Goal: Task Accomplishment & Management: Manage account settings

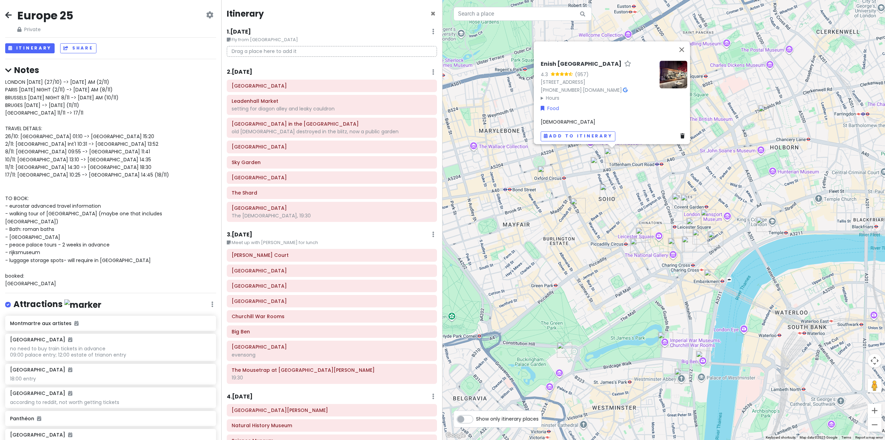
scroll to position [35, 0]
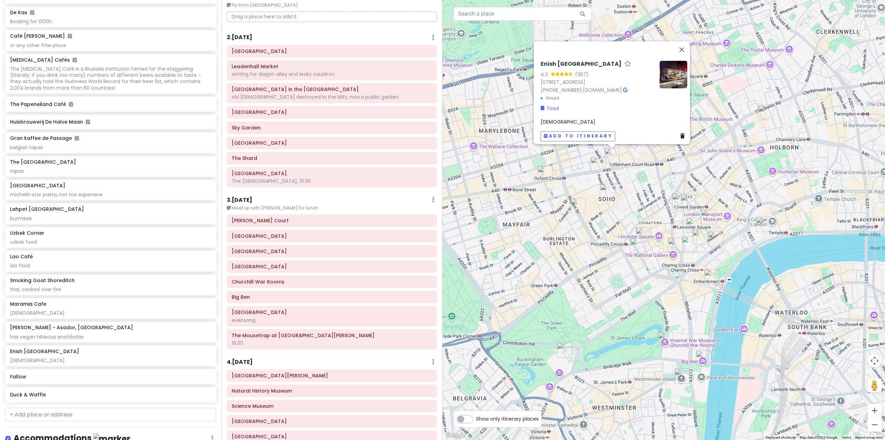
click at [381, 197] on div "3 . [DATE] Edit Day Notes Delete Day" at bounding box center [332, 201] width 210 height 12
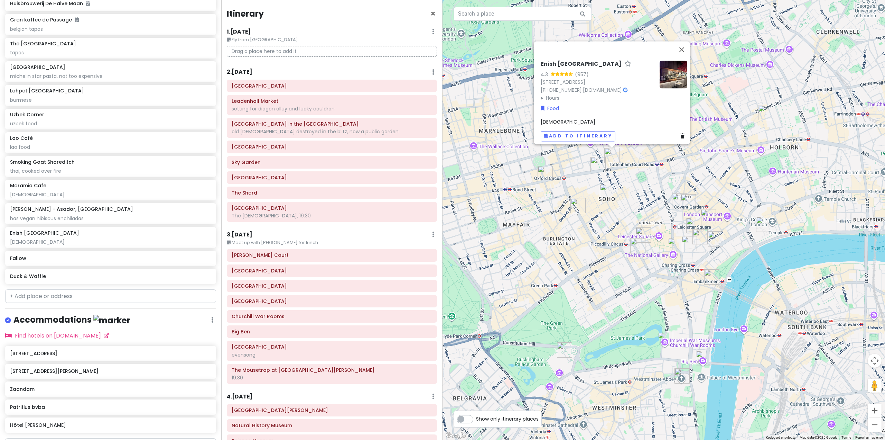
scroll to position [4056, 0]
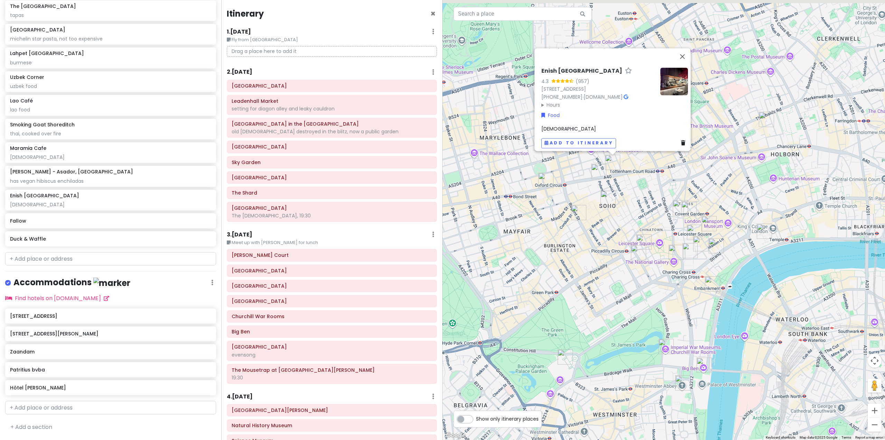
drag, startPoint x: 520, startPoint y: 217, endPoint x: 536, endPoint y: 226, distance: 18.1
click at [526, 234] on div "Enish [GEOGRAPHIC_DATA] 4.3 (957) [STREET_ADDRESS] [PHONE_NUMBER] · [DOMAIN_NAM…" at bounding box center [664, 220] width 443 height 440
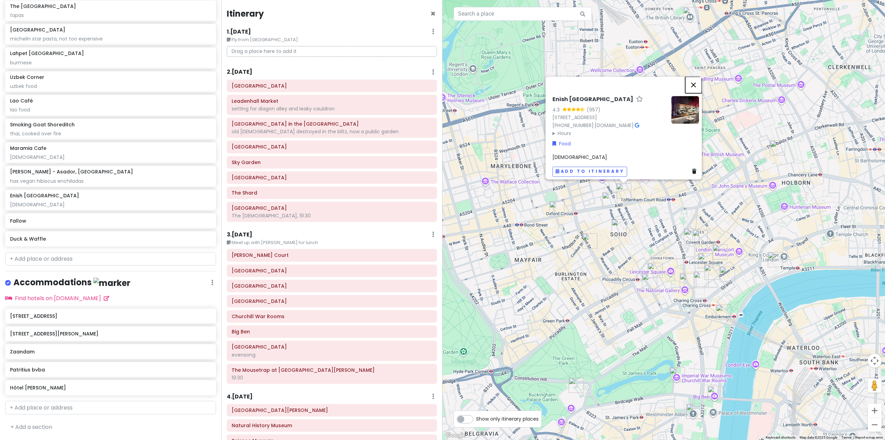
click at [696, 81] on button "Close" at bounding box center [693, 84] width 17 height 17
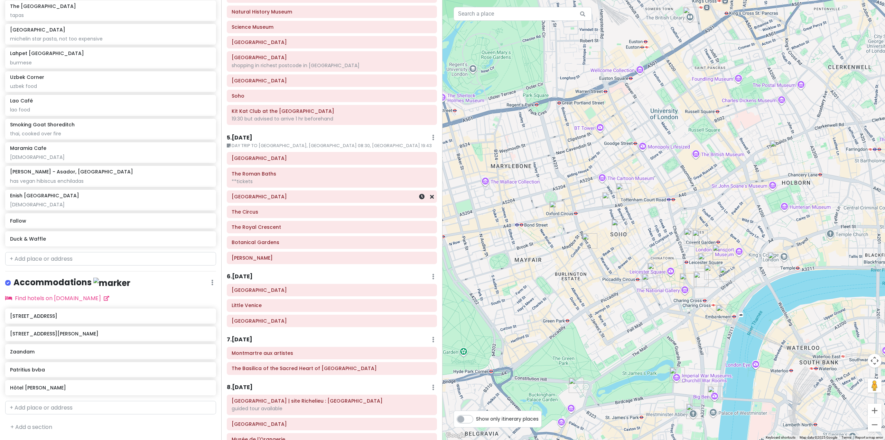
scroll to position [415, 0]
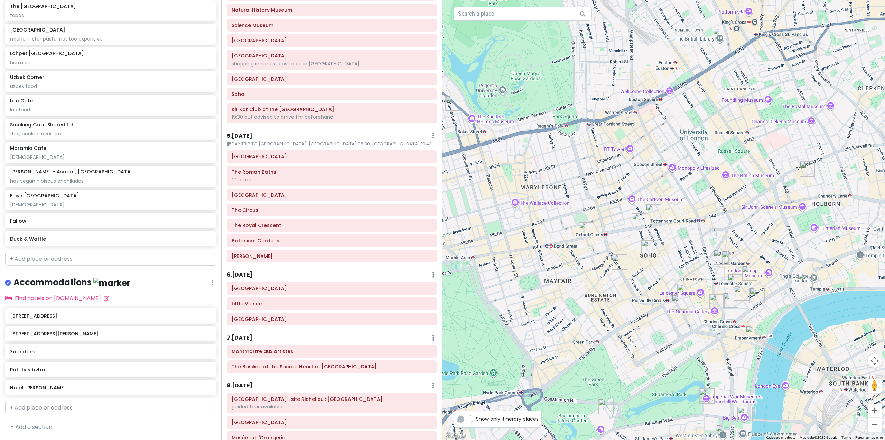
drag, startPoint x: 574, startPoint y: 176, endPoint x: 603, endPoint y: 197, distance: 35.6
click at [603, 197] on div at bounding box center [664, 220] width 443 height 440
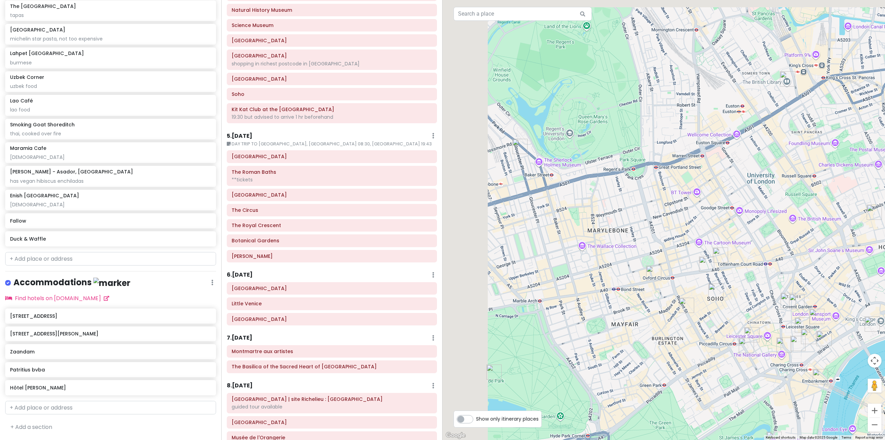
drag, startPoint x: 606, startPoint y: 173, endPoint x: 700, endPoint y: 231, distance: 111.3
click at [702, 232] on div at bounding box center [664, 220] width 443 height 440
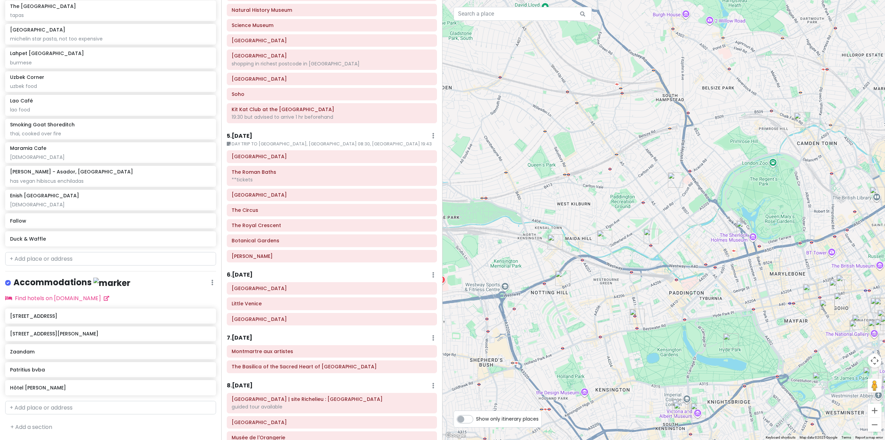
drag, startPoint x: 637, startPoint y: 254, endPoint x: 740, endPoint y: 277, distance: 105.6
click at [740, 277] on div at bounding box center [664, 220] width 443 height 440
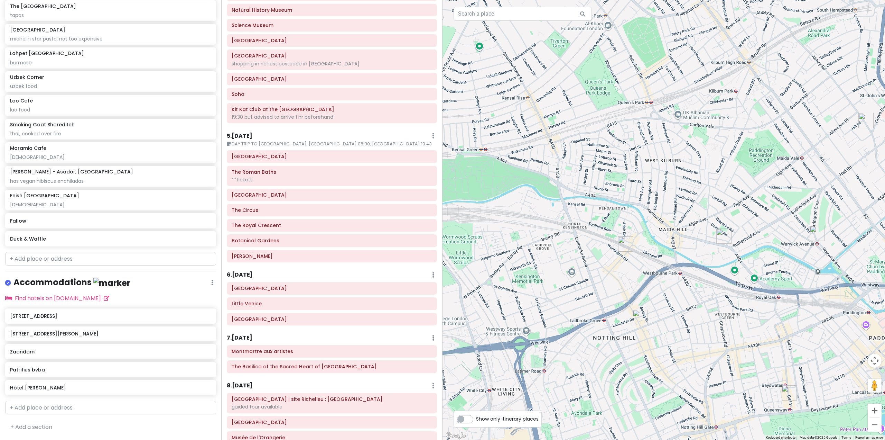
drag, startPoint x: 241, startPoint y: 269, endPoint x: 244, endPoint y: 273, distance: 5.1
click at [241, 269] on div "Itinerary × 1 . [DATE] Edit Day Notes Delete Day Fly from [GEOGRAPHIC_DATA] Dra…" at bounding box center [331, 220] width 221 height 440
click at [248, 276] on h6 "6 . [DATE]" at bounding box center [240, 274] width 26 height 7
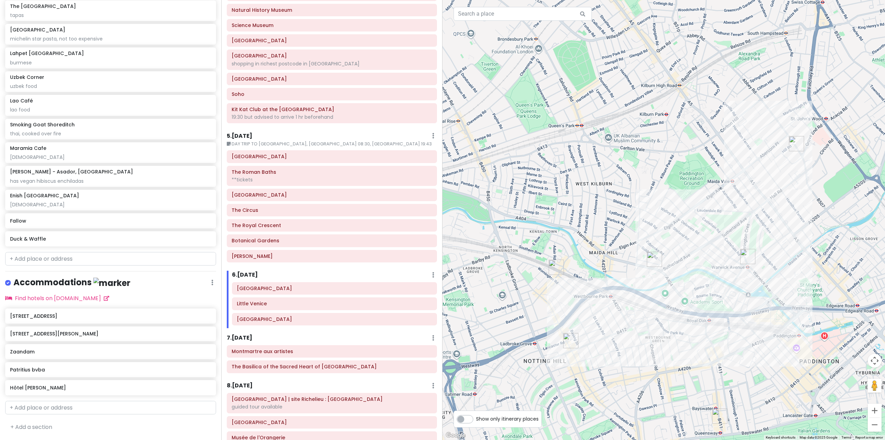
drag, startPoint x: 636, startPoint y: 260, endPoint x: 566, endPoint y: 284, distance: 73.5
click at [566, 284] on div at bounding box center [664, 220] width 443 height 440
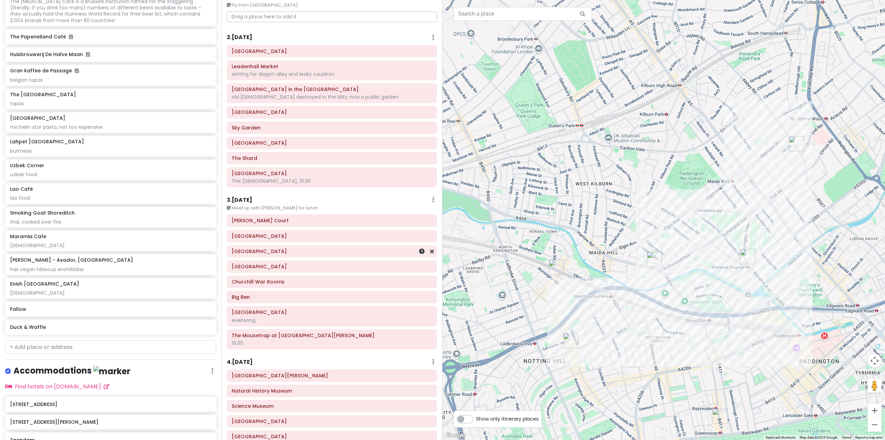
scroll to position [0, 0]
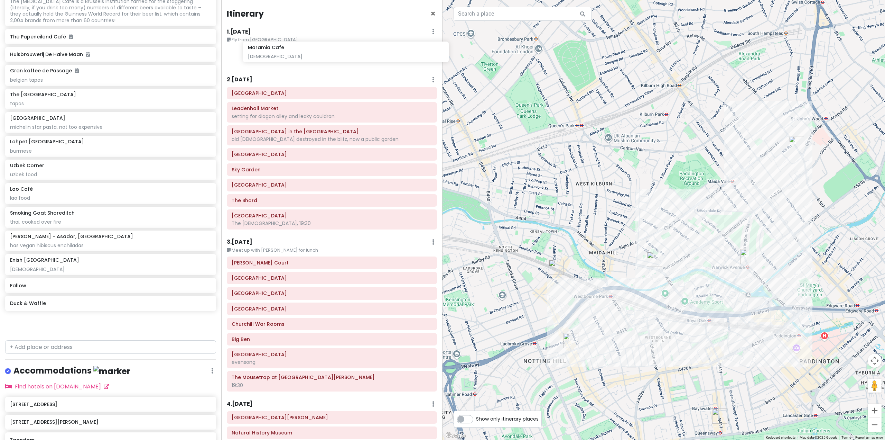
drag, startPoint x: 99, startPoint y: 261, endPoint x: 335, endPoint y: 57, distance: 312.4
click at [335, 56] on div "Europe 25 Private Change Dates Make a Copy Delete Trip Go Pro ⚡️ Give Feedback …" at bounding box center [442, 220] width 885 height 440
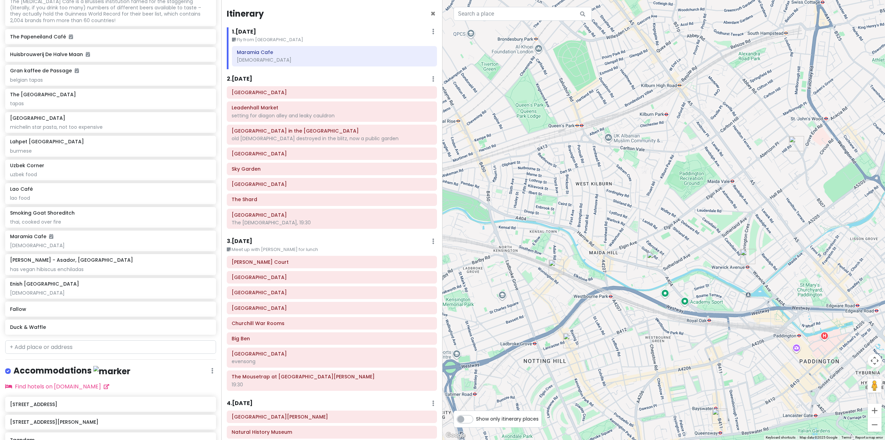
scroll to position [3929, 0]
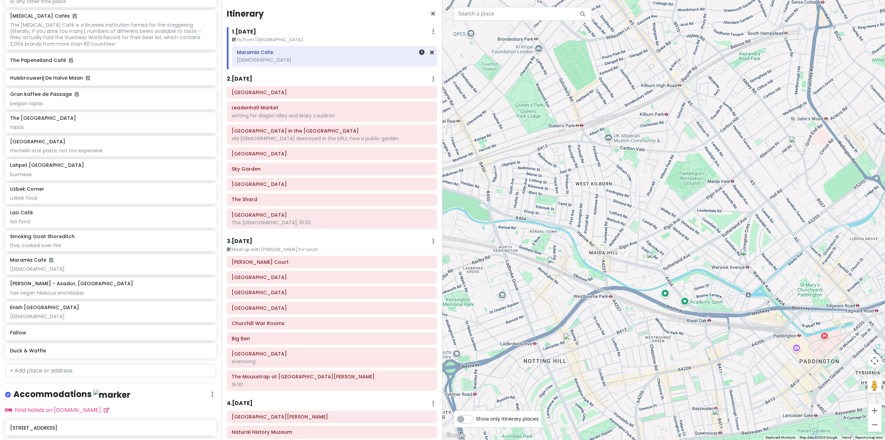
click at [276, 57] on div "[DEMOGRAPHIC_DATA]" at bounding box center [334, 60] width 195 height 6
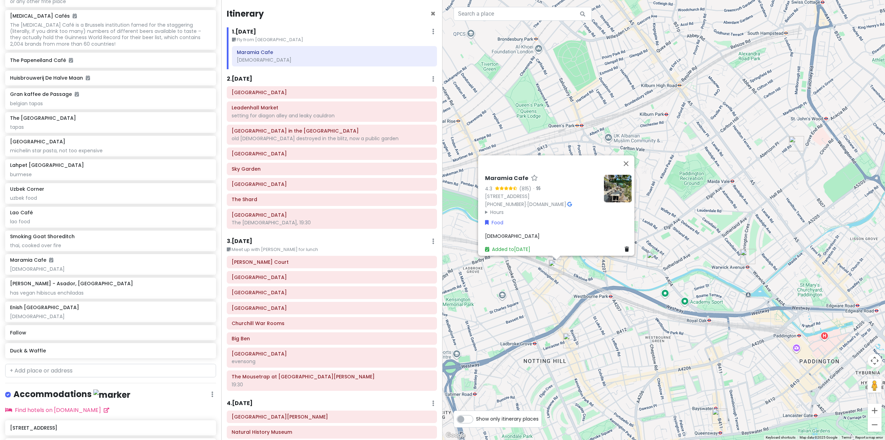
click at [485, 209] on summary "Hours" at bounding box center [541, 212] width 113 height 8
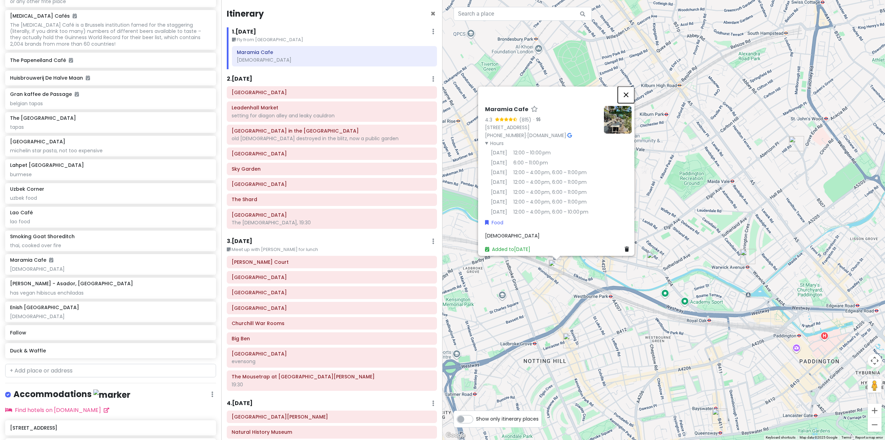
click at [628, 86] on button "Close" at bounding box center [626, 94] width 17 height 17
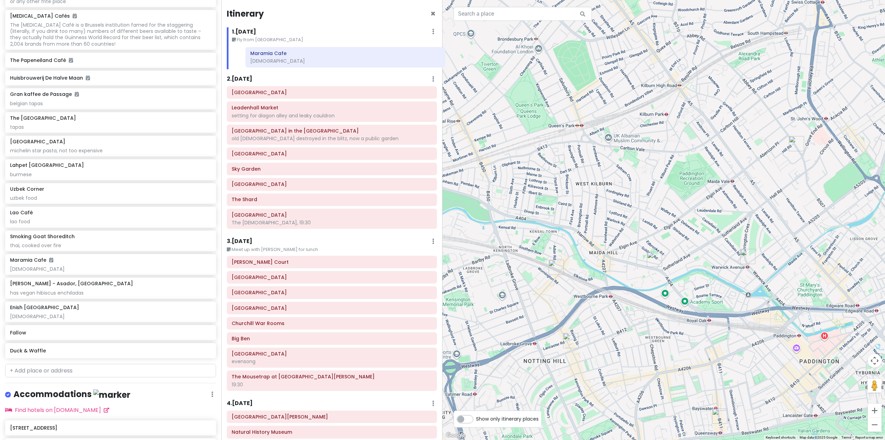
drag, startPoint x: 284, startPoint y: 55, endPoint x: 297, endPoint y: 56, distance: 13.5
click at [297, 56] on div "Maramia Cafe palestinian" at bounding box center [334, 57] width 215 height 23
click at [390, 34] on div "1 . [DATE] Edit Day Notes Delete Day" at bounding box center [334, 33] width 205 height 12
click at [568, 343] on img "Portobello Road Market" at bounding box center [570, 340] width 15 height 15
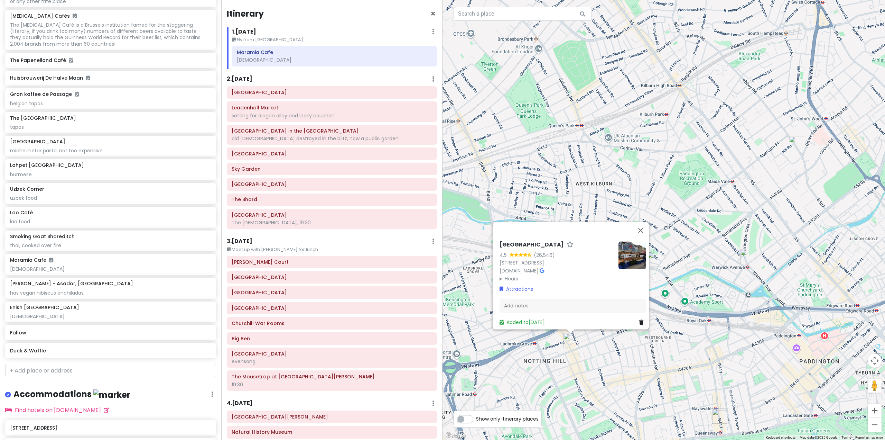
click at [752, 258] on img "Little Venice" at bounding box center [747, 256] width 15 height 15
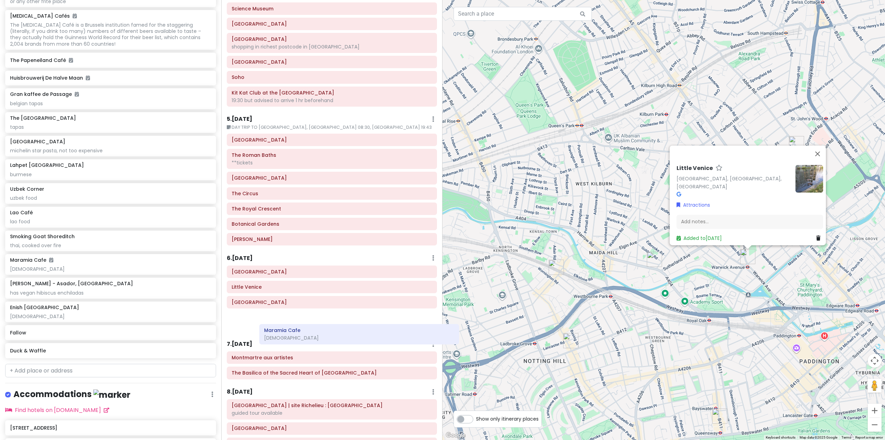
scroll to position [442, 0]
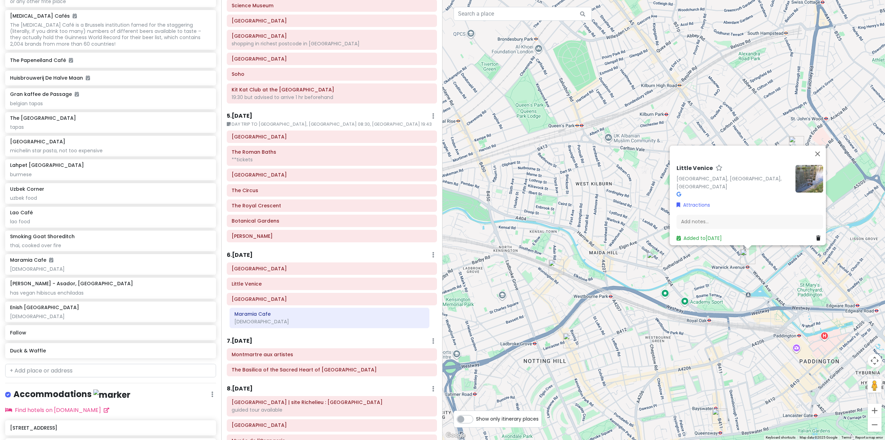
drag, startPoint x: 296, startPoint y: 57, endPoint x: 294, endPoint y: 319, distance: 261.5
click at [294, 319] on div "Itinerary × 1 . [DATE] Edit Day Notes Delete Day Fly from [GEOGRAPHIC_DATA] pal…" at bounding box center [331, 220] width 221 height 440
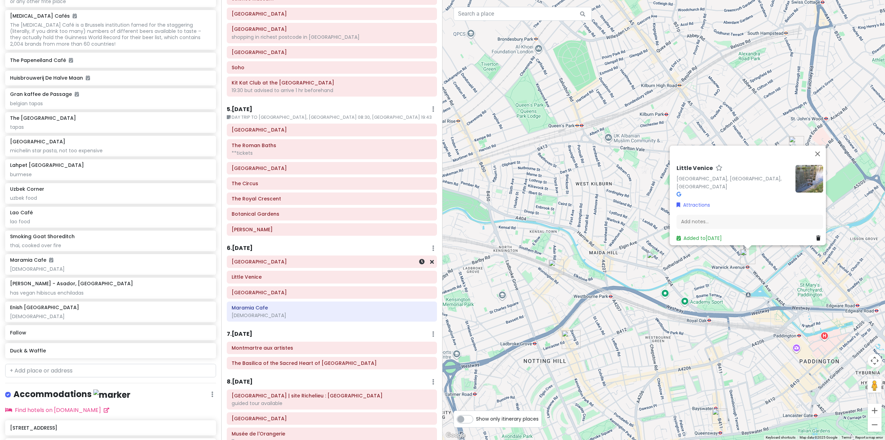
scroll to position [412, 0]
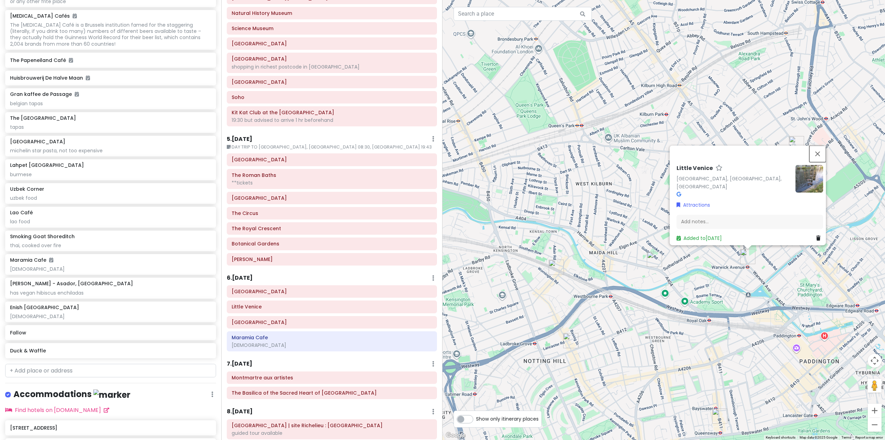
click at [822, 161] on button "Close" at bounding box center [818, 153] width 17 height 17
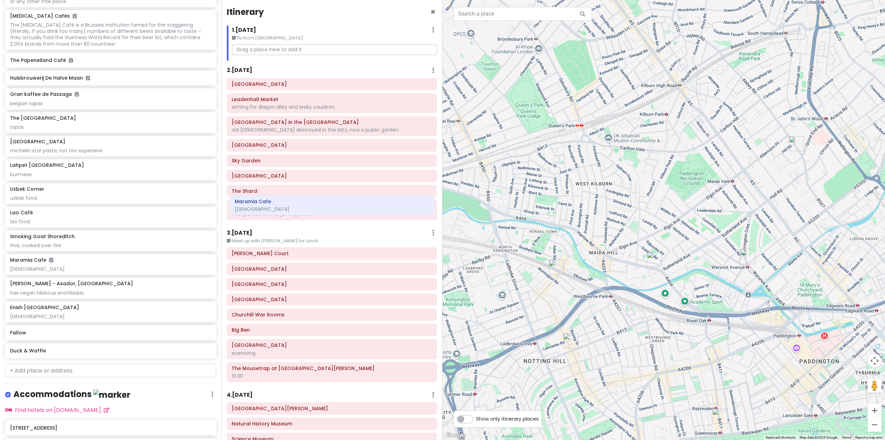
scroll to position [0, 0]
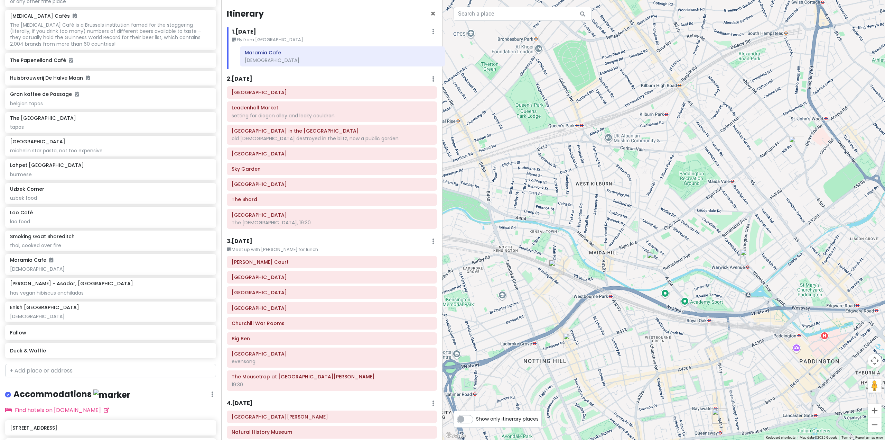
drag, startPoint x: 367, startPoint y: 346, endPoint x: 379, endPoint y: 62, distance: 284.2
click at [379, 62] on div "Itinerary × 1 . [DATE] Edit Day Notes Delete Day Fly from [GEOGRAPHIC_DATA] 2 .…" at bounding box center [331, 220] width 221 height 440
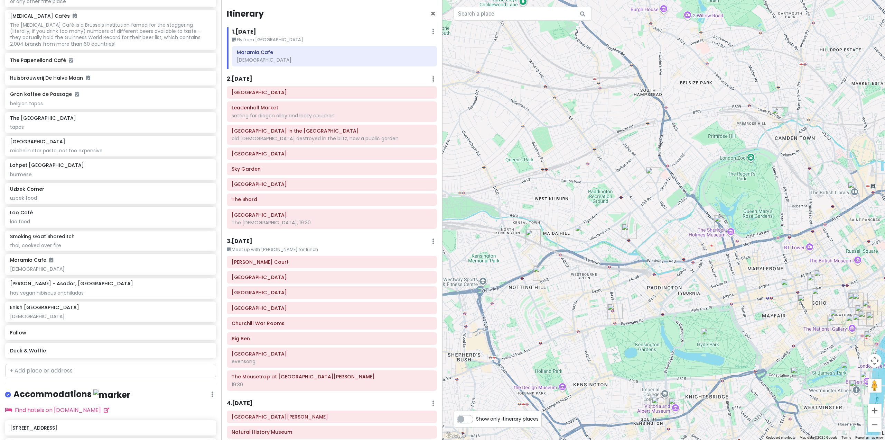
drag, startPoint x: 675, startPoint y: 293, endPoint x: 618, endPoint y: 272, distance: 60.6
click at [619, 273] on div at bounding box center [664, 220] width 443 height 440
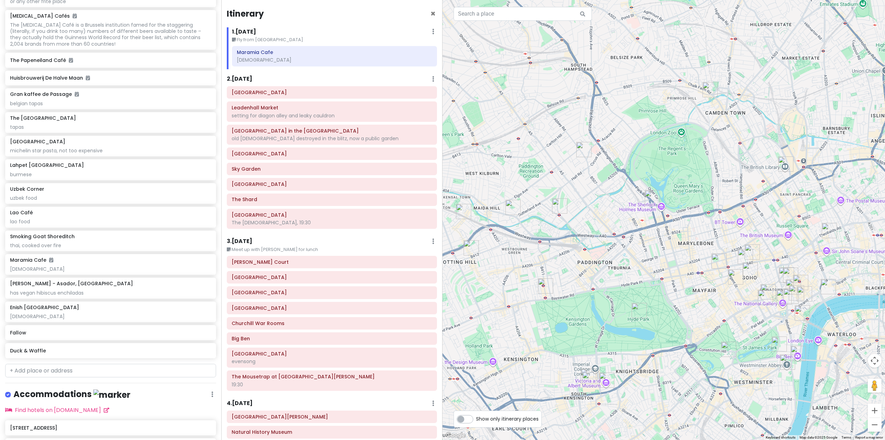
drag, startPoint x: 713, startPoint y: 298, endPoint x: 626, endPoint y: 270, distance: 91.9
click at [630, 270] on div at bounding box center [664, 220] width 443 height 440
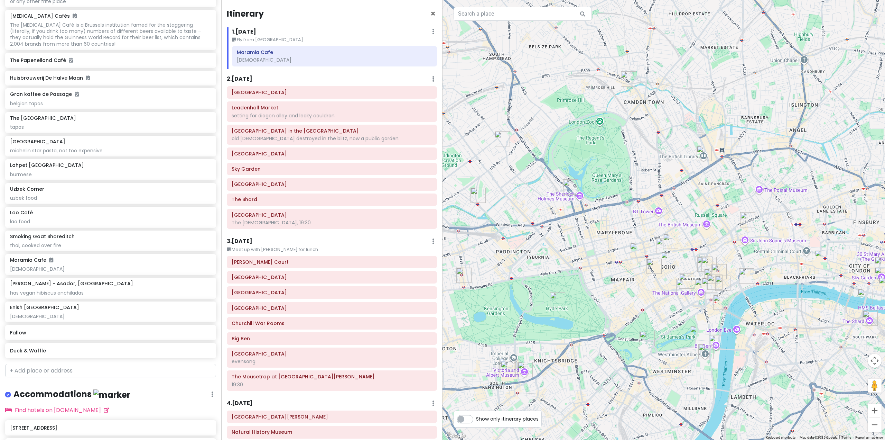
drag, startPoint x: 656, startPoint y: 289, endPoint x: 583, endPoint y: 289, distance: 73.0
click at [586, 291] on div at bounding box center [664, 220] width 443 height 440
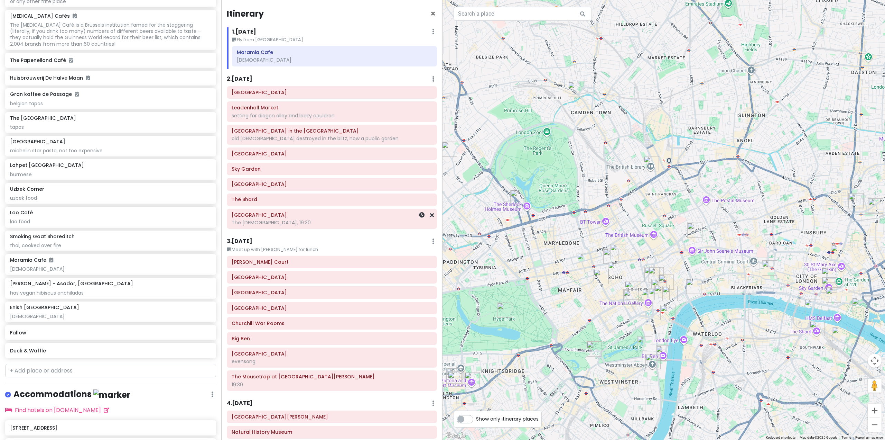
click at [335, 219] on div "The [DEMOGRAPHIC_DATA], 19:30" at bounding box center [332, 222] width 201 height 6
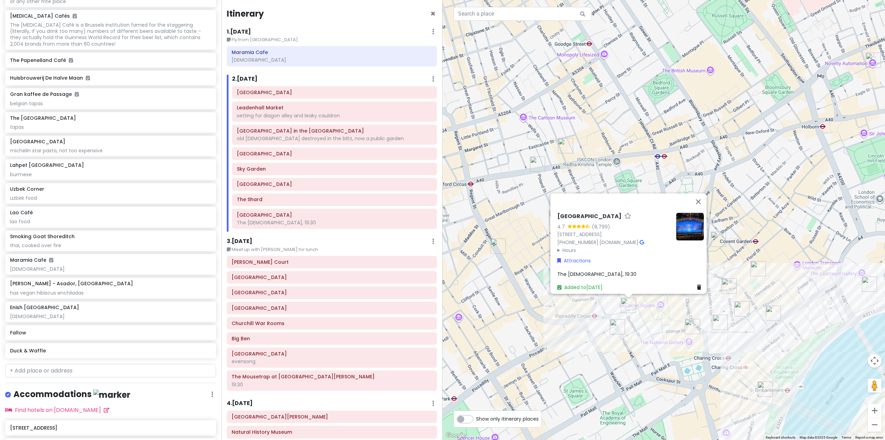
drag, startPoint x: 675, startPoint y: 349, endPoint x: 624, endPoint y: 333, distance: 53.7
click at [629, 334] on div "[GEOGRAPHIC_DATA] 4.7 (8,799) [STREET_ADDRESS] [PHONE_NUMBER] · [DOMAIN_NAME] ·…" at bounding box center [664, 220] width 443 height 440
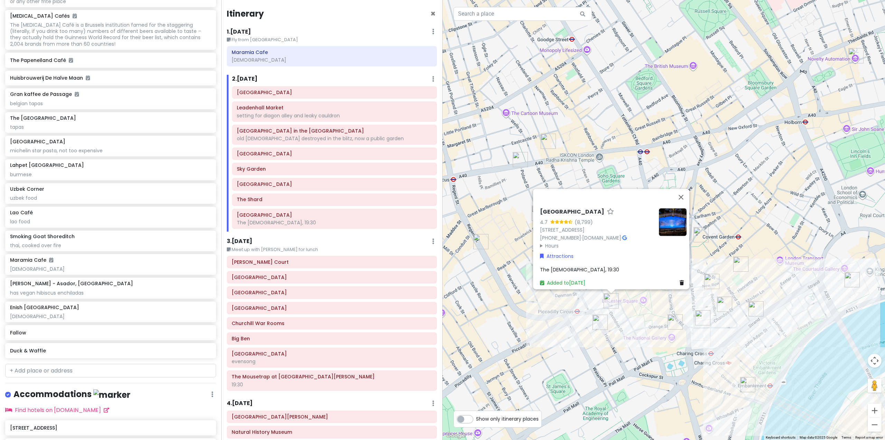
click at [600, 327] on img "Fallow" at bounding box center [600, 321] width 15 height 15
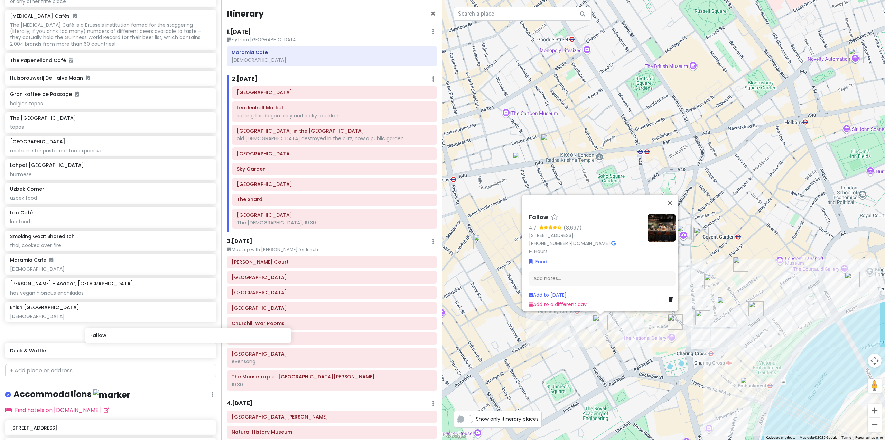
scroll to position [3933, 0]
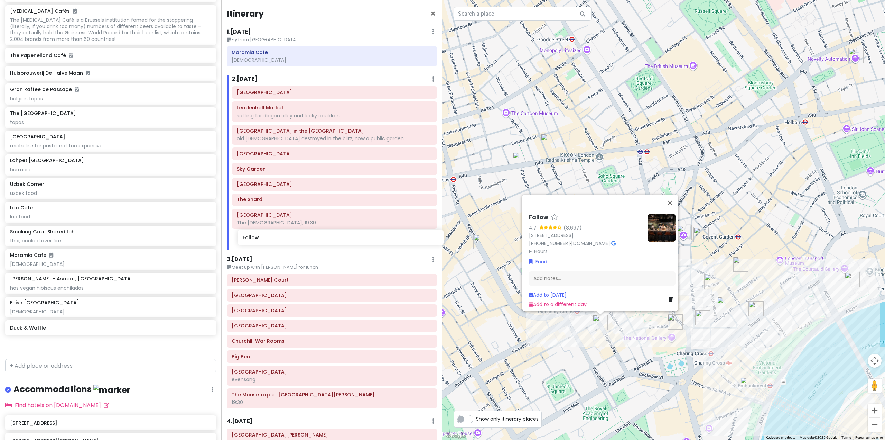
drag, startPoint x: 110, startPoint y: 348, endPoint x: 341, endPoint y: 237, distance: 255.4
click at [341, 237] on div "Europe 25 Private Change Dates Make a Copy Delete Trip Go Pro ⚡️ Give Feedback …" at bounding box center [442, 220] width 885 height 440
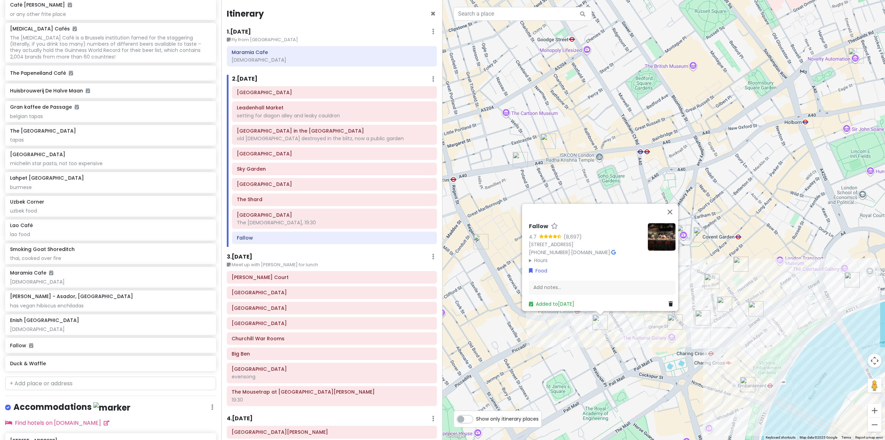
click at [615, 354] on div "Fallow 4.7 (8,697) [STREET_ADDRESS] [PHONE_NUMBER] · [DOMAIN_NAME] · Hours [DAT…" at bounding box center [664, 220] width 443 height 440
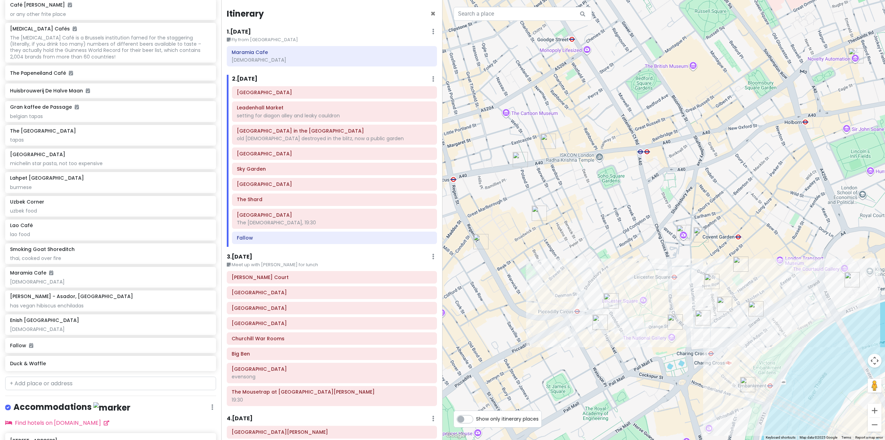
click at [704, 318] on img "Bancone Covent Garden" at bounding box center [703, 317] width 15 height 15
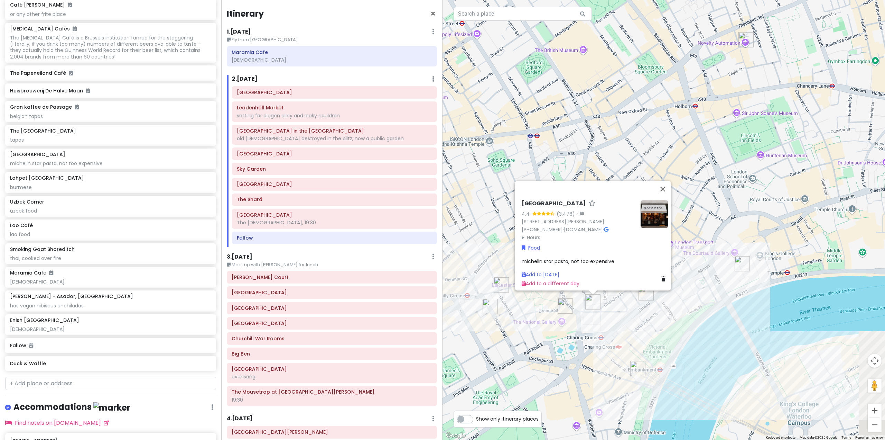
drag, startPoint x: 711, startPoint y: 368, endPoint x: 596, endPoint y: 351, distance: 116.5
click at [596, 351] on div "[GEOGRAPHIC_DATA] 4.4 (3,476) · [STREET_ADDRESS][PERSON_NAME] [PHONE_NUMBER] · …" at bounding box center [664, 220] width 443 height 440
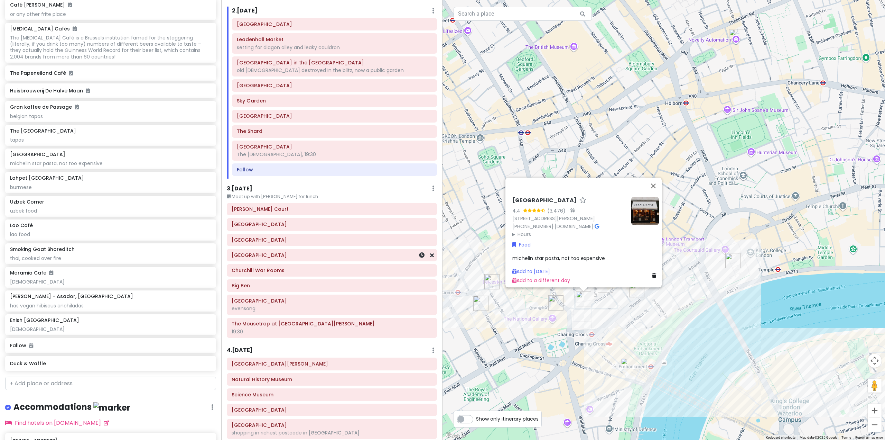
scroll to position [69, 0]
click at [332, 326] on div "The Mousetrap at [GEOGRAPHIC_DATA][PERSON_NAME] 19:30" at bounding box center [332, 326] width 201 height 17
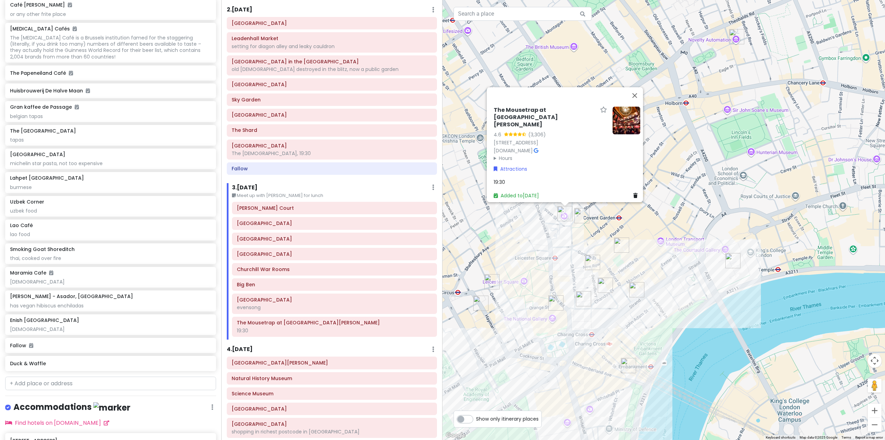
click at [608, 287] on img "Lao Café" at bounding box center [605, 284] width 15 height 15
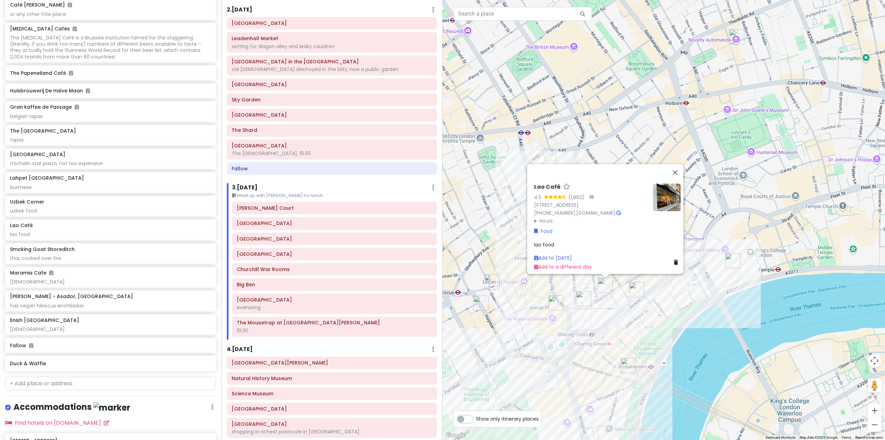
click at [639, 286] on img "The Port House" at bounding box center [636, 289] width 15 height 15
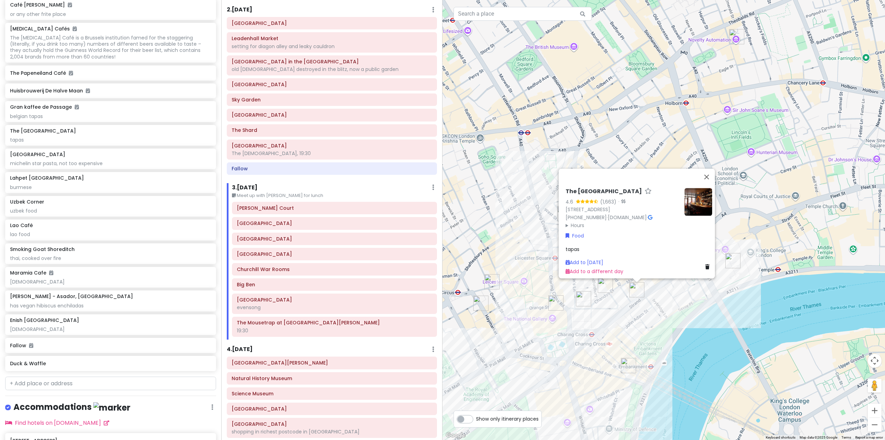
click at [585, 292] on img "Bancone Covent Garden" at bounding box center [583, 298] width 15 height 15
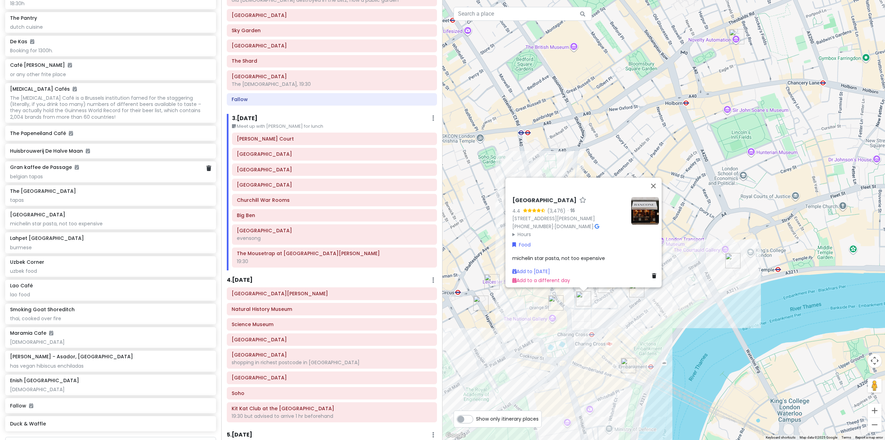
scroll to position [3847, 0]
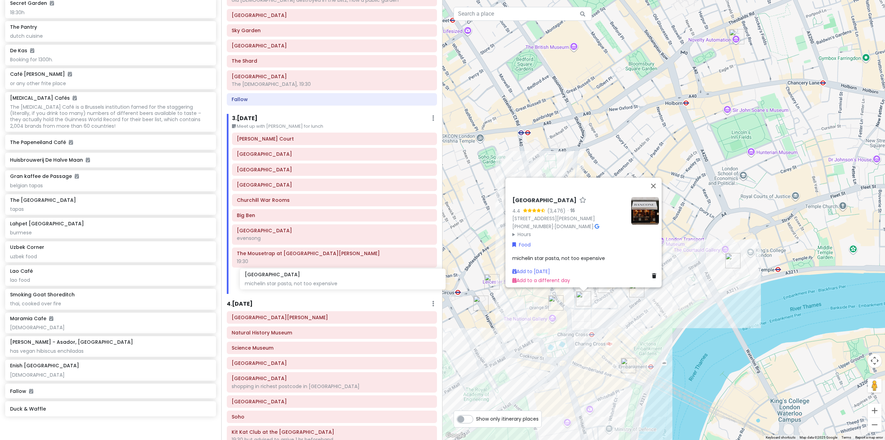
drag, startPoint x: 104, startPoint y: 246, endPoint x: 339, endPoint y: 281, distance: 237.4
click at [339, 281] on div "Europe 25 Private Change Dates Make a Copy Delete Trip Go Pro ⚡️ Give Feedback …" at bounding box center [442, 220] width 885 height 440
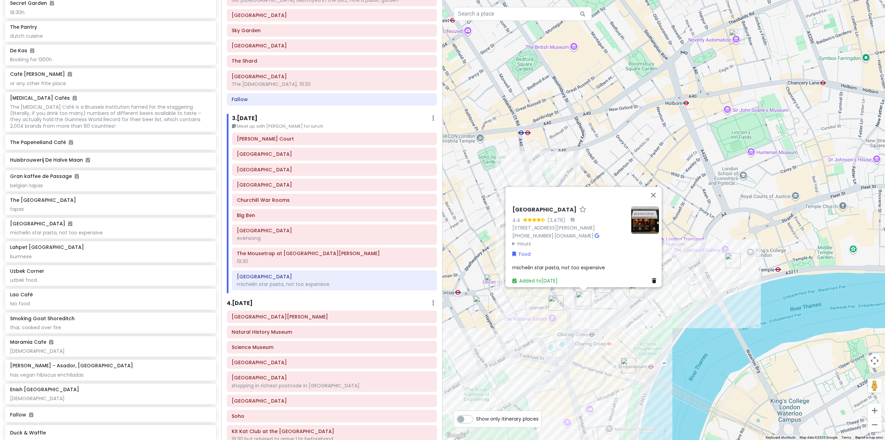
click at [482, 304] on img "Fallow" at bounding box center [480, 302] width 15 height 15
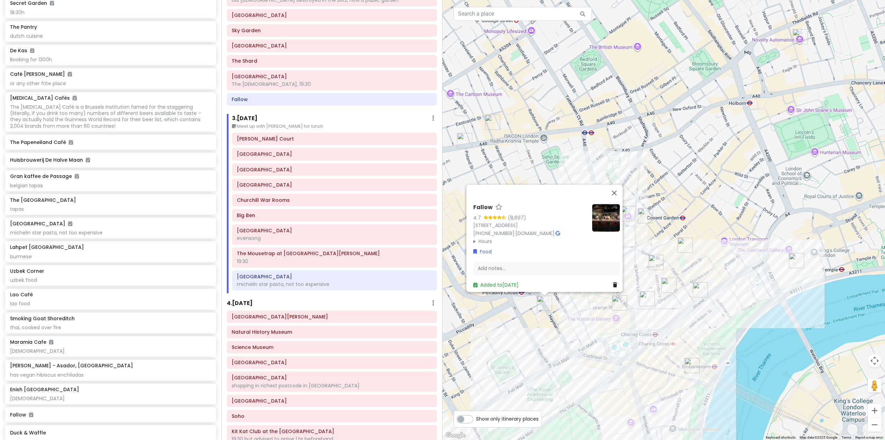
click at [595, 335] on div "Fallow 4.7 (8,697) [STREET_ADDRESS] [PHONE_NUMBER] · [DOMAIN_NAME] · Hours [DAT…" at bounding box center [664, 220] width 443 height 440
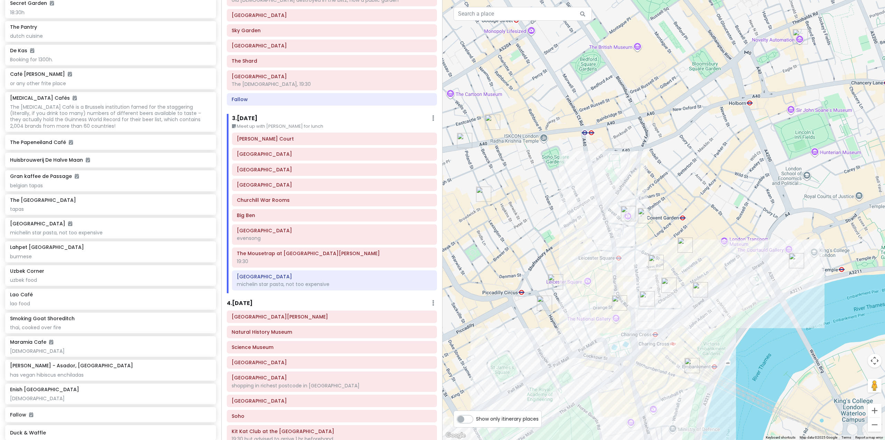
click at [555, 283] on img "Prince of Wales Theatre" at bounding box center [555, 281] width 15 height 15
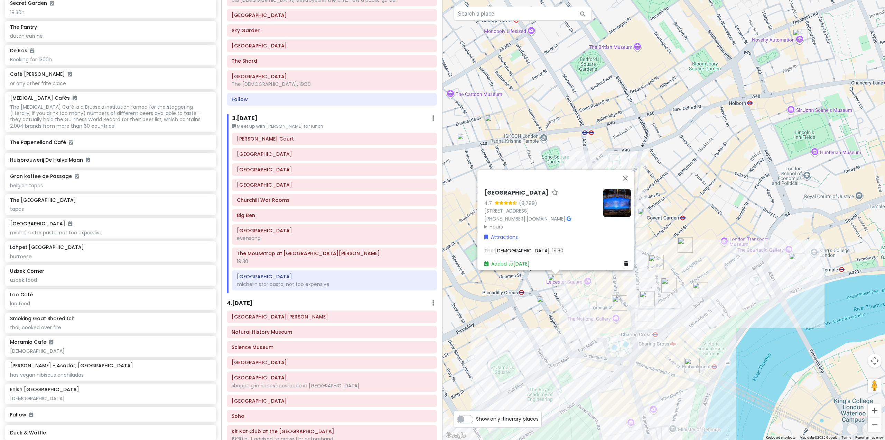
click at [617, 301] on img "National Portrait Gallery" at bounding box center [619, 302] width 15 height 15
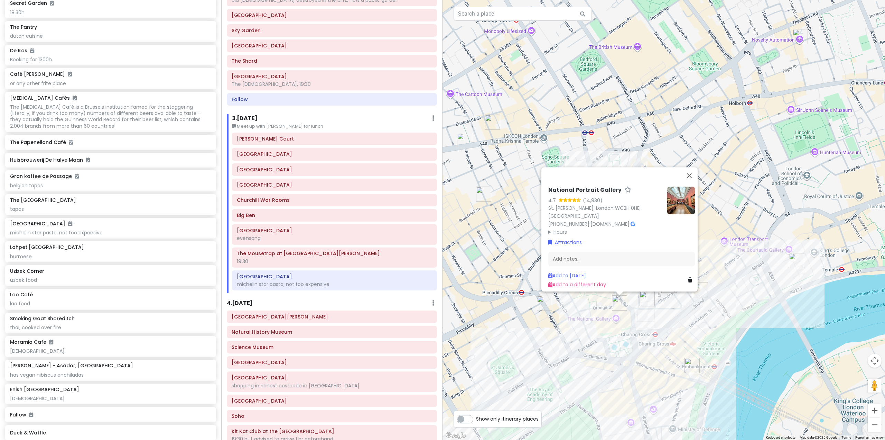
click at [646, 297] on img "Bancone Covent Garden" at bounding box center [647, 298] width 15 height 15
click at [651, 297] on img "Bancone Covent Garden" at bounding box center [647, 299] width 15 height 15
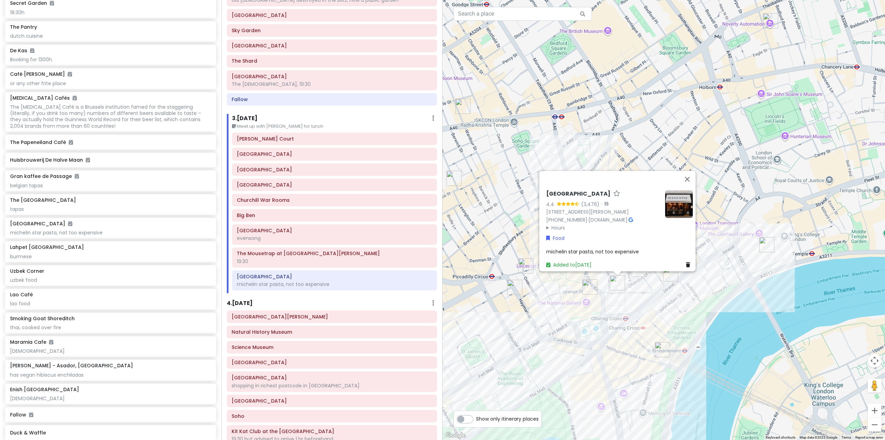
drag, startPoint x: 679, startPoint y: 311, endPoint x: 647, endPoint y: 293, distance: 37.3
click at [648, 293] on div "[GEOGRAPHIC_DATA] 4.4 (3,476) · [STREET_ADDRESS][PERSON_NAME] [PHONE_NUMBER] · …" at bounding box center [664, 220] width 443 height 440
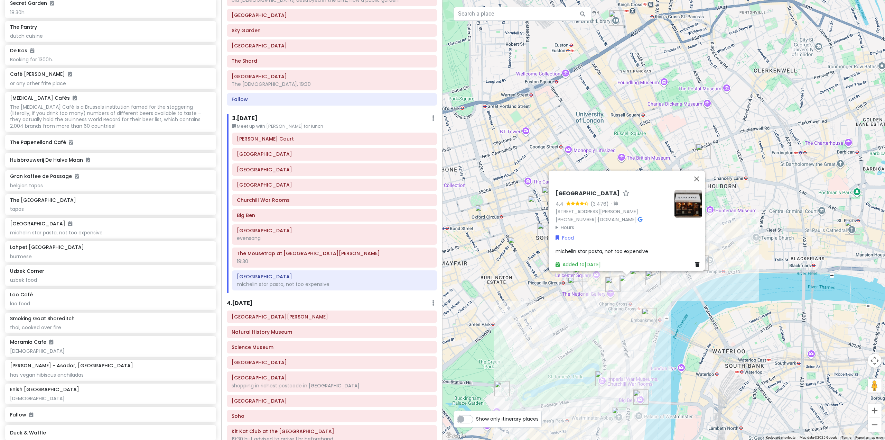
click at [747, 303] on div "[GEOGRAPHIC_DATA] 4.4 (3,476) · [STREET_ADDRESS][PERSON_NAME] [PHONE_NUMBER] · …" at bounding box center [664, 220] width 443 height 440
click at [727, 343] on div "[GEOGRAPHIC_DATA] 4.4 (3,476) · [STREET_ADDRESS][PERSON_NAME] [PHONE_NUMBER] · …" at bounding box center [664, 220] width 443 height 440
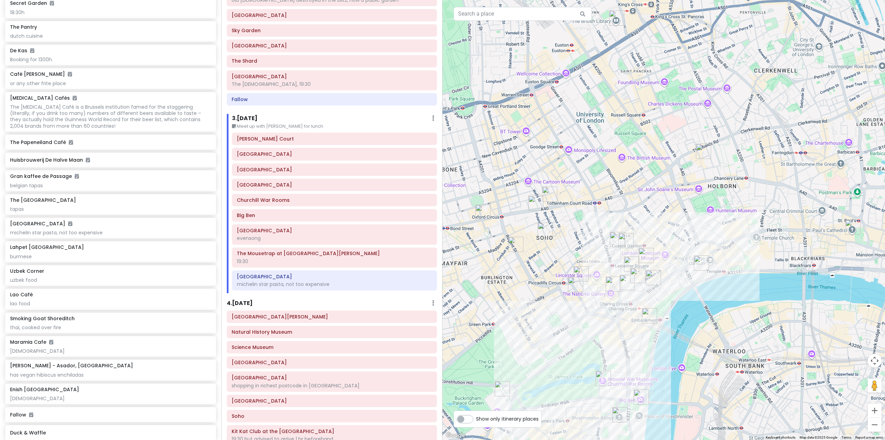
click at [628, 235] on img "Lahpet West End" at bounding box center [626, 240] width 15 height 15
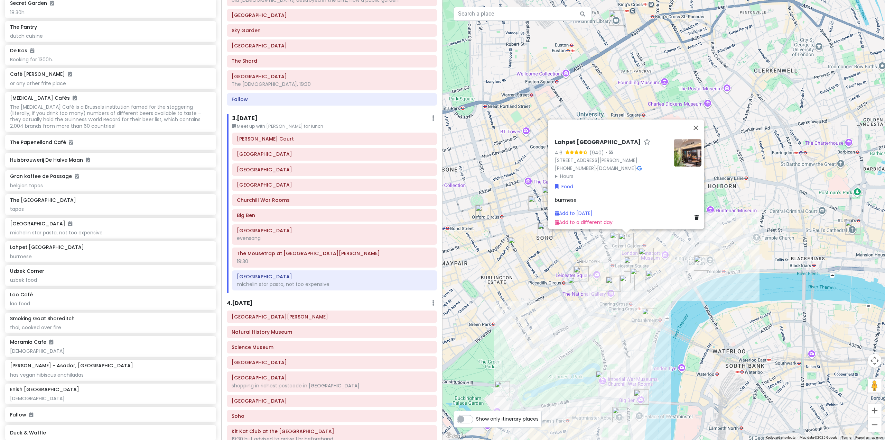
click at [652, 275] on img "The Port House" at bounding box center [653, 277] width 15 height 15
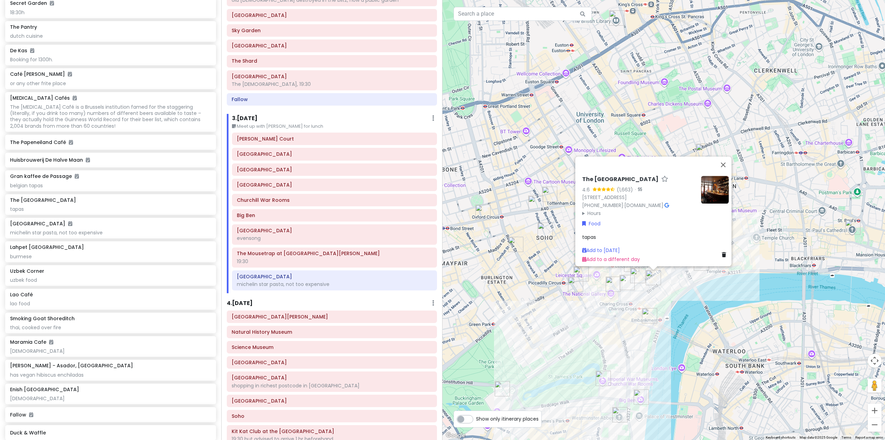
click at [556, 256] on div "The Port House 4.6 (1,663) · [STREET_ADDRESS] [PHONE_NUMBER] · [DOMAIN_NAME] · …" at bounding box center [664, 220] width 443 height 440
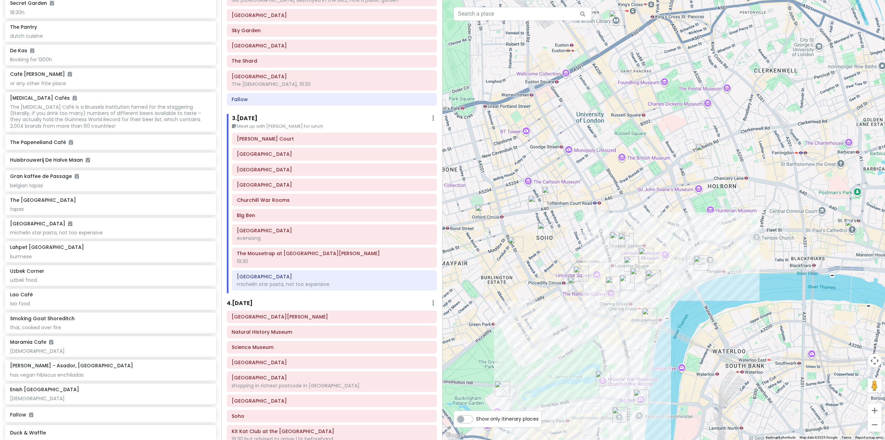
click at [627, 242] on img "Lahpet West End" at bounding box center [626, 240] width 15 height 15
click at [626, 237] on img "Lahpet West End" at bounding box center [626, 240] width 15 height 15
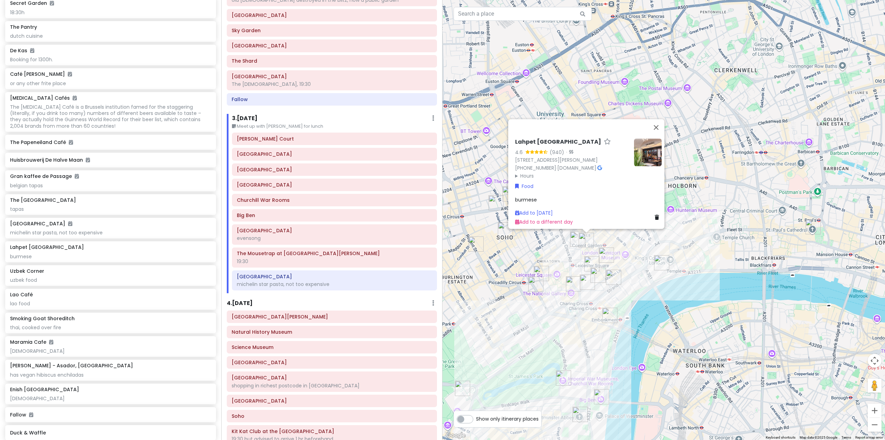
drag, startPoint x: 586, startPoint y: 347, endPoint x: 599, endPoint y: 323, distance: 26.9
click at [607, 307] on img "Kit Kat Club at the Playhouse Theatre" at bounding box center [609, 314] width 15 height 15
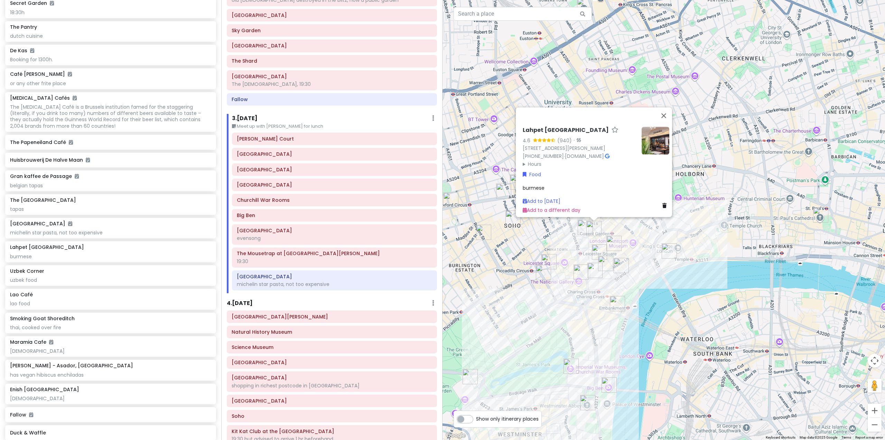
click at [605, 334] on div "To navigate, press the arrow keys. Lahpet West End 4.6 (940) · [STREET_ADDRESS]…" at bounding box center [664, 220] width 443 height 440
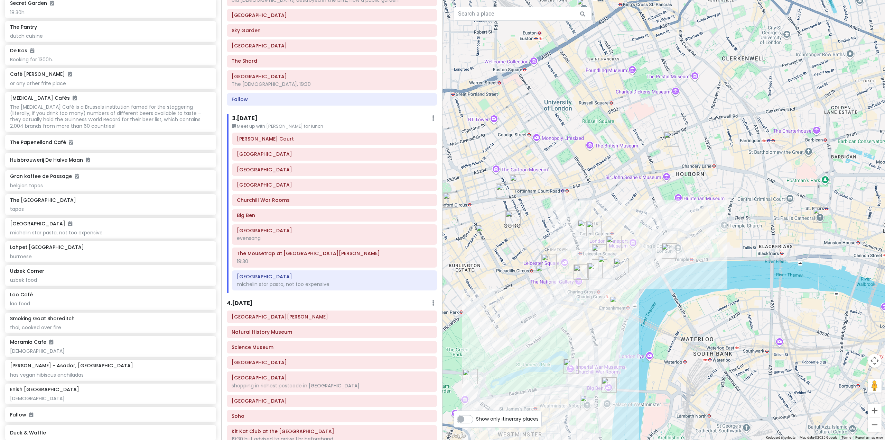
click at [608, 387] on img "Big Ben" at bounding box center [609, 384] width 15 height 15
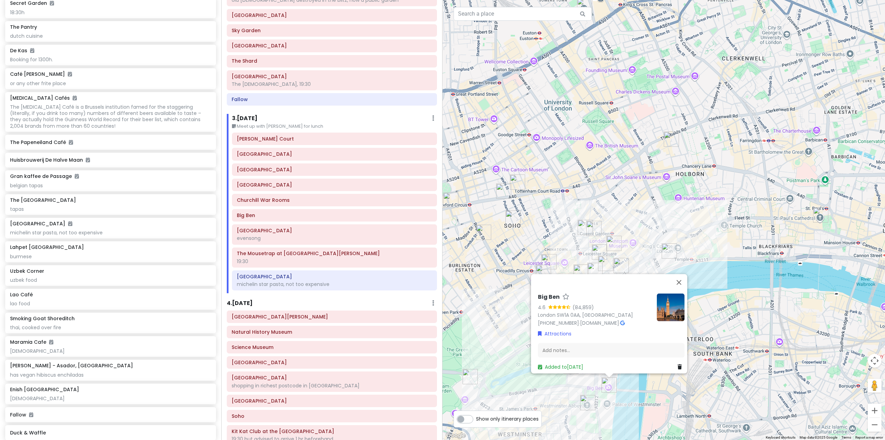
click at [643, 238] on div "Big Ben 4.6 (84,859) London SW1A 0AA, [GEOGRAPHIC_DATA] [PHONE_NUMBER] · [DOMAI…" at bounding box center [664, 220] width 443 height 440
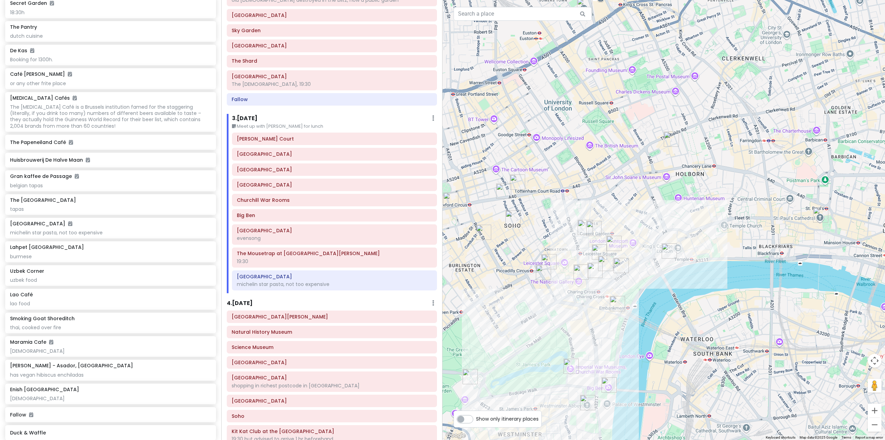
click at [666, 251] on img "Somerset House" at bounding box center [669, 250] width 15 height 15
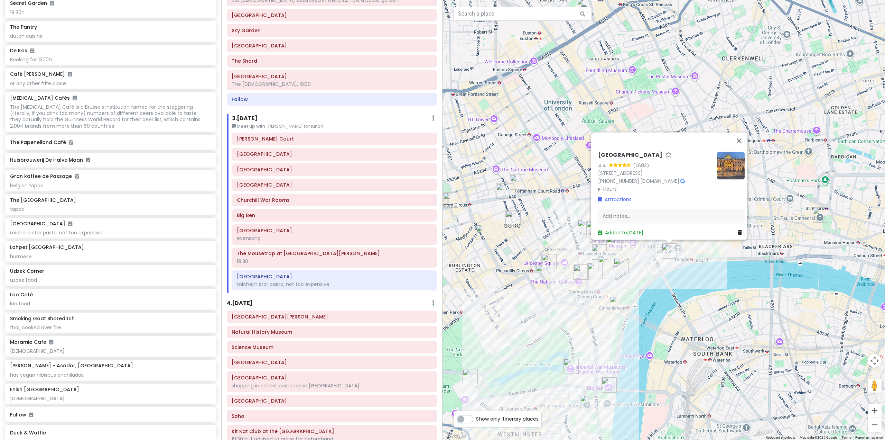
click at [475, 382] on img "Buckingham Palace" at bounding box center [470, 376] width 15 height 15
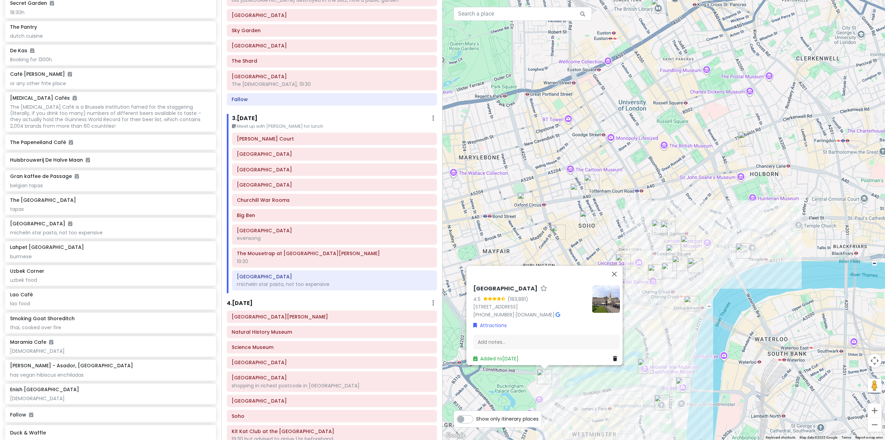
click at [639, 372] on img "Churchill War Rooms" at bounding box center [645, 365] width 15 height 15
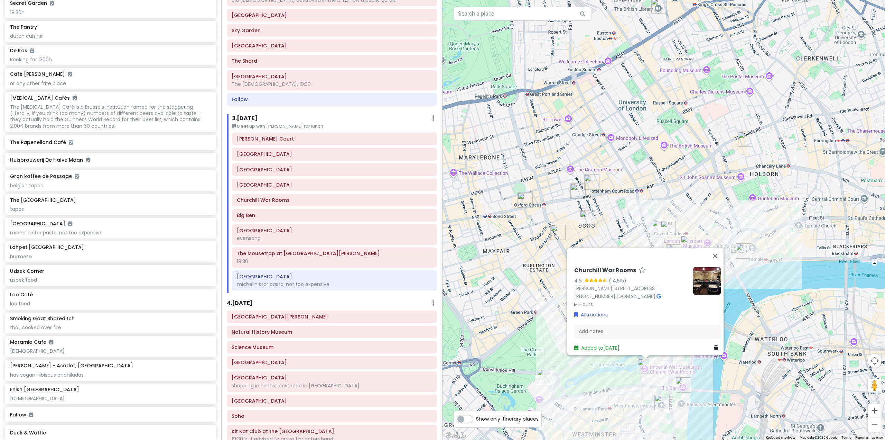
click at [724, 378] on div "[PERSON_NAME] War Rooms 4.6 (14,515) [PERSON_NAME][STREET_ADDRESS] [PHONE_NUMBE…" at bounding box center [664, 220] width 443 height 440
click at [775, 313] on div "[PERSON_NAME] War Rooms 4.6 (14,515) [PERSON_NAME][STREET_ADDRESS] [PHONE_NUMBE…" at bounding box center [664, 220] width 443 height 440
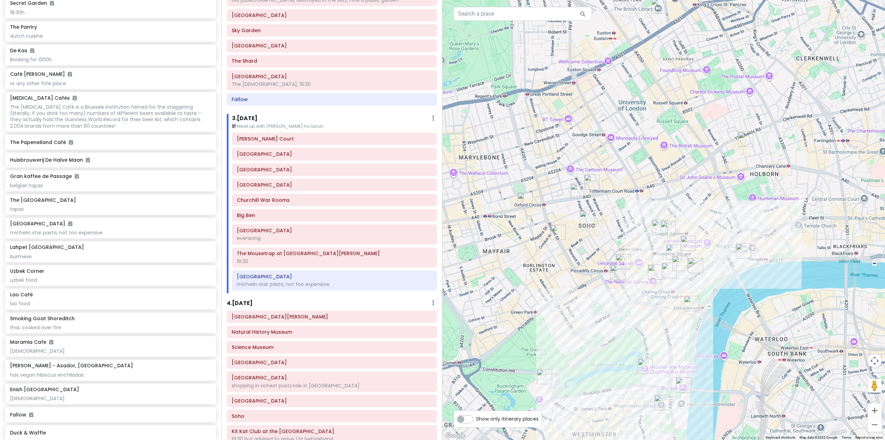
click at [743, 255] on img "Somerset House" at bounding box center [743, 250] width 15 height 15
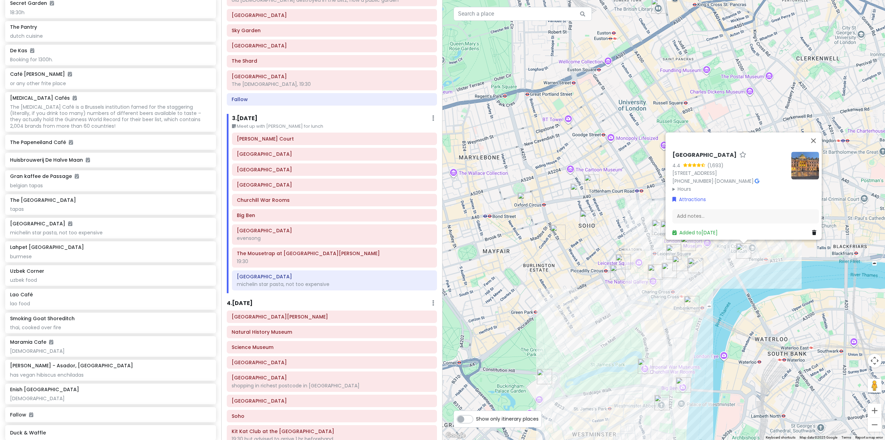
click at [761, 282] on div "Somerset House 4.4 (1,693) [GEOGRAPHIC_DATA] 1LA, [GEOGRAPHIC_DATA] [PHONE_NUMB…" at bounding box center [664, 220] width 443 height 440
click at [779, 259] on div "Somerset House 4.4 (1,693) [GEOGRAPHIC_DATA] 1LA, [GEOGRAPHIC_DATA] [PHONE_NUMB…" at bounding box center [664, 220] width 443 height 440
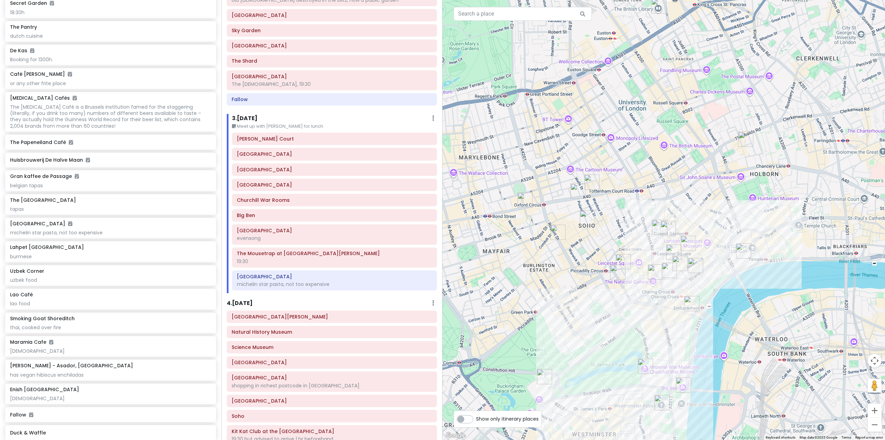
drag, startPoint x: 771, startPoint y: 263, endPoint x: 749, endPoint y: 270, distance: 23.2
click at [752, 269] on div at bounding box center [664, 220] width 443 height 440
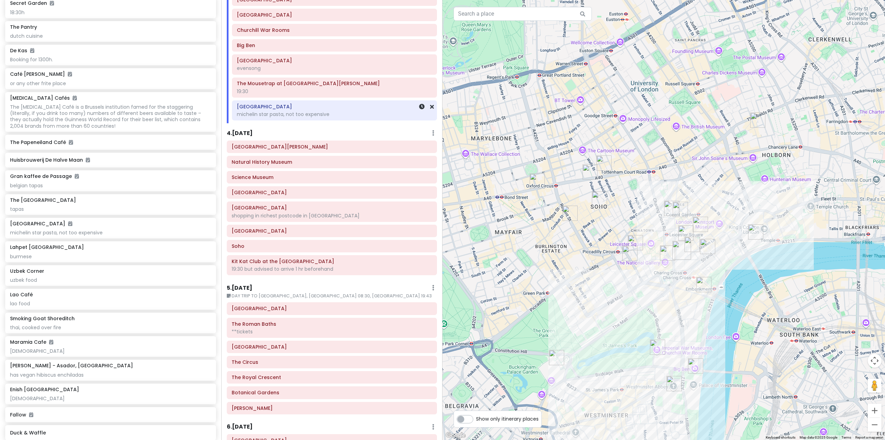
scroll to position [311, 0]
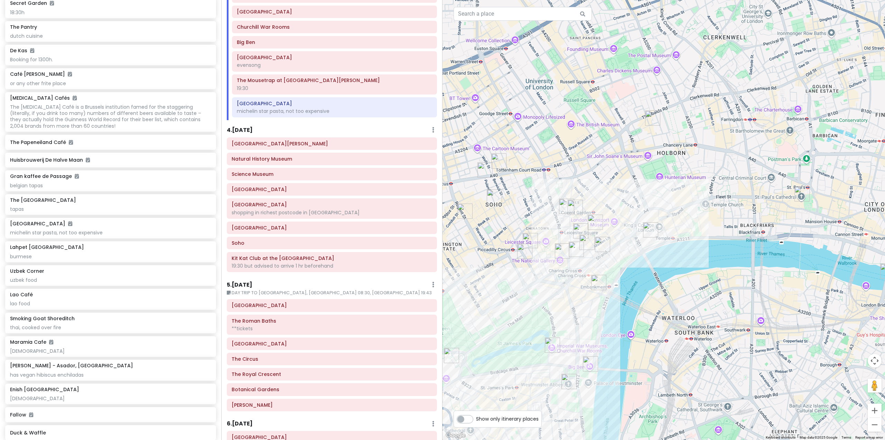
drag, startPoint x: 764, startPoint y: 294, endPoint x: 608, endPoint y: 288, distance: 156.1
click at [617, 289] on div at bounding box center [664, 220] width 443 height 440
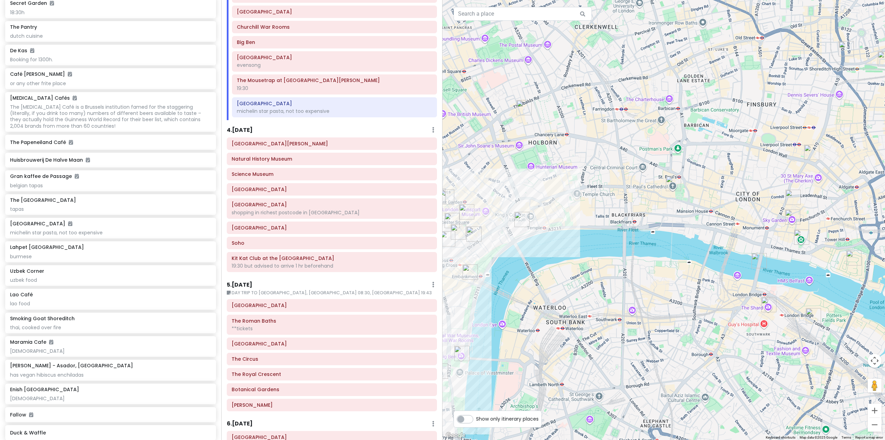
drag, startPoint x: 675, startPoint y: 298, endPoint x: 523, endPoint y: 283, distance: 153.3
click at [554, 286] on div at bounding box center [664, 220] width 443 height 440
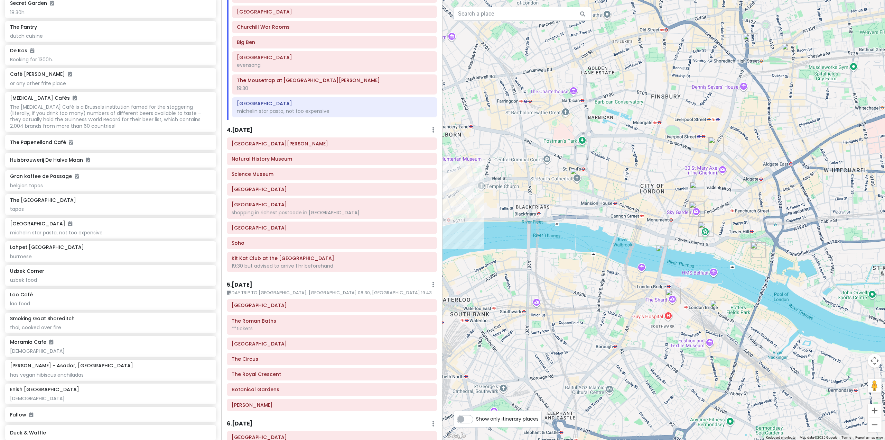
drag, startPoint x: 609, startPoint y: 273, endPoint x: 723, endPoint y: 291, distance: 115.6
click at [701, 287] on div at bounding box center [664, 220] width 443 height 440
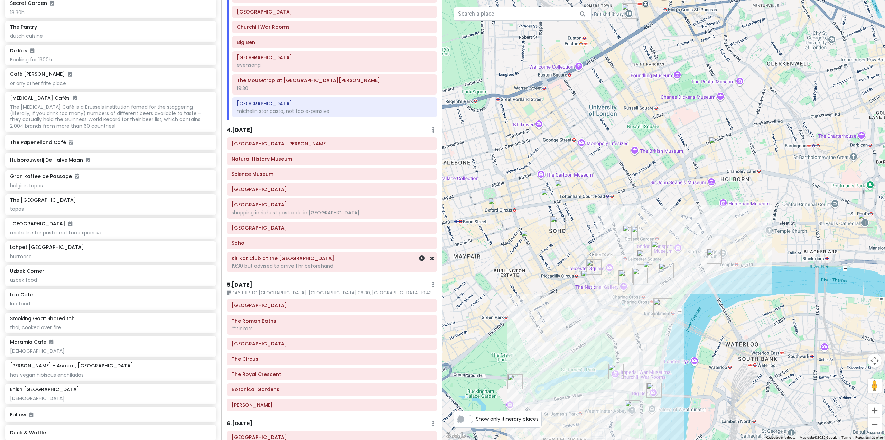
click at [334, 260] on h6 "Kit Kat Club at the [GEOGRAPHIC_DATA]" at bounding box center [332, 258] width 201 height 6
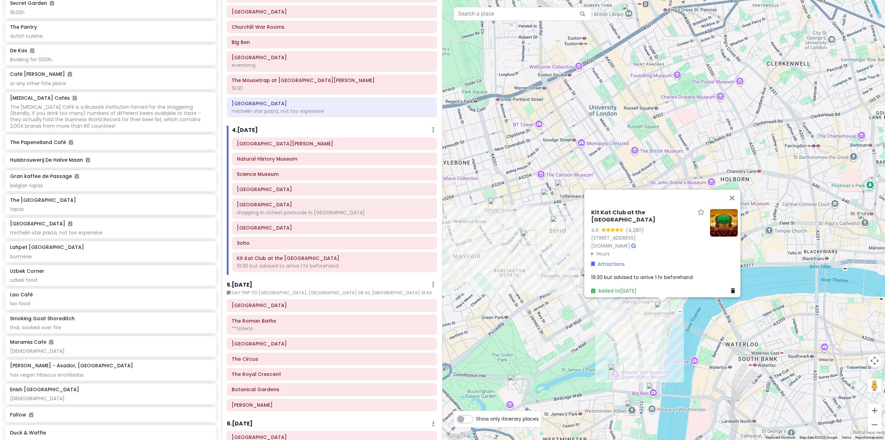
click at [589, 318] on div "Kit Kat Club at the [GEOGRAPHIC_DATA] ([STREET_ADDRESS] [DOMAIN_NAME] · Hours […" at bounding box center [664, 220] width 443 height 440
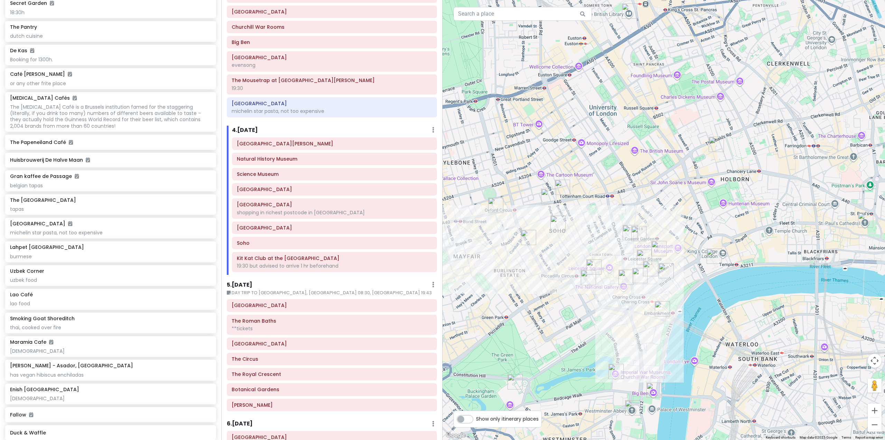
click at [646, 264] on img "Lao Café" at bounding box center [650, 268] width 15 height 15
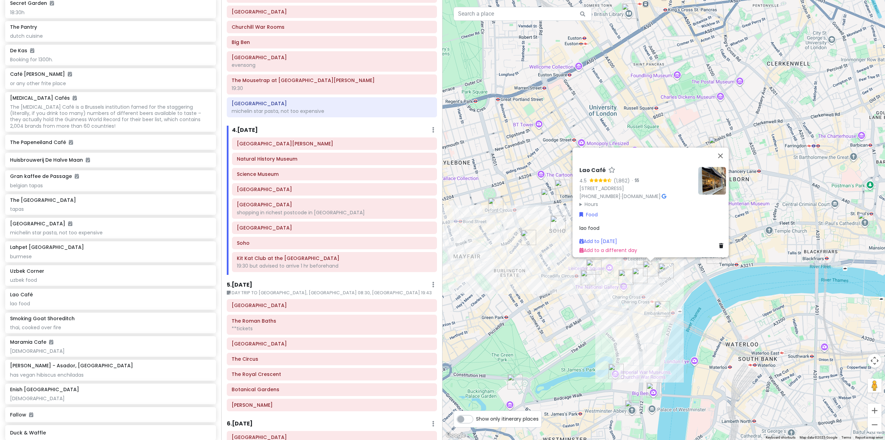
click at [637, 275] on img "Bancone Covent Garden" at bounding box center [640, 275] width 15 height 15
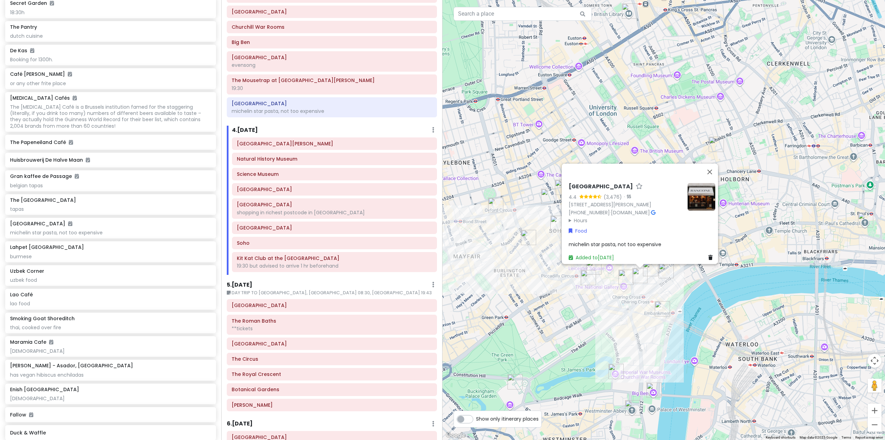
click at [665, 276] on img "The Port House" at bounding box center [666, 270] width 15 height 15
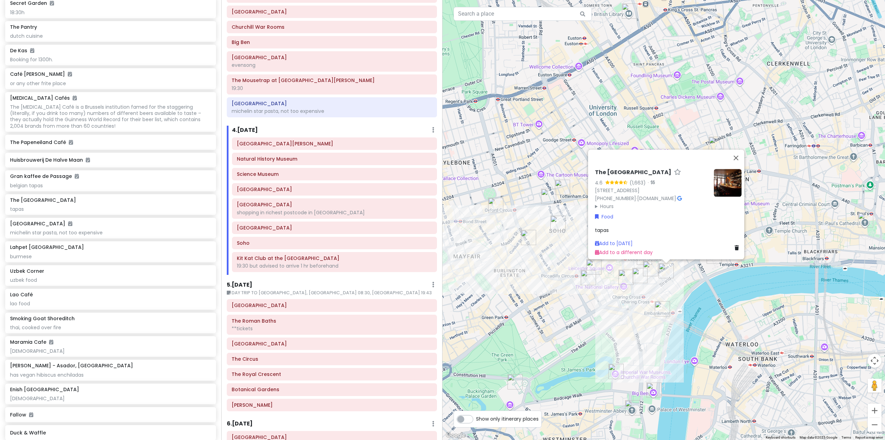
drag, startPoint x: 640, startPoint y: 295, endPoint x: 638, endPoint y: 287, distance: 8.6
click at [640, 296] on div "The Port House 4.6 (1,663) · [STREET_ADDRESS] [PHONE_NUMBER] · [DOMAIN_NAME] · …" at bounding box center [664, 220] width 443 height 440
click at [600, 281] on div "The Port House 4.6 (1,663) · [STREET_ADDRESS] [PHONE_NUMBER] · [DOMAIN_NAME] · …" at bounding box center [664, 220] width 443 height 440
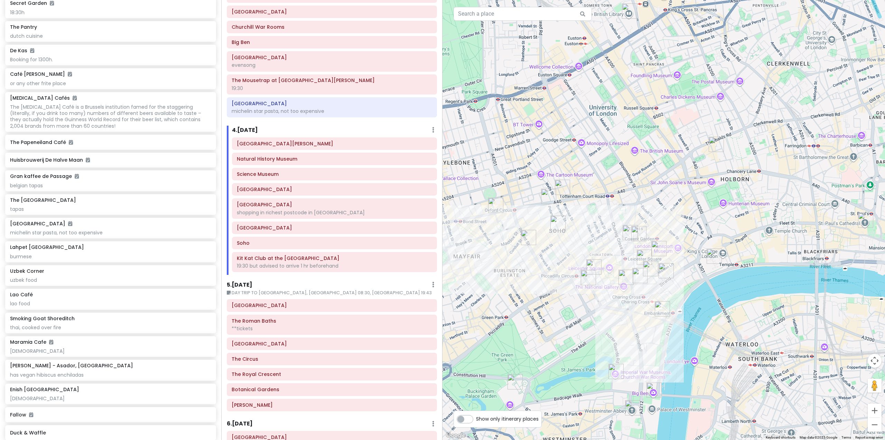
click at [637, 233] on img "Lahpet West End" at bounding box center [639, 233] width 15 height 15
click at [643, 229] on img "Lahpet West End" at bounding box center [639, 233] width 15 height 15
click at [636, 233] on img "Lahpet West End" at bounding box center [639, 233] width 15 height 15
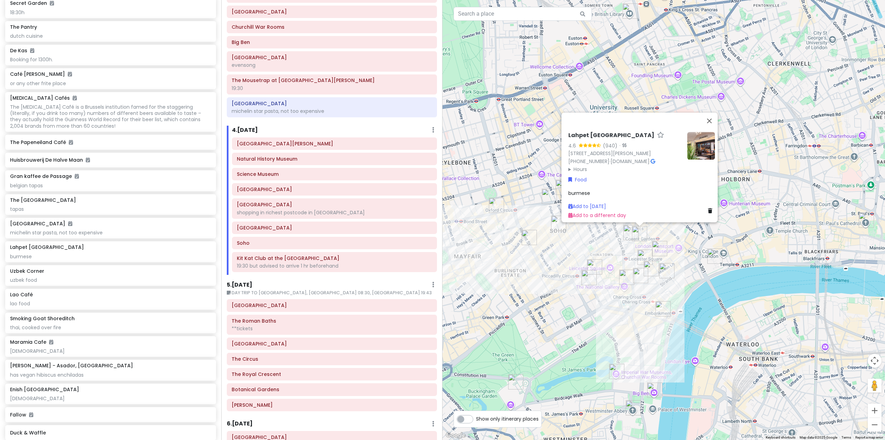
click at [576, 166] on summary "Hours" at bounding box center [625, 169] width 113 height 8
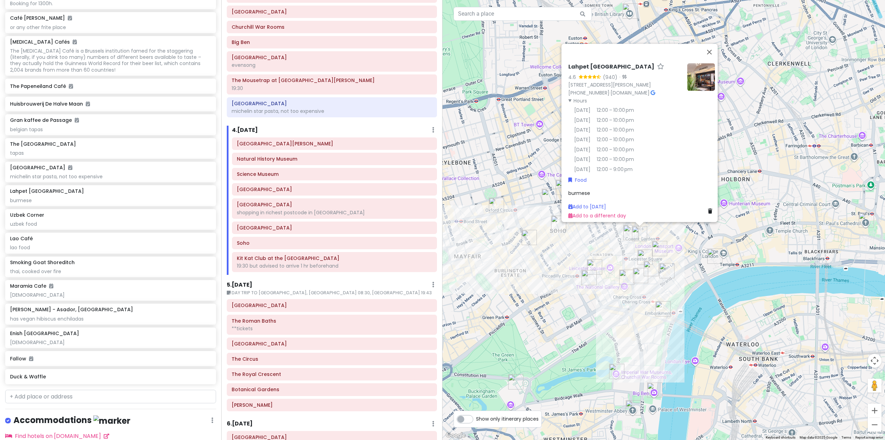
scroll to position [3847, 0]
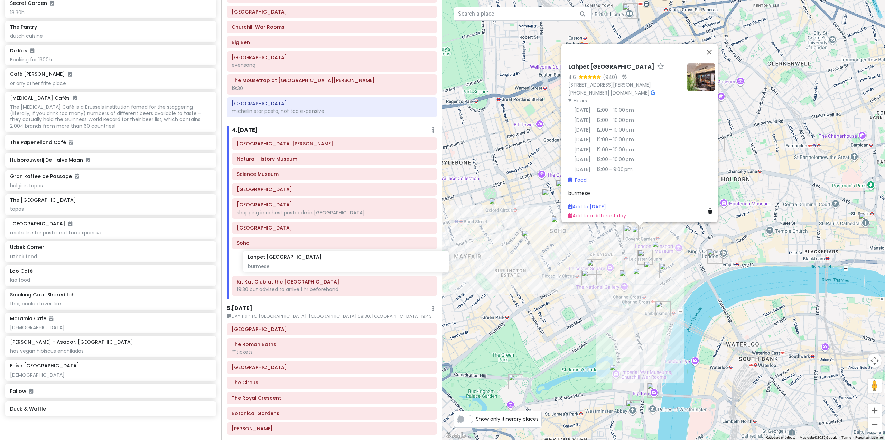
drag, startPoint x: 83, startPoint y: 266, endPoint x: 321, endPoint y: 260, distance: 238.0
click at [321, 260] on div "Europe 25 Private Change Dates Make a Copy Delete Trip Go Pro ⚡️ Give Feedback …" at bounding box center [442, 220] width 885 height 440
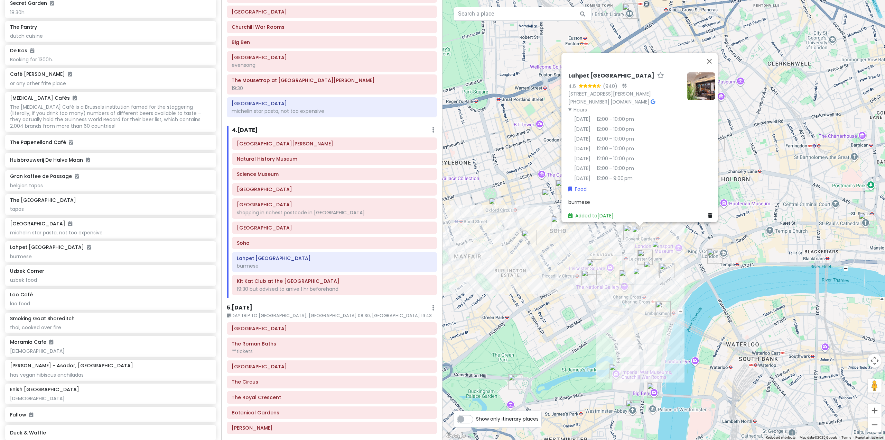
click at [594, 290] on div "Lahpet West End 4.6 (940) · [STREET_ADDRESS][PERSON_NAME] [PHONE_NUMBER] · [DOM…" at bounding box center [664, 220] width 443 height 440
click at [621, 256] on div "Lahpet West End 4.6 (940) · [STREET_ADDRESS][PERSON_NAME] [PHONE_NUMBER] · [DOM…" at bounding box center [664, 220] width 443 height 440
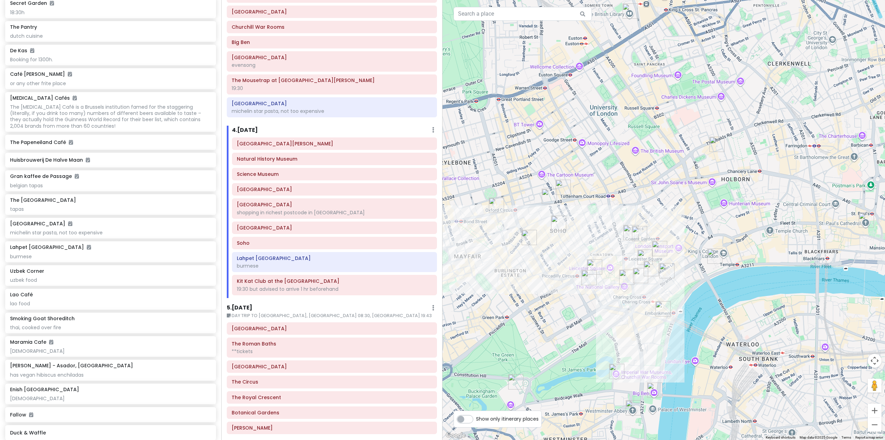
click at [561, 189] on img "Enish Oxford Street" at bounding box center [563, 186] width 15 height 15
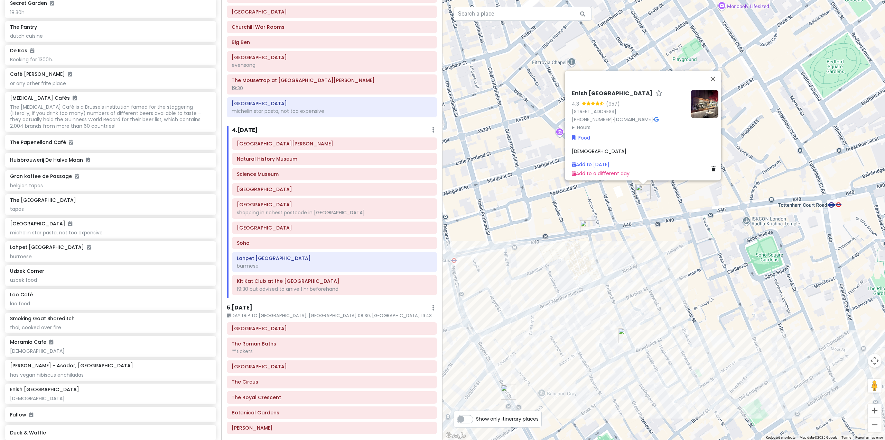
drag, startPoint x: 556, startPoint y: 206, endPoint x: 644, endPoint y: 303, distance: 131.5
click at [644, 303] on div "Enish [GEOGRAPHIC_DATA] 4.3 (957) [STREET_ADDRESS] [PHONE_NUMBER] · [DOMAIN_NAM…" at bounding box center [664, 220] width 443 height 440
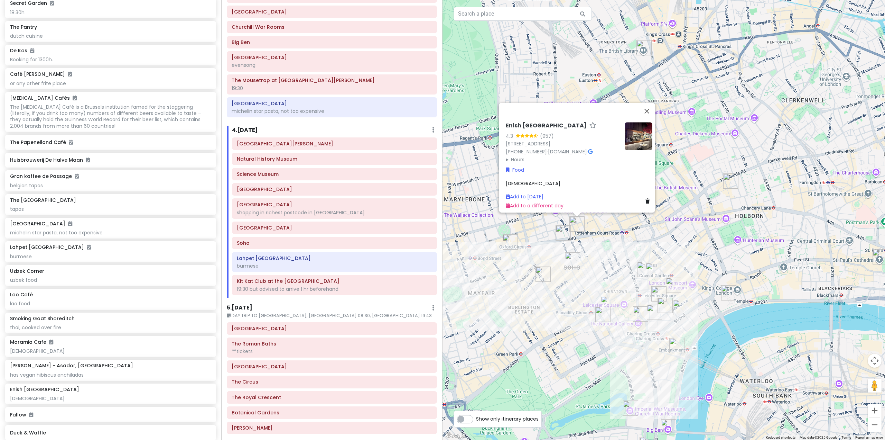
drag, startPoint x: 650, startPoint y: 284, endPoint x: 582, endPoint y: 252, distance: 74.6
click at [582, 252] on div "Enish [GEOGRAPHIC_DATA] 4.3 (957) [STREET_ADDRESS] [PHONE_NUMBER] · [DOMAIN_NAM…" at bounding box center [664, 220] width 443 height 440
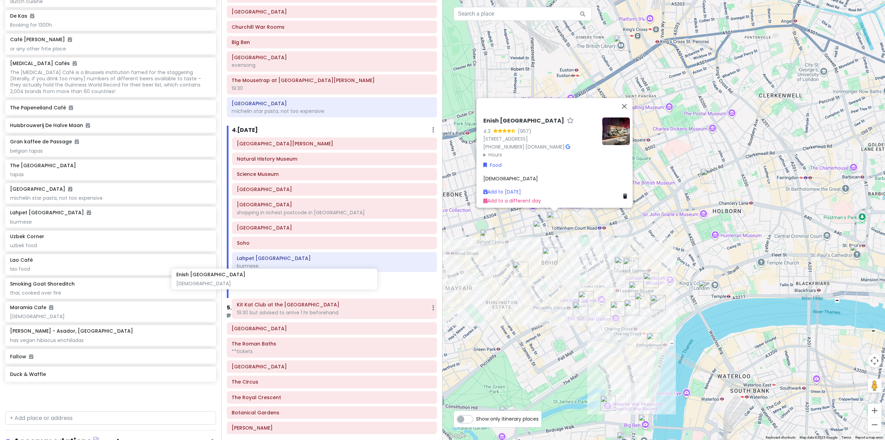
scroll to position [3885, 0]
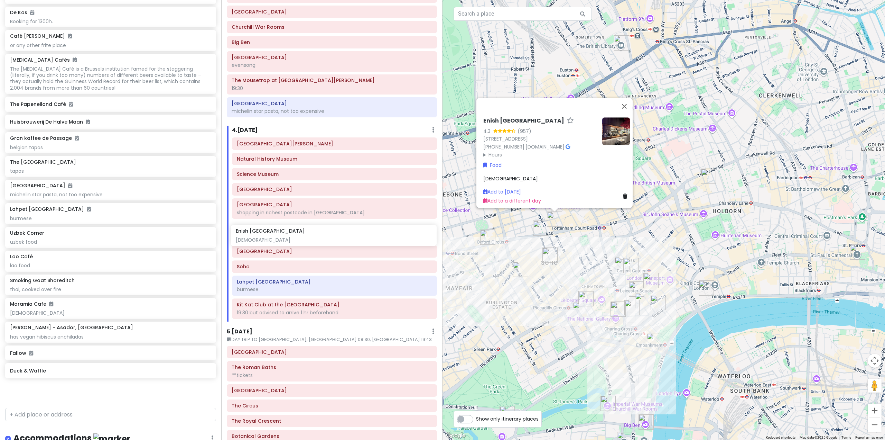
drag, startPoint x: 80, startPoint y: 378, endPoint x: 304, endPoint y: 239, distance: 264.1
click at [305, 239] on div "Europe 25 Private Change Dates Make a Copy Delete Trip Go Pro ⚡️ Give Feedback …" at bounding box center [442, 220] width 885 height 440
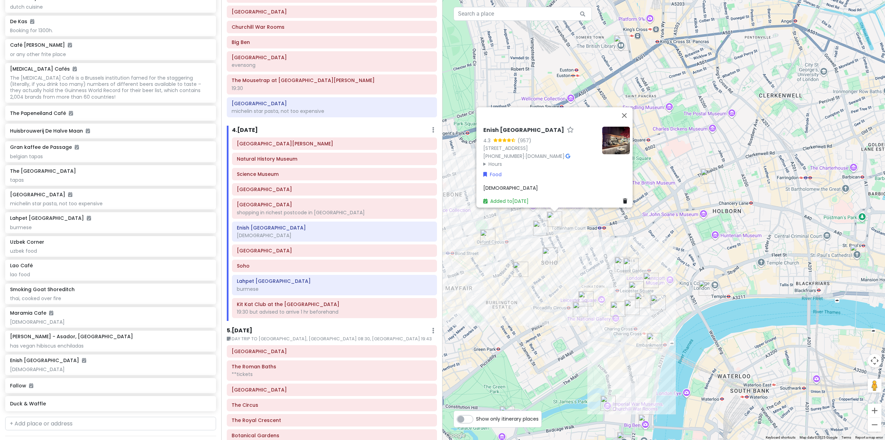
scroll to position [3875, 0]
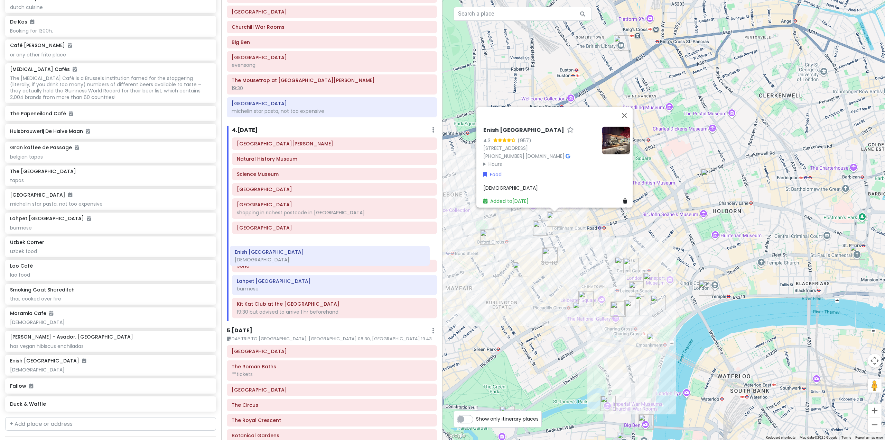
drag, startPoint x: 338, startPoint y: 236, endPoint x: 336, endPoint y: 260, distance: 24.3
click at [336, 260] on div "[GEOGRAPHIC_DATA][PERSON_NAME] [GEOGRAPHIC_DATA] shopping in richest postcode i…" at bounding box center [334, 228] width 215 height 183
click at [541, 300] on div "Enish [GEOGRAPHIC_DATA] 4.3 (957) [STREET_ADDRESS] [PHONE_NUMBER] · [DOMAIN_NAM…" at bounding box center [664, 220] width 443 height 440
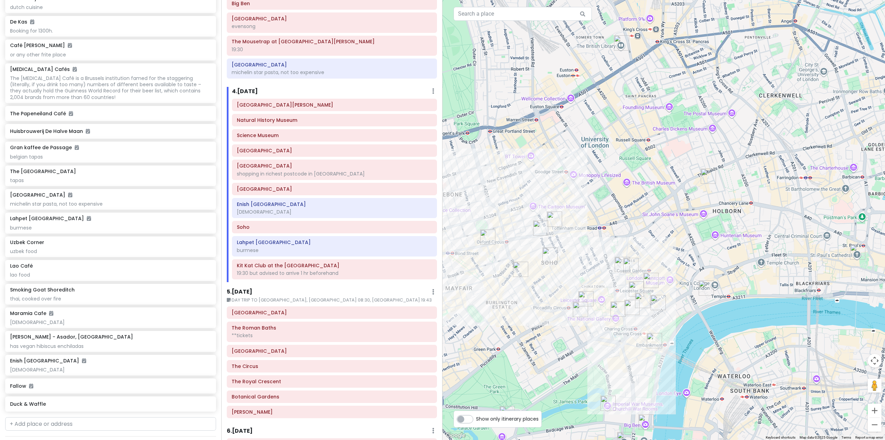
scroll to position [450, 0]
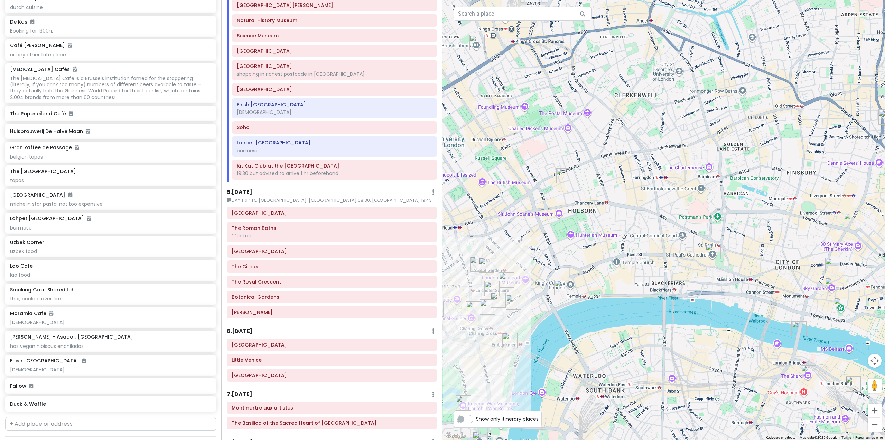
drag, startPoint x: 704, startPoint y: 306, endPoint x: 515, endPoint y: 305, distance: 188.8
click at [516, 305] on div at bounding box center [664, 220] width 443 height 440
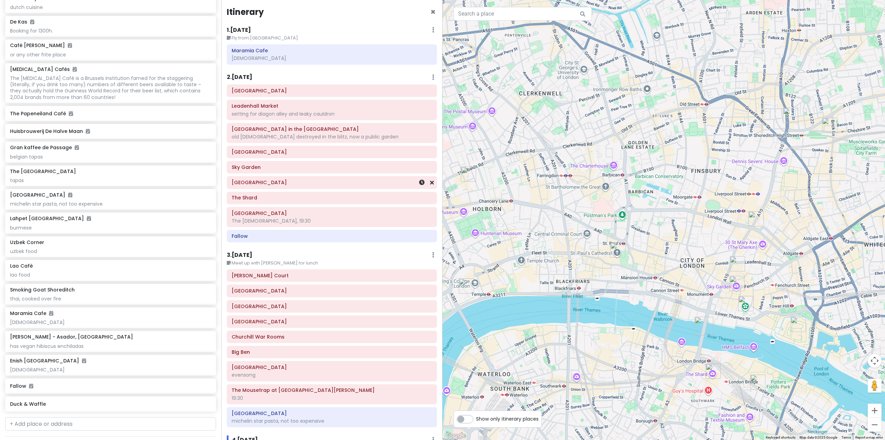
scroll to position [0, 0]
click at [245, 79] on h6 "2 . [DATE]" at bounding box center [240, 78] width 26 height 7
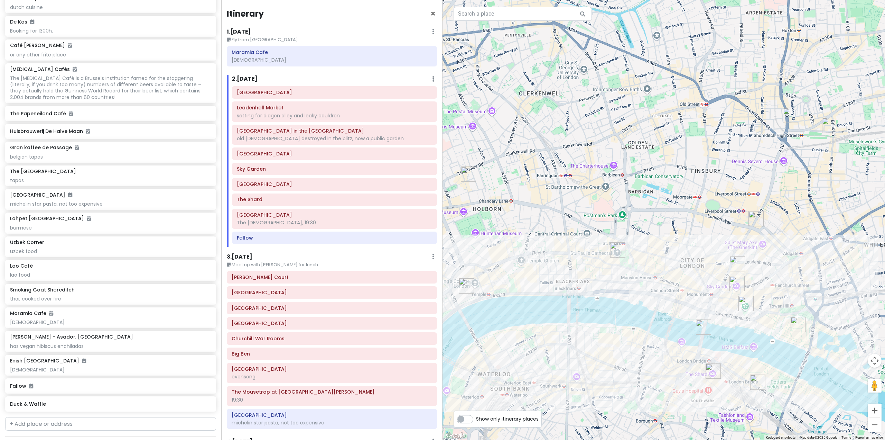
click at [755, 218] on img "Duck & Waffle" at bounding box center [756, 218] width 15 height 15
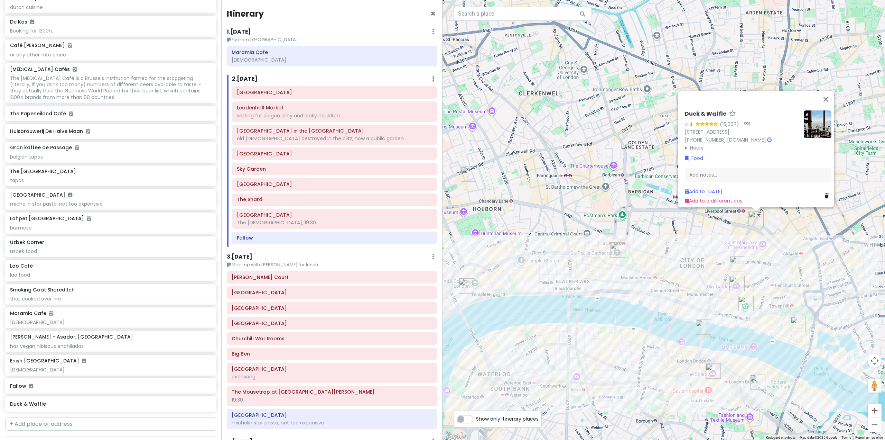
click at [756, 250] on div "Duck & Waffle 4.4 (15,067) · [STREET_ADDRESS] [PHONE_NUMBER] · [DOMAIN_NAME] · …" at bounding box center [664, 220] width 443 height 440
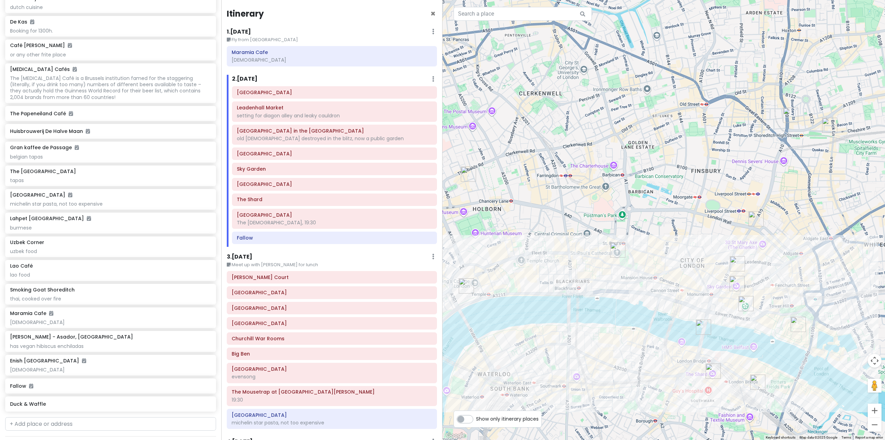
click at [752, 381] on img "Santo Remedio - Asador, London Bridge" at bounding box center [757, 381] width 15 height 15
click at [757, 380] on img "Santo Remedio - Asador, London Bridge" at bounding box center [757, 381] width 15 height 15
click at [778, 375] on div "To navigate, press the arrow keys." at bounding box center [664, 220] width 443 height 440
click at [757, 385] on img "Santo Remedio - Asador, London Bridge" at bounding box center [757, 381] width 15 height 15
click at [758, 380] on img "Santo Remedio - Asador, London Bridge" at bounding box center [757, 381] width 15 height 15
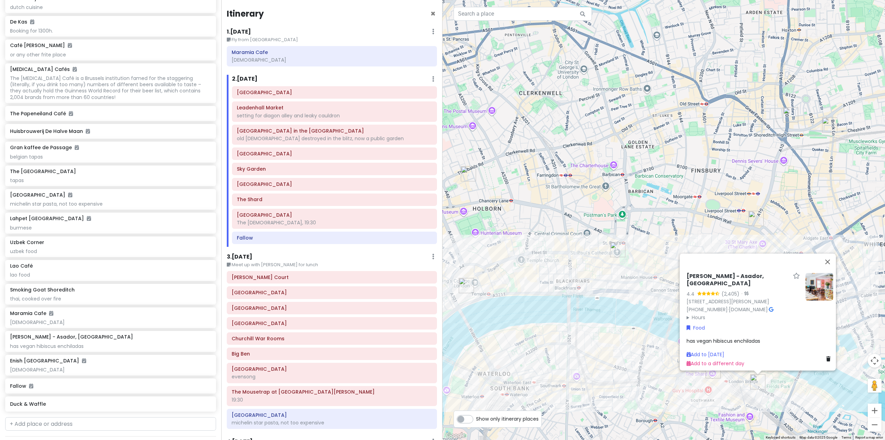
click at [694, 313] on summary "Hours" at bounding box center [743, 317] width 113 height 8
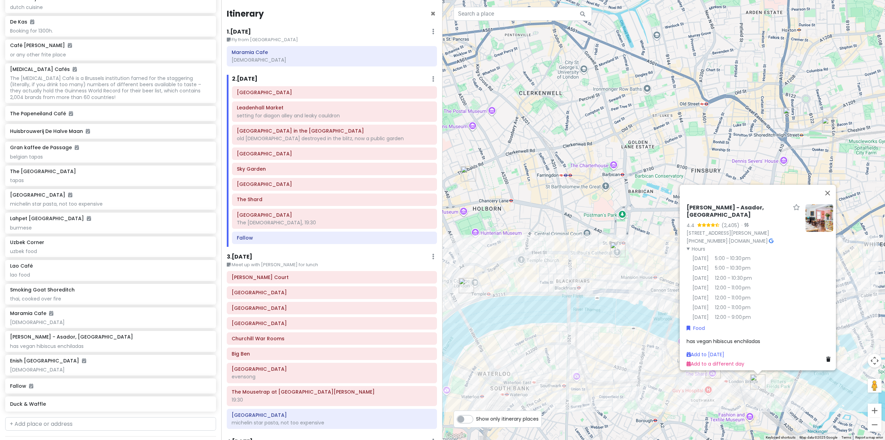
click at [519, 263] on div "[PERSON_NAME] - Asador, [GEOGRAPHIC_DATA] 4.4 (2,405) · [STREET_ADDRESS][PERSON…" at bounding box center [664, 220] width 443 height 440
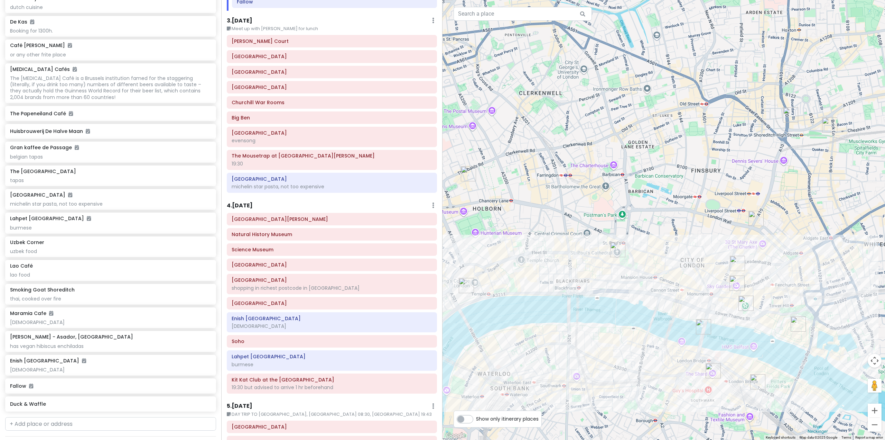
scroll to position [242, 0]
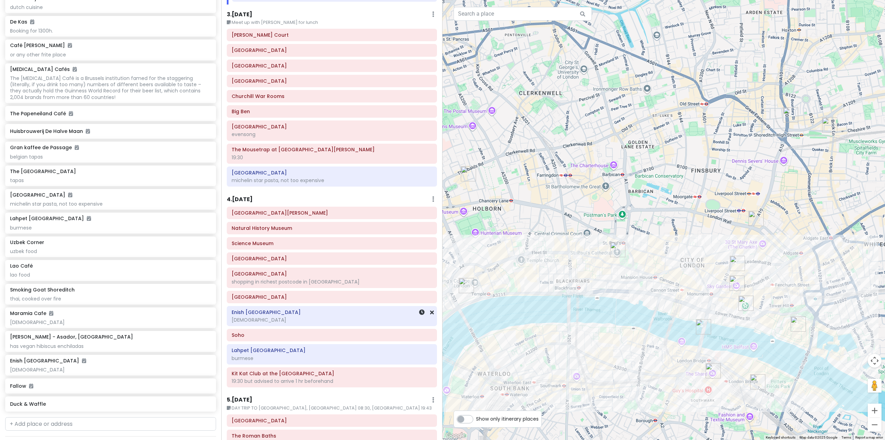
click at [381, 317] on div "[DEMOGRAPHIC_DATA]" at bounding box center [332, 319] width 201 height 6
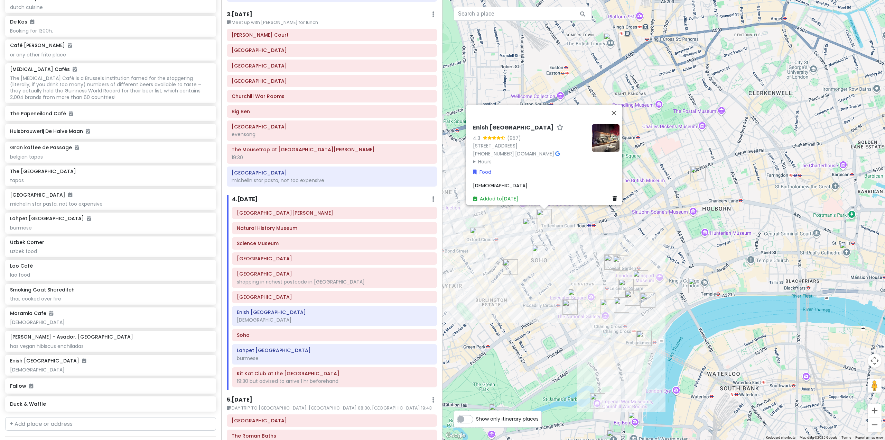
click at [532, 283] on div "Enish [GEOGRAPHIC_DATA] 4.3 (957) [STREET_ADDRESS] [PHONE_NUMBER] · [DOMAIN_NAM…" at bounding box center [664, 220] width 443 height 440
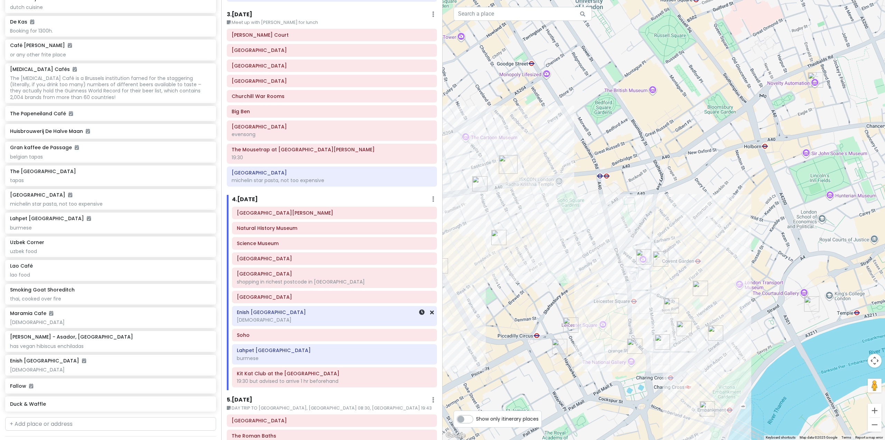
click at [353, 320] on div "[DEMOGRAPHIC_DATA]" at bounding box center [334, 319] width 195 height 6
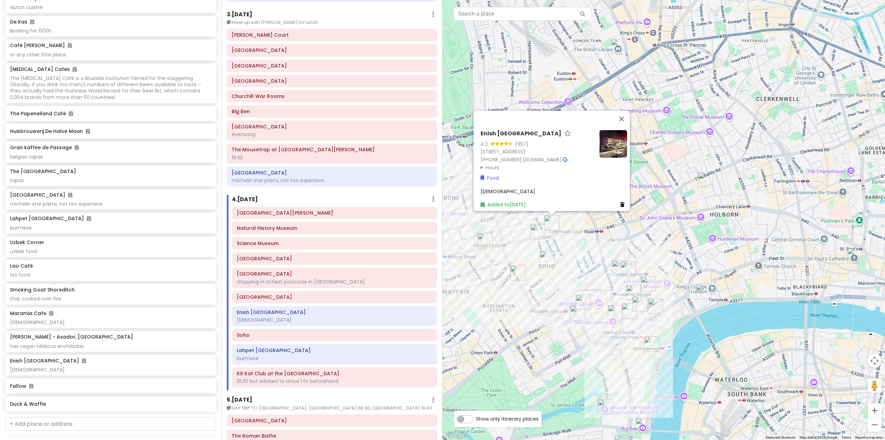
click at [648, 344] on img "Kit Kat Club at the Playhouse Theatre" at bounding box center [651, 343] width 15 height 15
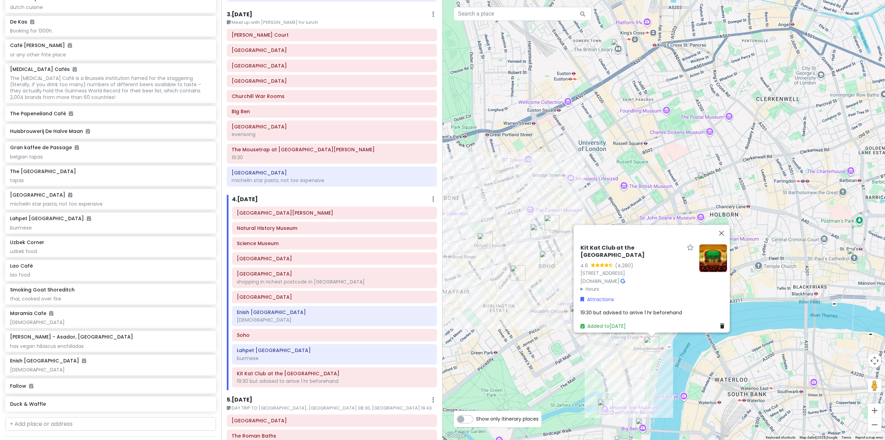
click at [547, 225] on img "Enish Oxford Street" at bounding box center [551, 222] width 15 height 15
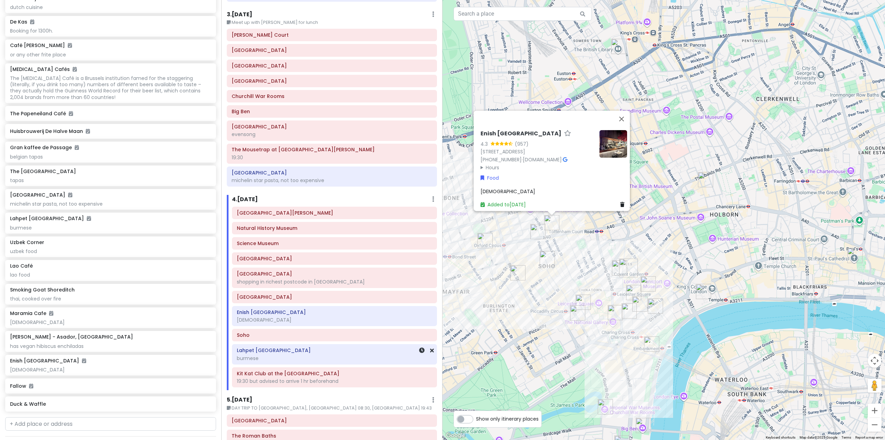
click at [337, 355] on div "burmese" at bounding box center [334, 358] width 195 height 6
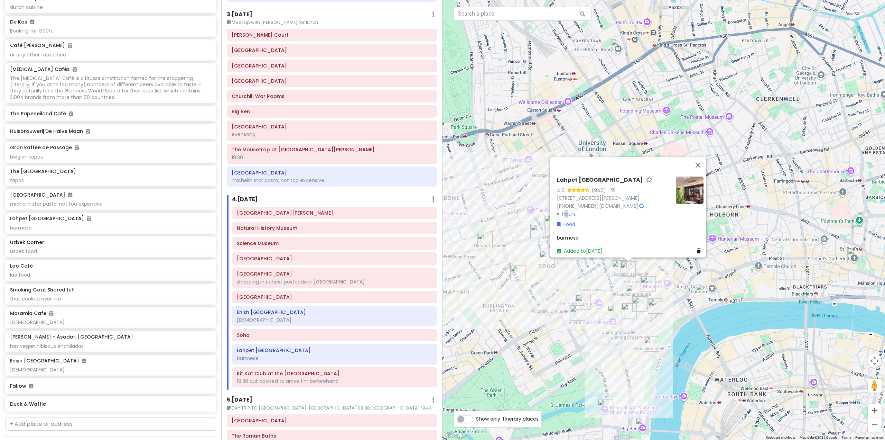
click at [564, 210] on summary "Hours" at bounding box center [613, 214] width 113 height 8
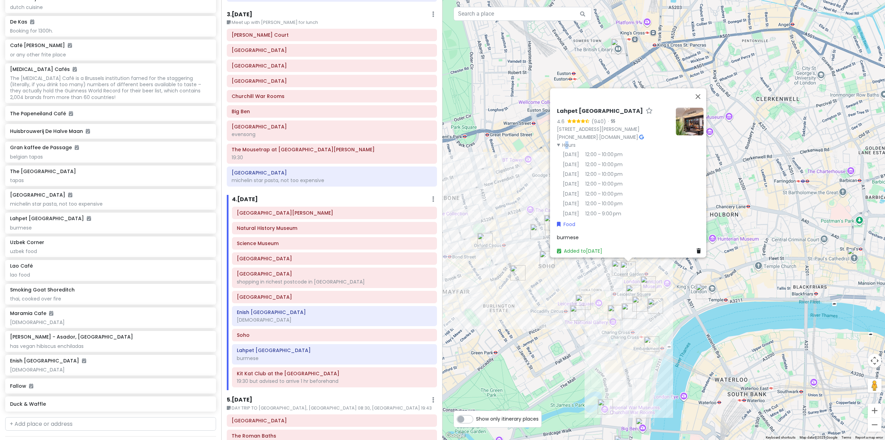
click at [580, 328] on div "Lahpet West End 4.6 (940) · [STREET_ADDRESS][PERSON_NAME] [PHONE_NUMBER] · [DOM…" at bounding box center [664, 220] width 443 height 440
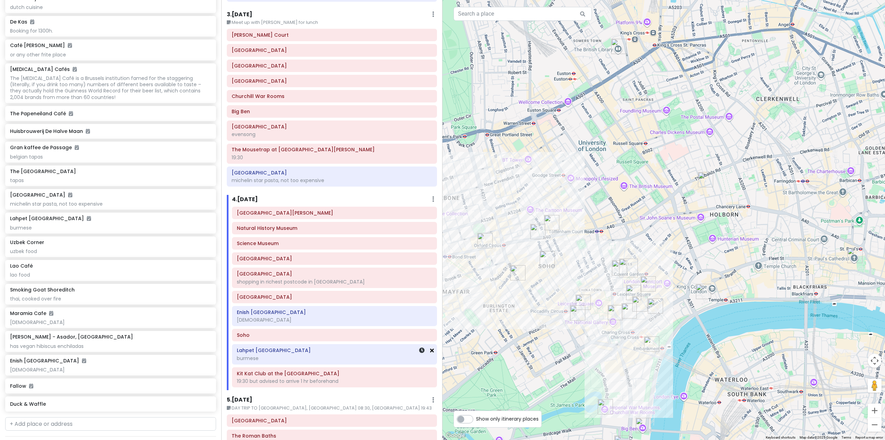
click at [430, 350] on icon at bounding box center [432, 350] width 4 height 6
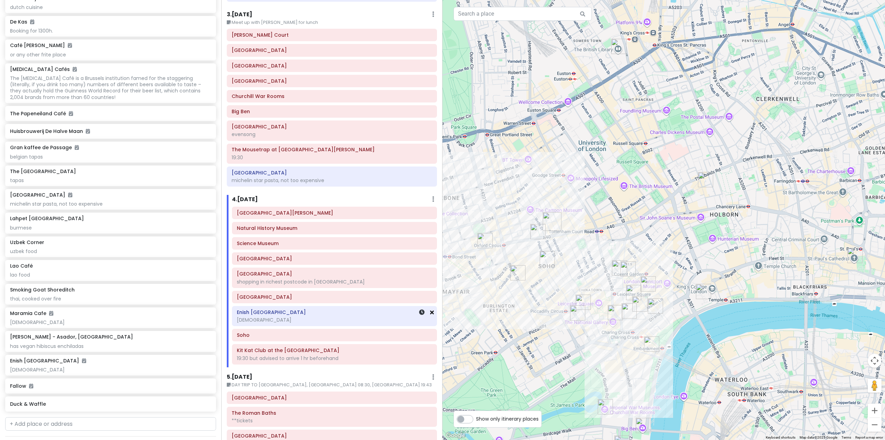
click at [430, 314] on icon at bounding box center [432, 312] width 4 height 6
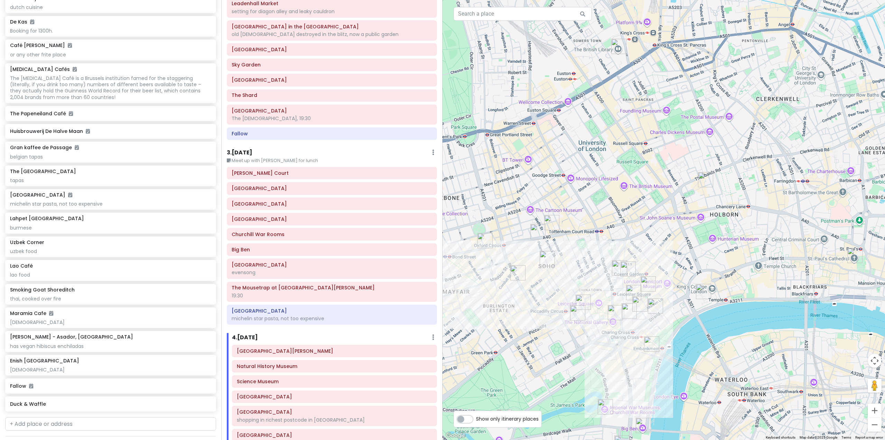
scroll to position [104, 0]
click at [356, 132] on h6 "Fallow" at bounding box center [332, 134] width 201 height 6
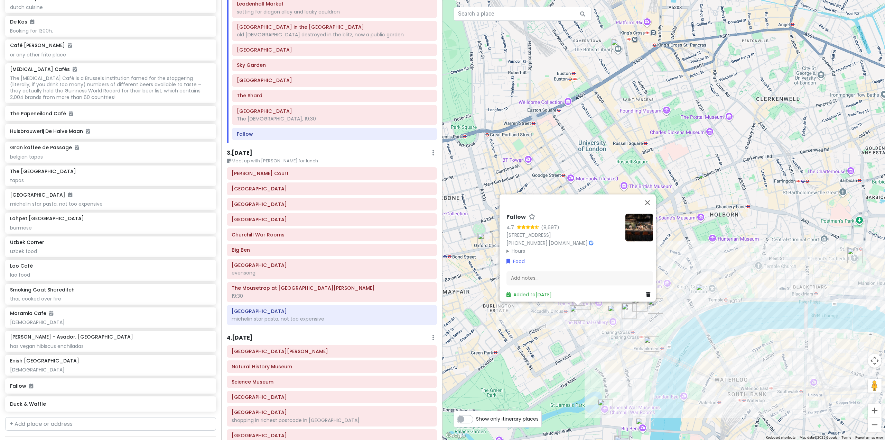
click at [578, 344] on div "Fallow 4.7 (8,697) [STREET_ADDRESS] [PHONE_NUMBER] · [DOMAIN_NAME] · Hours [DAT…" at bounding box center [664, 220] width 443 height 440
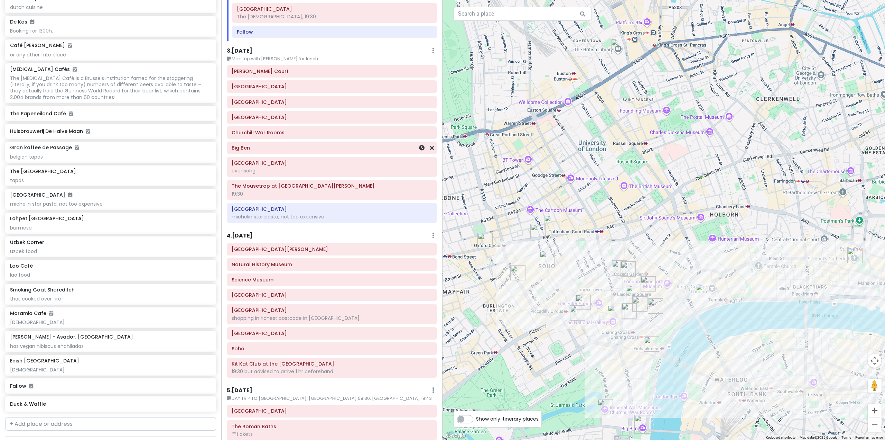
scroll to position [208, 0]
click at [288, 365] on h6 "Kit Kat Club at the [GEOGRAPHIC_DATA]" at bounding box center [332, 362] width 201 height 6
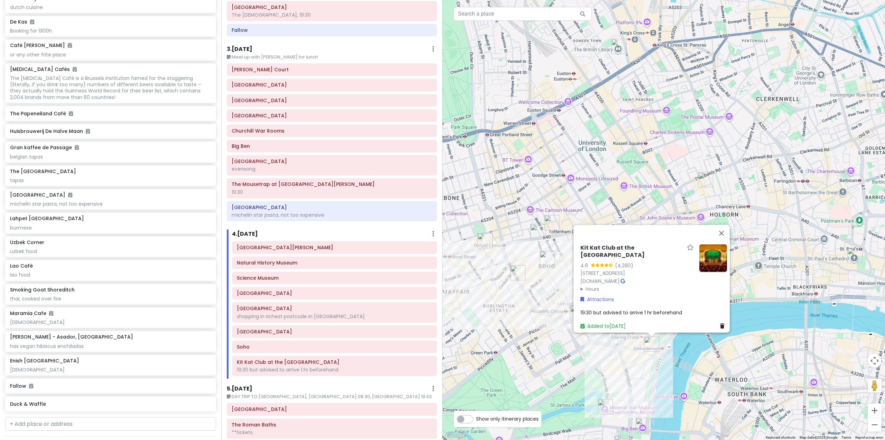
click at [513, 347] on div "Kit Kat Club at the [GEOGRAPHIC_DATA] ([STREET_ADDRESS] [DOMAIN_NAME] · Hours […" at bounding box center [664, 220] width 443 height 440
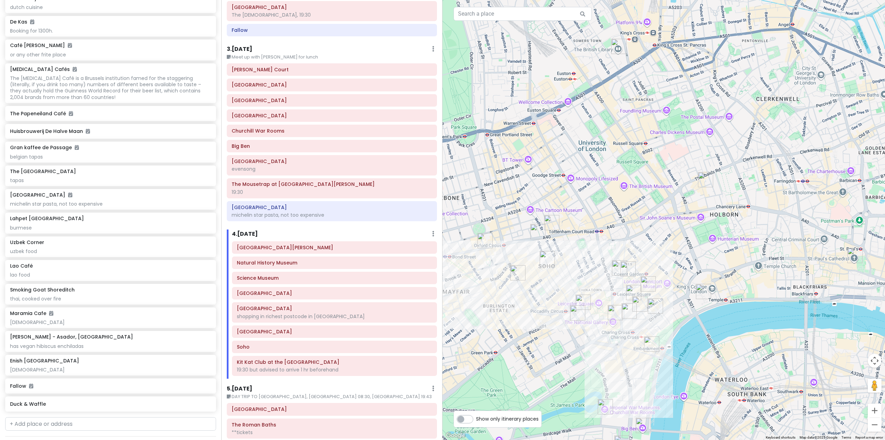
click at [629, 305] on img "Bancone Covent Garden" at bounding box center [629, 310] width 15 height 15
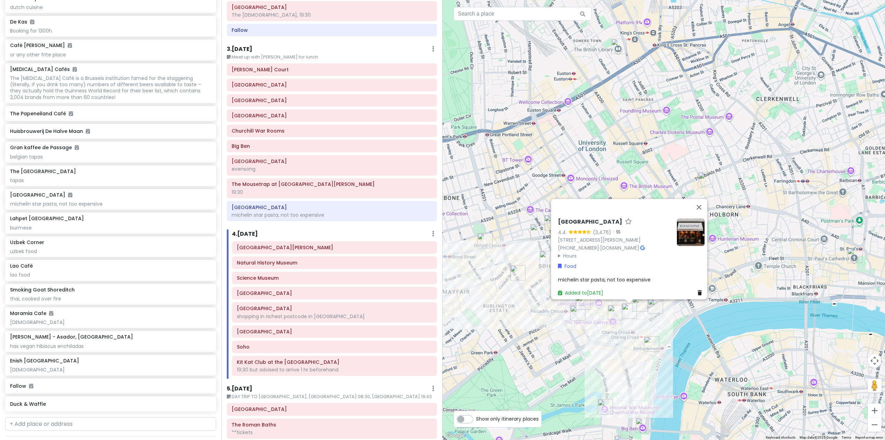
click at [641, 306] on img "Lao Café" at bounding box center [640, 303] width 15 height 15
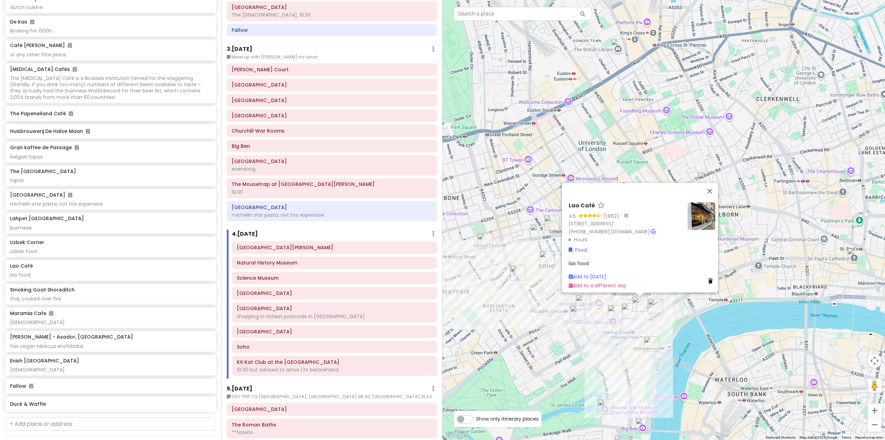
click at [653, 305] on img "The Port House" at bounding box center [655, 305] width 15 height 15
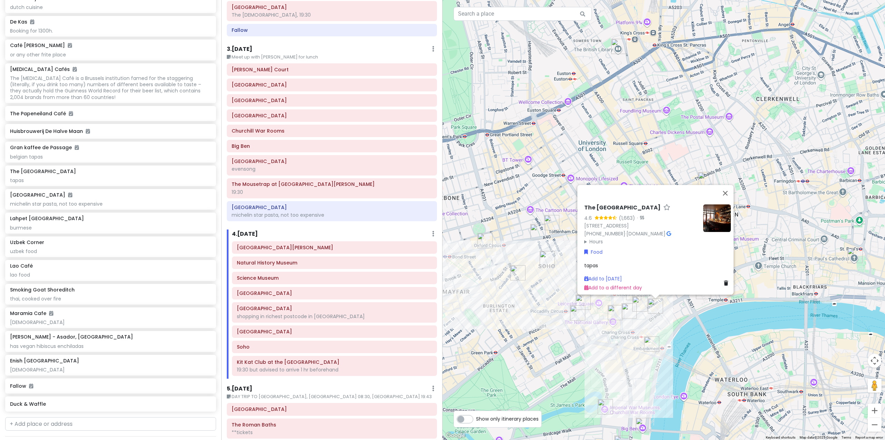
click at [580, 313] on img "Fallow" at bounding box center [577, 312] width 15 height 15
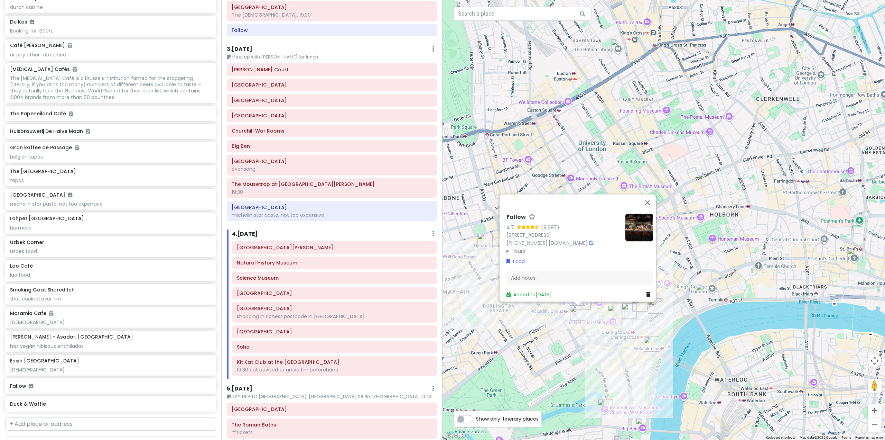
click at [577, 333] on div "Fallow 4.7 (8,697) [STREET_ADDRESS] [PHONE_NUMBER] · [DOMAIN_NAME] · Hours [DAT…" at bounding box center [664, 220] width 443 height 440
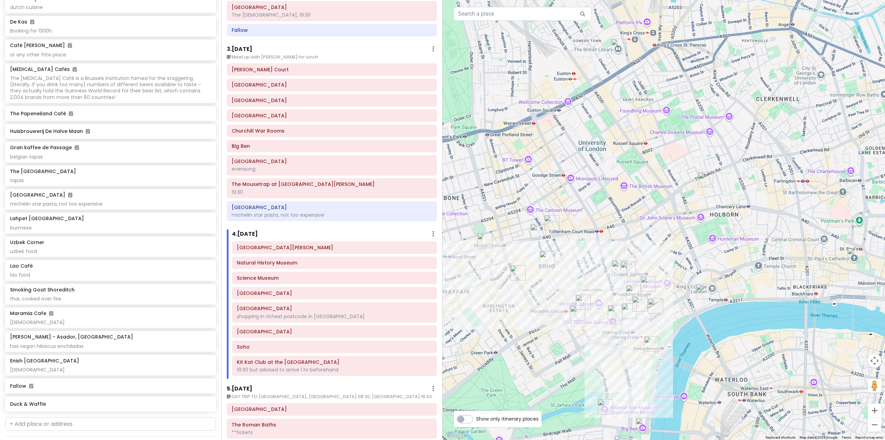
click at [630, 314] on img "Bancone Covent Garden" at bounding box center [629, 310] width 15 height 15
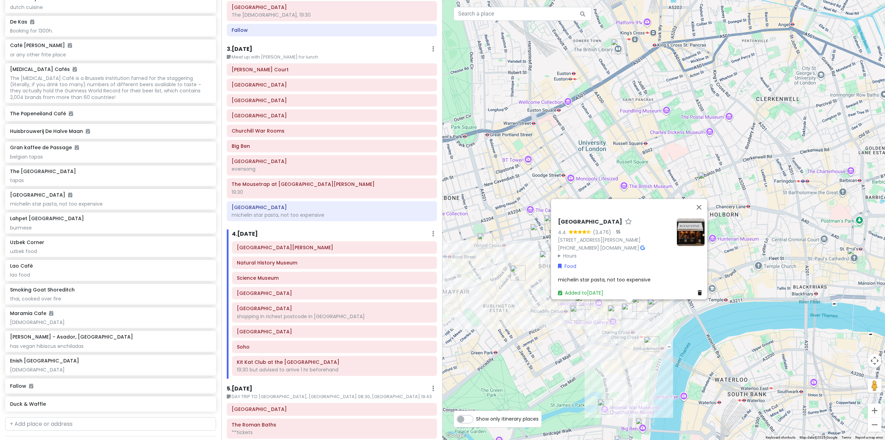
click at [646, 306] on img "Lao Café" at bounding box center [640, 303] width 15 height 15
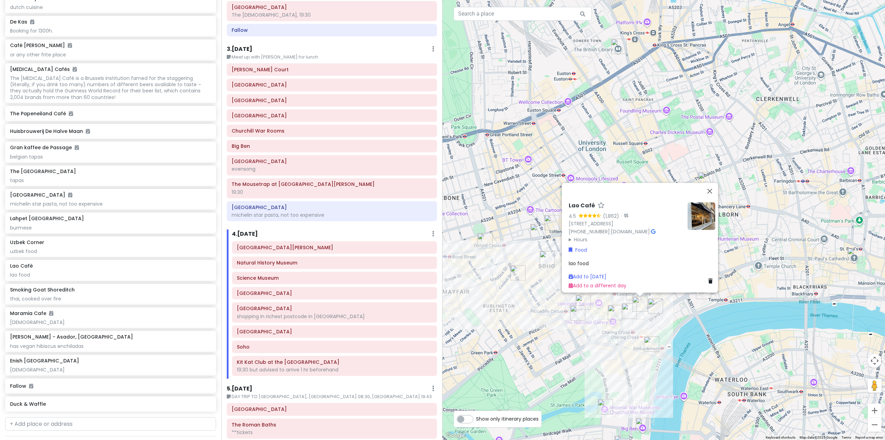
click at [580, 238] on summary "Hours" at bounding box center [625, 240] width 113 height 8
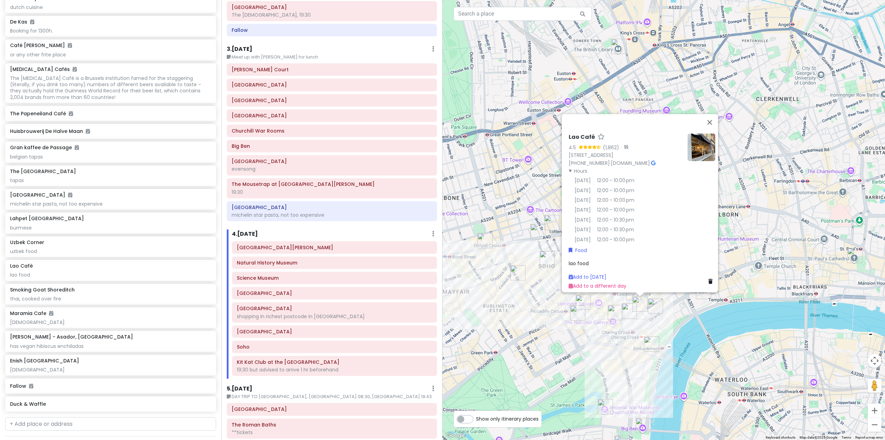
click at [653, 309] on img "The Port House" at bounding box center [655, 305] width 15 height 15
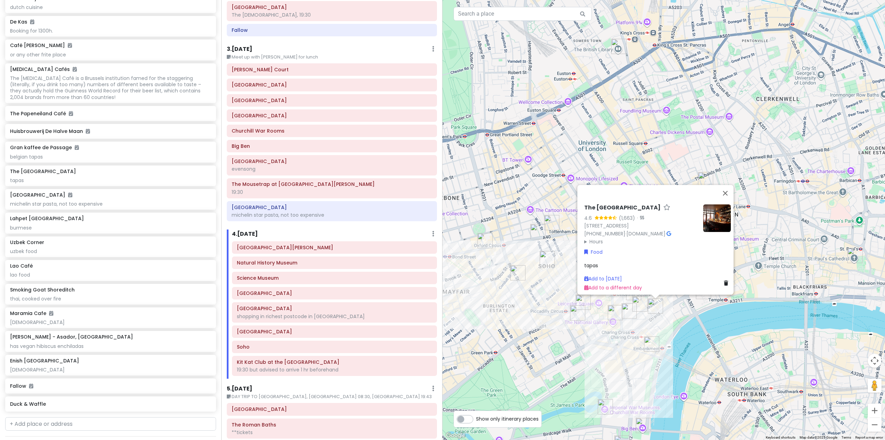
click at [592, 238] on summary "Hours" at bounding box center [640, 242] width 113 height 8
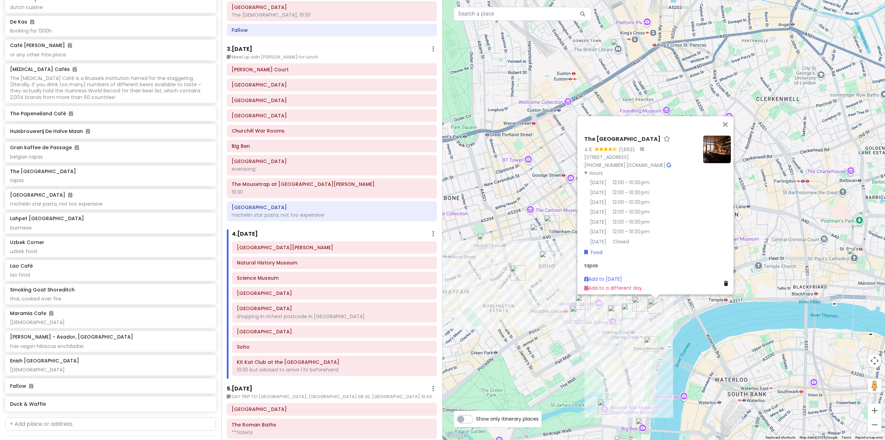
click at [632, 324] on div "The Port House 4.6 (1,663) · [STREET_ADDRESS] [PHONE_NUMBER] · [DOMAIN_NAME] · …" at bounding box center [664, 220] width 443 height 440
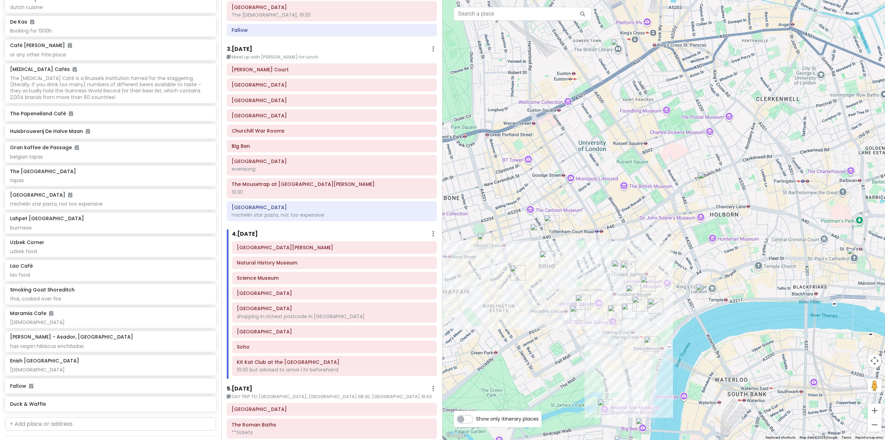
click at [628, 316] on img "Bancone Covent Garden" at bounding box center [629, 310] width 15 height 15
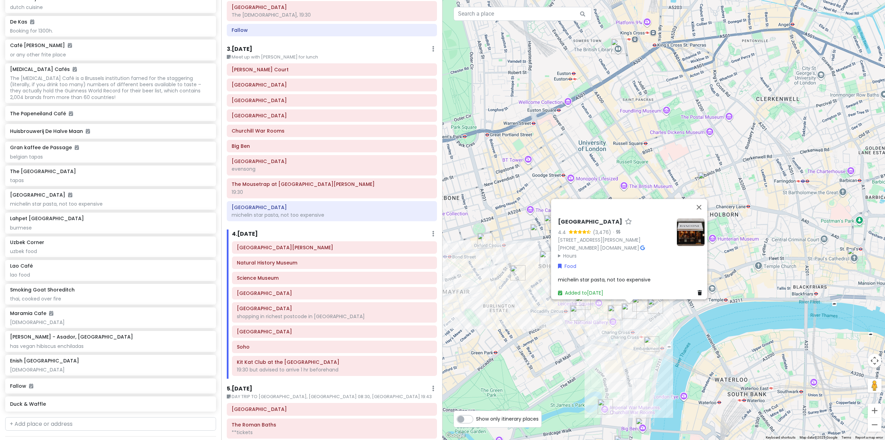
click at [565, 253] on summary "Hours" at bounding box center [614, 255] width 113 height 8
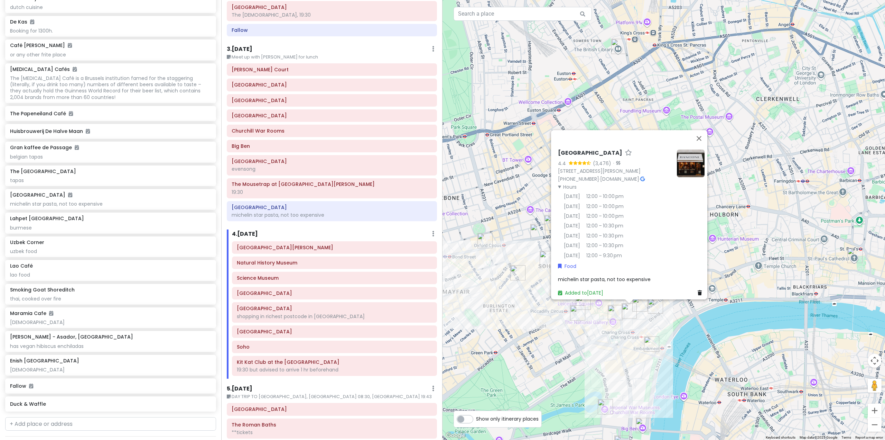
click at [638, 324] on div "[GEOGRAPHIC_DATA] 4.4 (3,476) · [STREET_ADDRESS][PERSON_NAME] [PHONE_NUMBER] · …" at bounding box center [664, 220] width 443 height 440
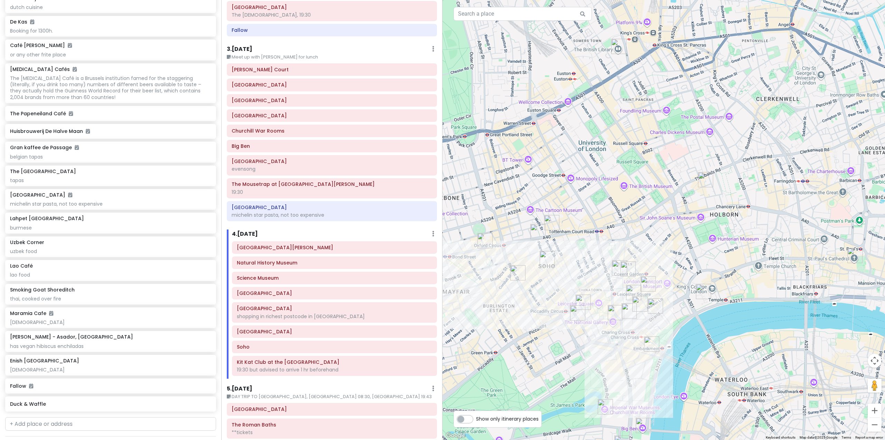
click at [577, 313] on img "Fallow" at bounding box center [577, 312] width 15 height 15
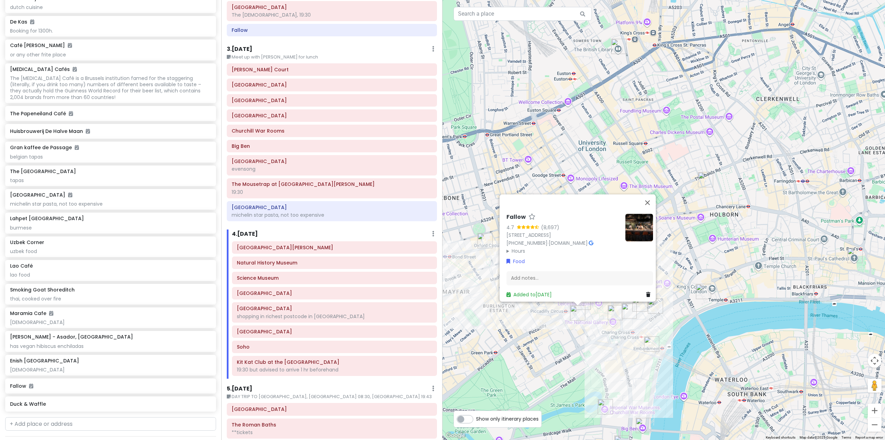
click at [523, 247] on summary "Hours" at bounding box center [563, 251] width 113 height 8
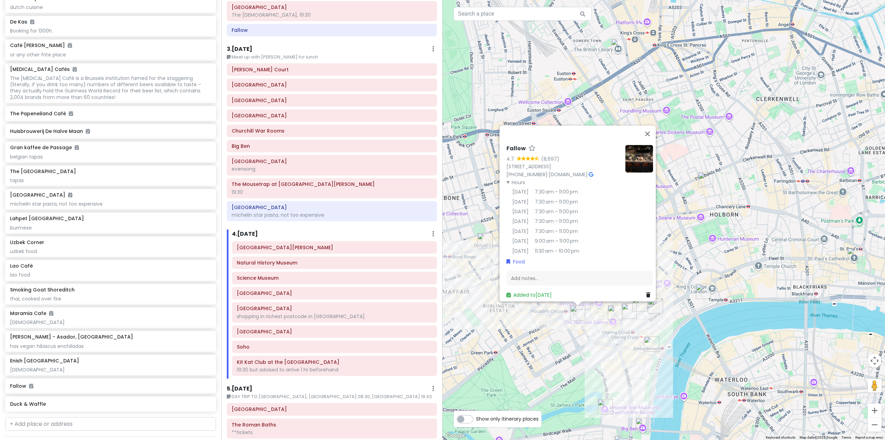
click at [644, 321] on div "Fallow 4.7 (8,697) [STREET_ADDRESS] [PHONE_NUMBER] · [DOMAIN_NAME] · Hours [DAT…" at bounding box center [664, 220] width 443 height 440
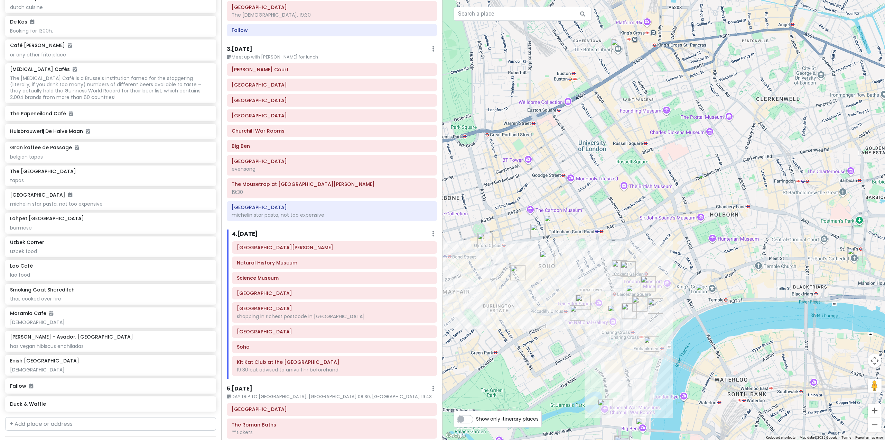
click at [628, 267] on img "Lahpet West End" at bounding box center [628, 268] width 15 height 15
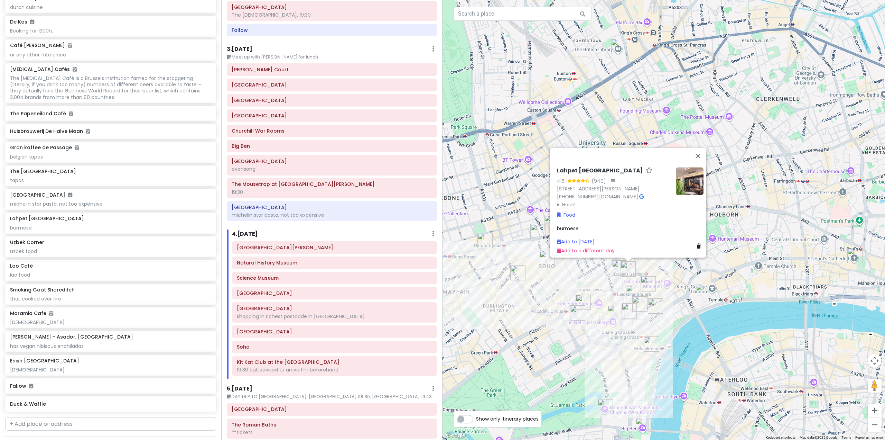
click at [567, 202] on summary "Hours" at bounding box center [613, 205] width 113 height 8
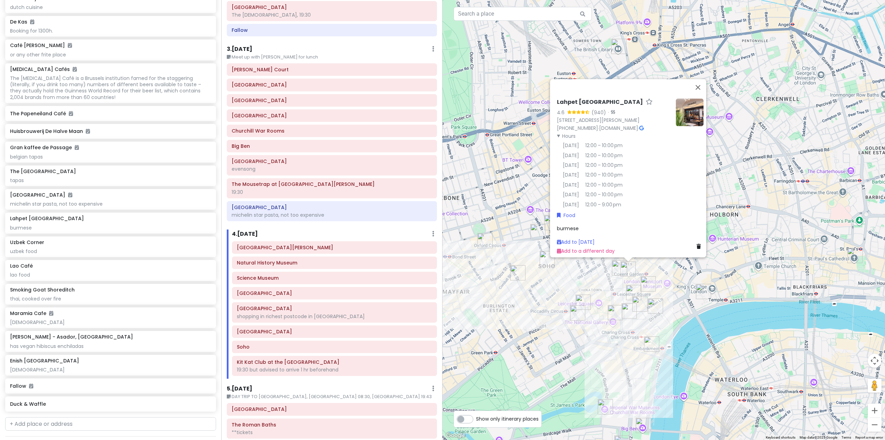
click at [668, 305] on div "Lahpet West End 4.6 (940) · [STREET_ADDRESS][PERSON_NAME] [PHONE_NUMBER] · [DOM…" at bounding box center [664, 220] width 443 height 440
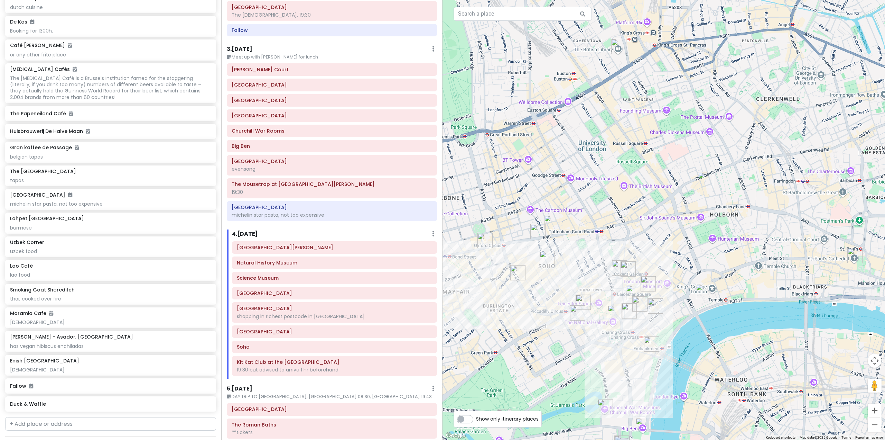
click at [550, 222] on img "Enish Oxford Street" at bounding box center [551, 222] width 15 height 15
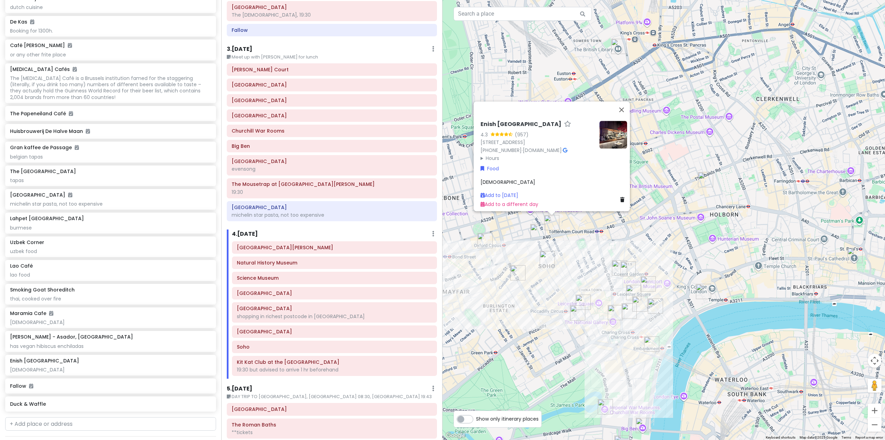
click at [488, 154] on summary "Hours" at bounding box center [537, 158] width 113 height 8
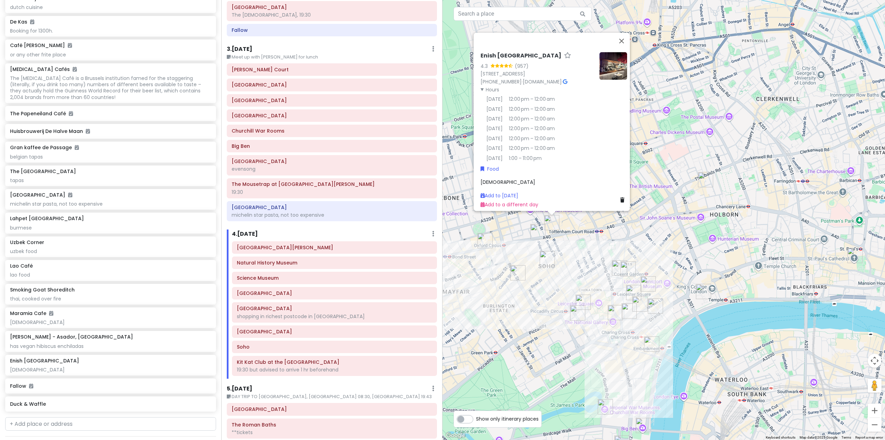
click at [672, 307] on div "Enish [GEOGRAPHIC_DATA] 4.3 (957) [STREET_ADDRESS] [PHONE_NUMBER] · [DOMAIN_NAM…" at bounding box center [664, 220] width 443 height 440
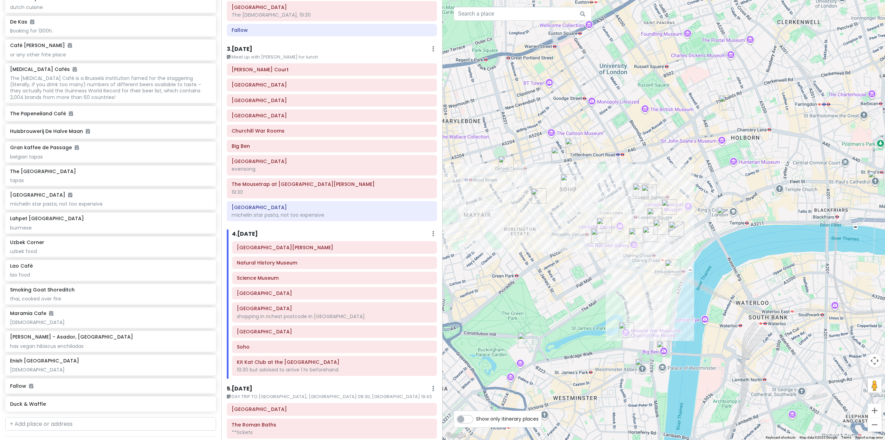
drag, startPoint x: 673, startPoint y: 297, endPoint x: 696, endPoint y: 223, distance: 77.6
click at [696, 223] on div at bounding box center [664, 220] width 443 height 440
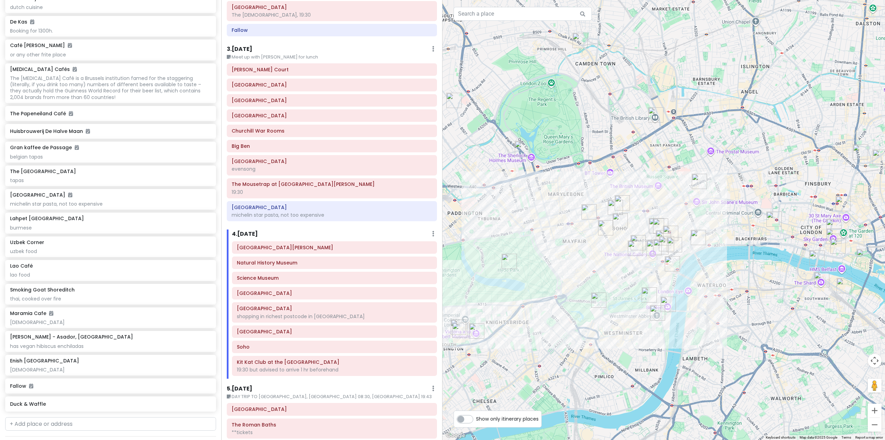
click at [857, 157] on img "Smoking Goat Shoreditch" at bounding box center [860, 151] width 15 height 15
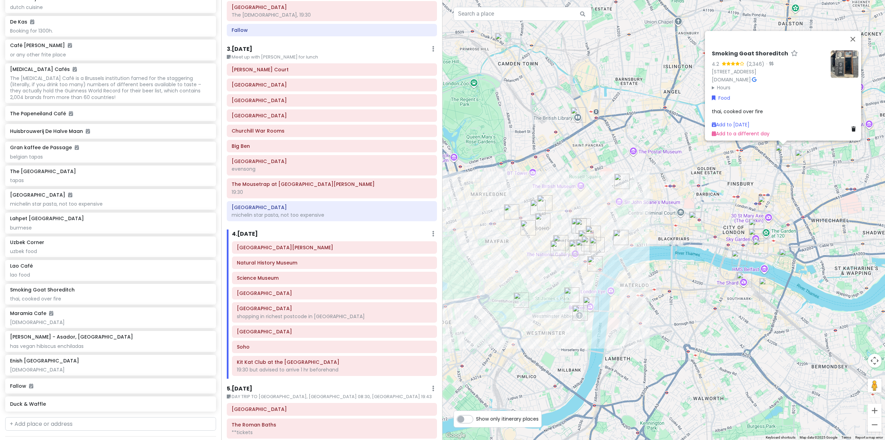
click at [766, 205] on img "Duck & Waffle" at bounding box center [765, 203] width 15 height 15
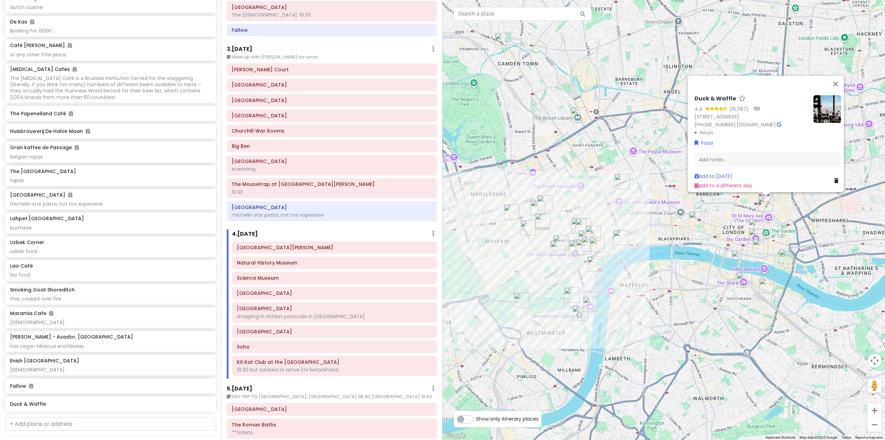
click at [765, 282] on img "Santo Remedio - Asador, London Bridge" at bounding box center [766, 285] width 15 height 15
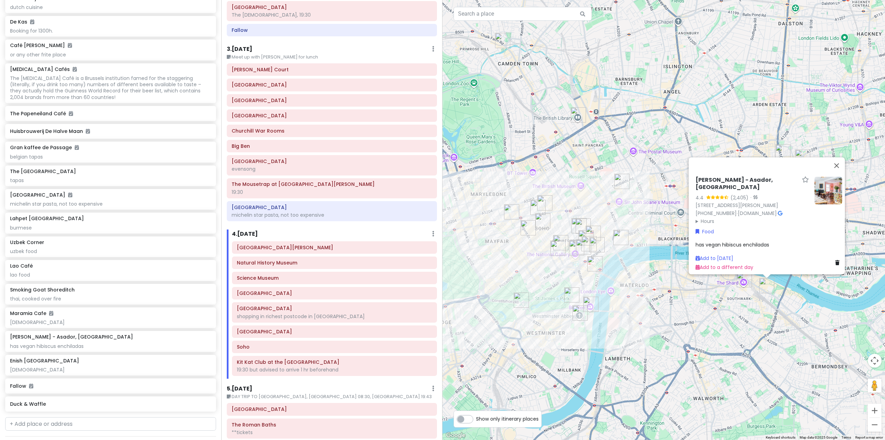
click at [626, 205] on div "[PERSON_NAME] - Asador, [GEOGRAPHIC_DATA] 4.4 (2,405) · [STREET_ADDRESS][PERSON…" at bounding box center [664, 220] width 443 height 440
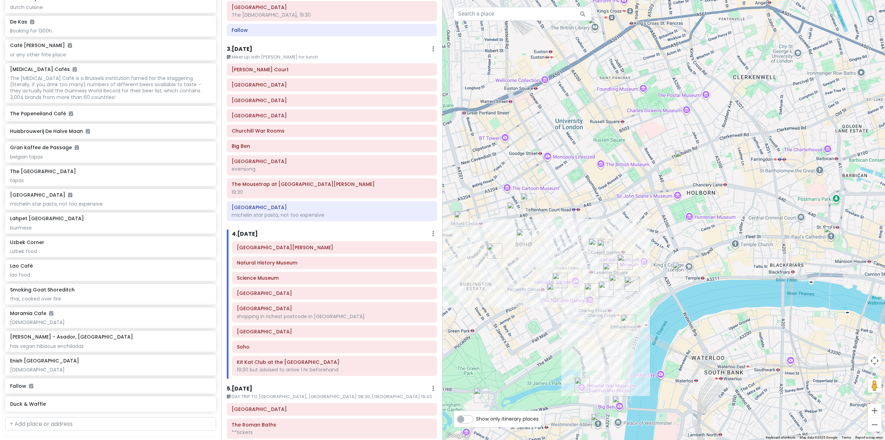
click at [527, 200] on img "Enish Oxford Street" at bounding box center [528, 200] width 15 height 15
click at [530, 198] on img "Enish Oxford Street" at bounding box center [528, 200] width 15 height 15
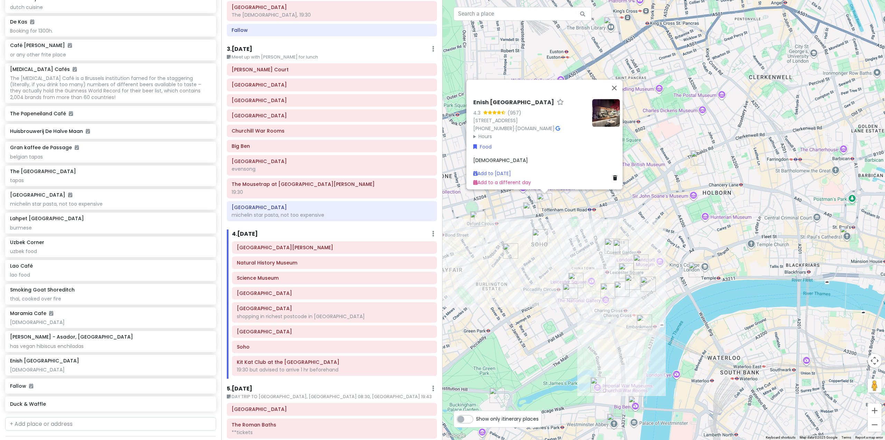
click at [619, 247] on img "Lahpet West End" at bounding box center [621, 246] width 15 height 15
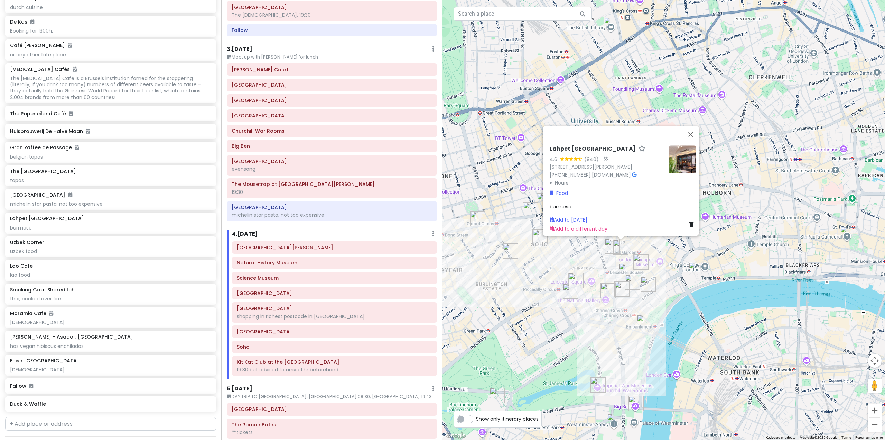
click at [652, 287] on img "The Port House" at bounding box center [648, 283] width 15 height 15
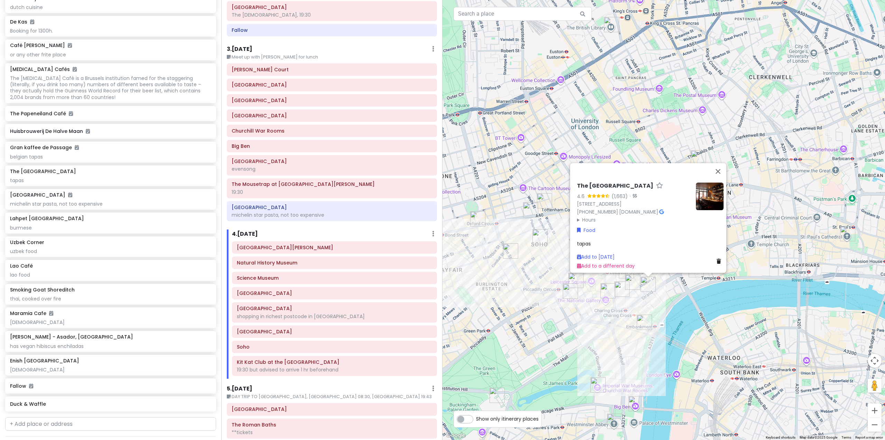
click at [537, 309] on div "The Port House 4.6 (1,663) · [STREET_ADDRESS] [PHONE_NUMBER] · [DOMAIN_NAME] · …" at bounding box center [664, 220] width 443 height 440
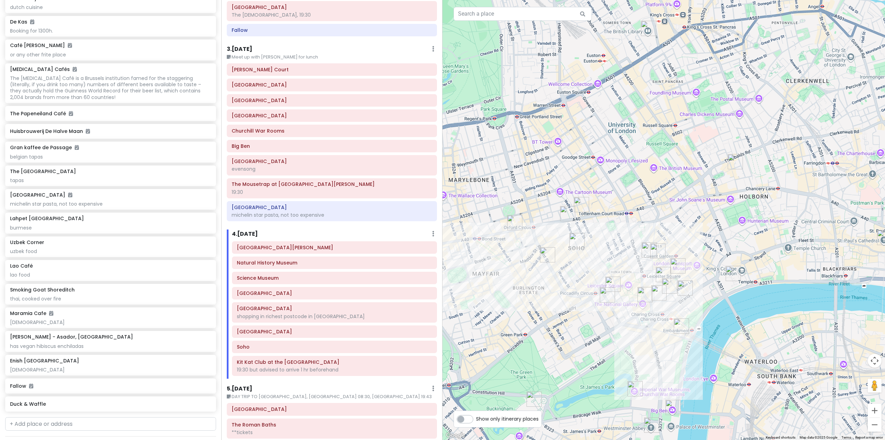
drag, startPoint x: 554, startPoint y: 310, endPoint x: 578, endPoint y: 313, distance: 23.7
click at [578, 313] on div at bounding box center [664, 220] width 443 height 440
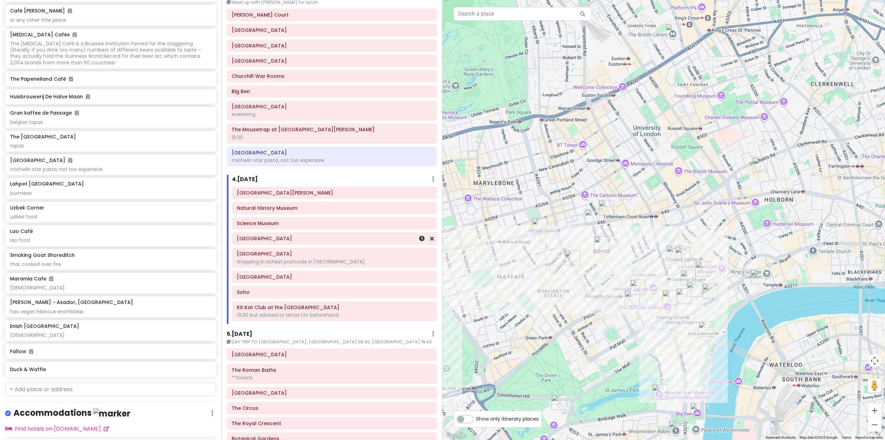
scroll to position [277, 0]
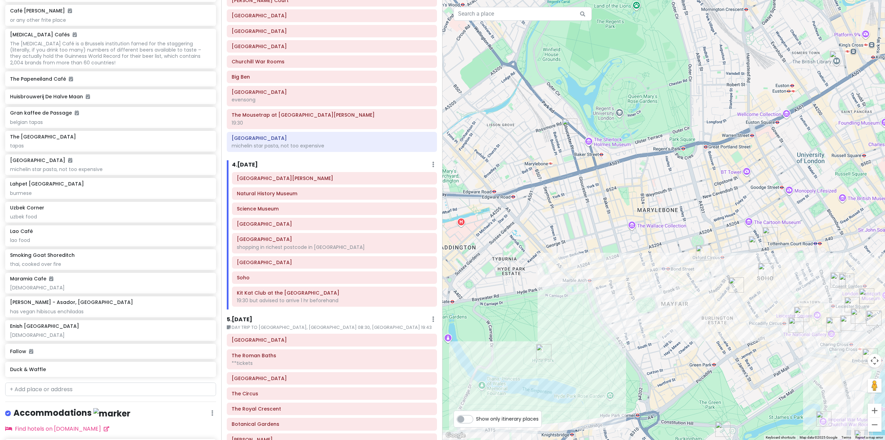
drag, startPoint x: 548, startPoint y: 294, endPoint x: 692, endPoint y: 316, distance: 146.3
click at [692, 316] on div at bounding box center [664, 220] width 443 height 440
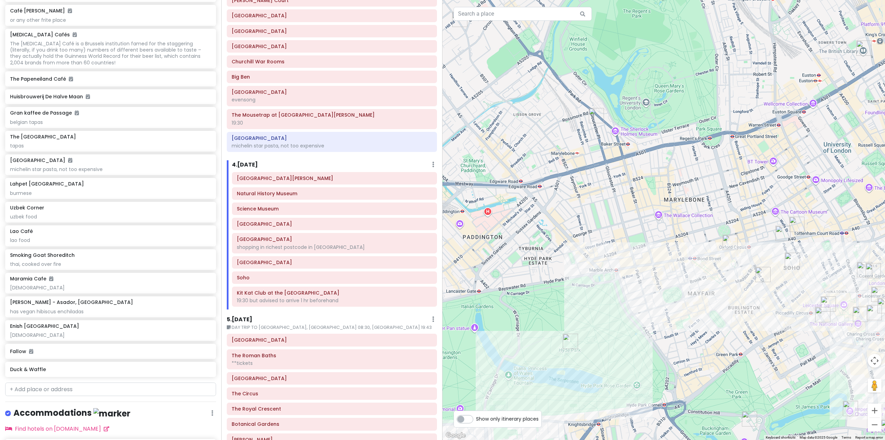
drag, startPoint x: 570, startPoint y: 300, endPoint x: 671, endPoint y: 263, distance: 107.4
click at [664, 265] on div at bounding box center [664, 220] width 443 height 440
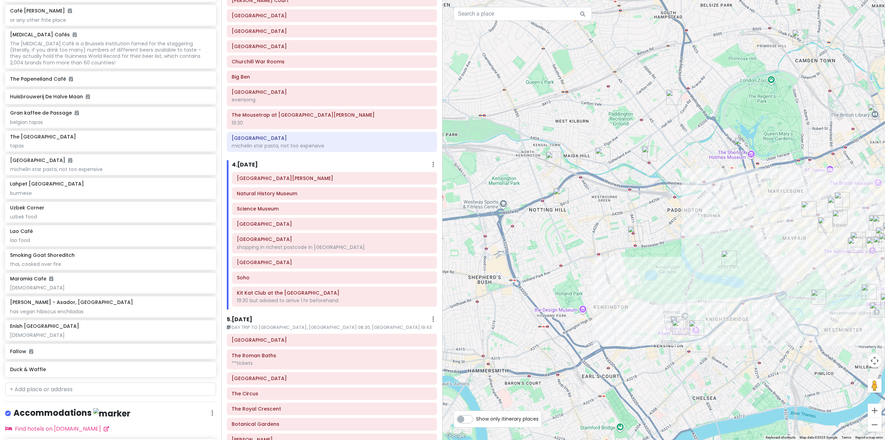
click at [633, 229] on img "Uzbek Corner" at bounding box center [635, 233] width 15 height 15
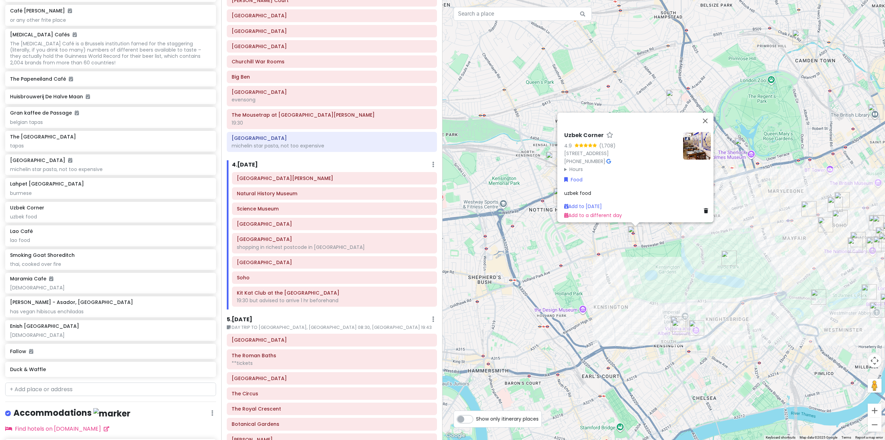
click at [611, 159] on icon at bounding box center [609, 161] width 4 height 5
click at [561, 269] on div "Uzbek Corner 4.9 (1,708) [STREET_ADDRESS] [PHONE_NUMBER] · Hours [DATE] 12:30 –…" at bounding box center [664, 220] width 443 height 440
click at [640, 261] on div "Uzbek Corner 4.9 (1,708) [STREET_ADDRESS] [PHONE_NUMBER] · Hours [DATE] 12:30 –…" at bounding box center [664, 220] width 443 height 440
click at [710, 117] on button "Close" at bounding box center [707, 120] width 17 height 17
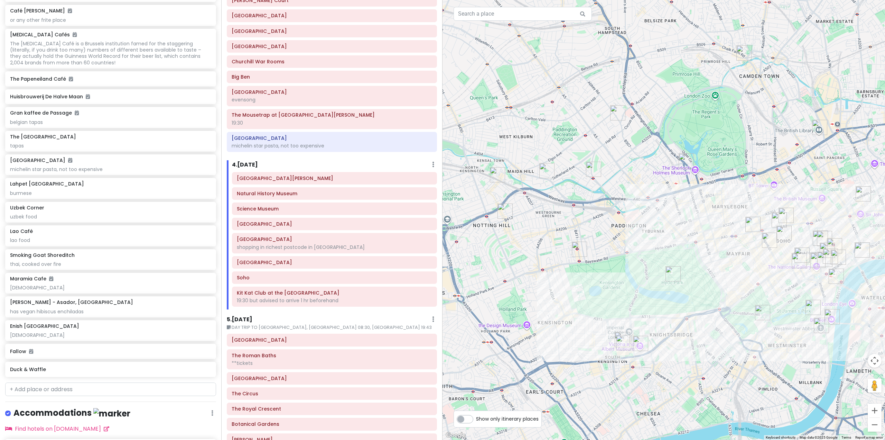
drag, startPoint x: 666, startPoint y: 226, endPoint x: 583, endPoint y: 246, distance: 85.4
click at [599, 244] on div at bounding box center [664, 220] width 443 height 440
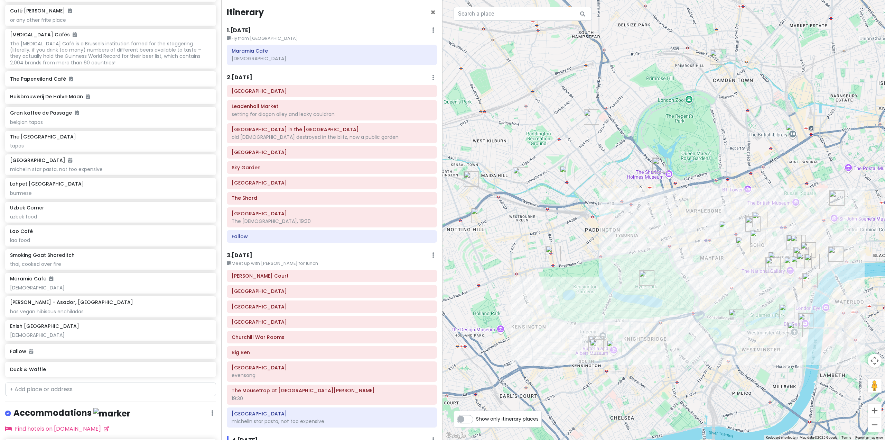
scroll to position [0, 0]
click at [352, 61] on div "[DEMOGRAPHIC_DATA]" at bounding box center [332, 60] width 201 height 6
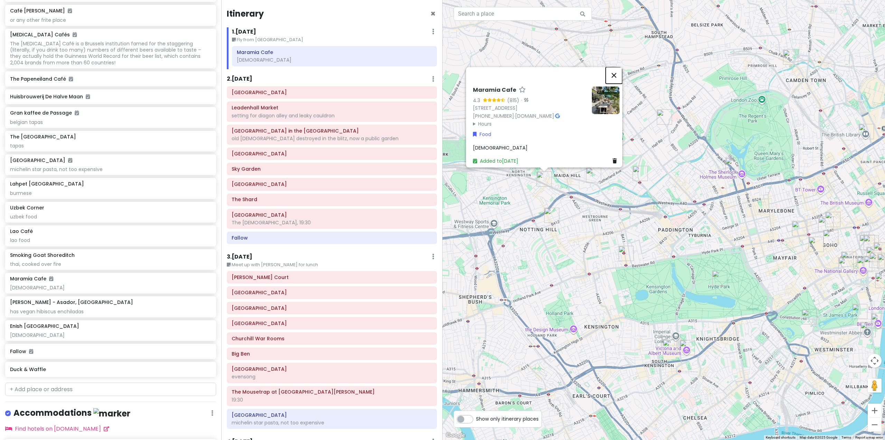
click at [617, 73] on button "Close" at bounding box center [614, 75] width 17 height 17
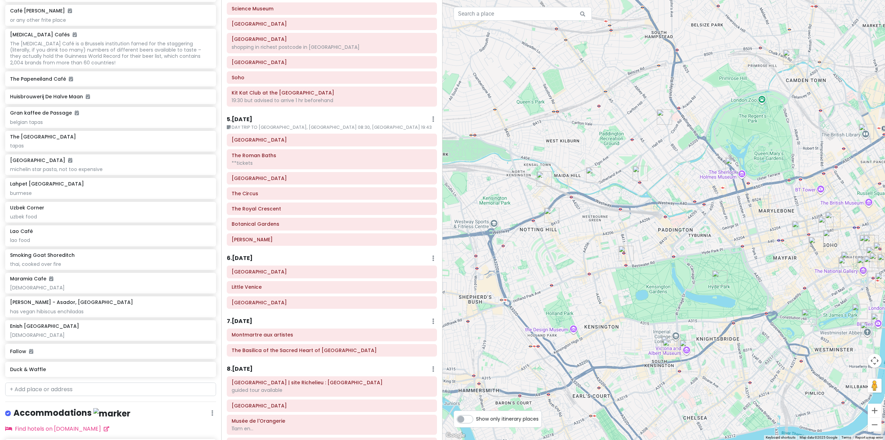
scroll to position [484, 0]
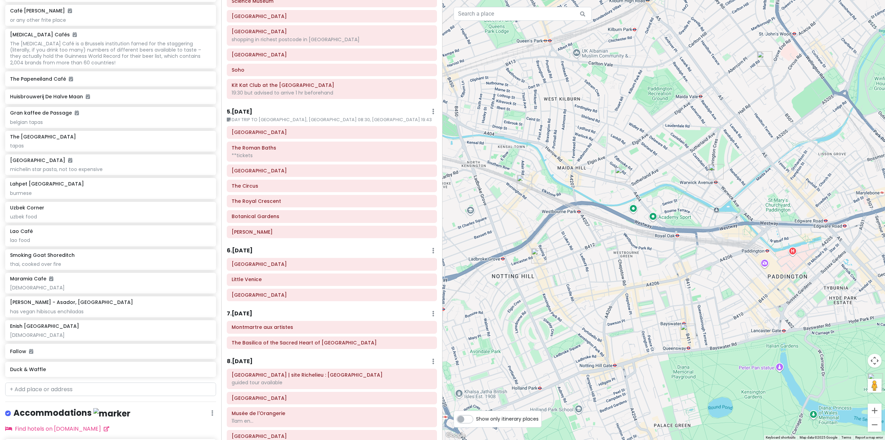
click at [766, 67] on div at bounding box center [664, 220] width 443 height 440
click at [766, 62] on img "Abbey Road Studios" at bounding box center [764, 58] width 15 height 15
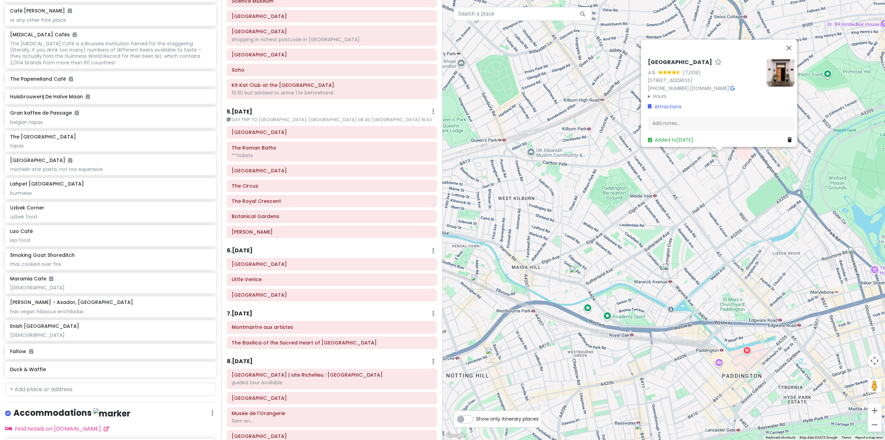
drag, startPoint x: 730, startPoint y: 202, endPoint x: 689, endPoint y: 212, distance: 42.4
click at [690, 212] on div "[GEOGRAPHIC_DATA] 4.6 (7,008) [STREET_ADDRESS] [PHONE_NUMBER] · [DOMAIN_NAME] ·…" at bounding box center [664, 220] width 443 height 440
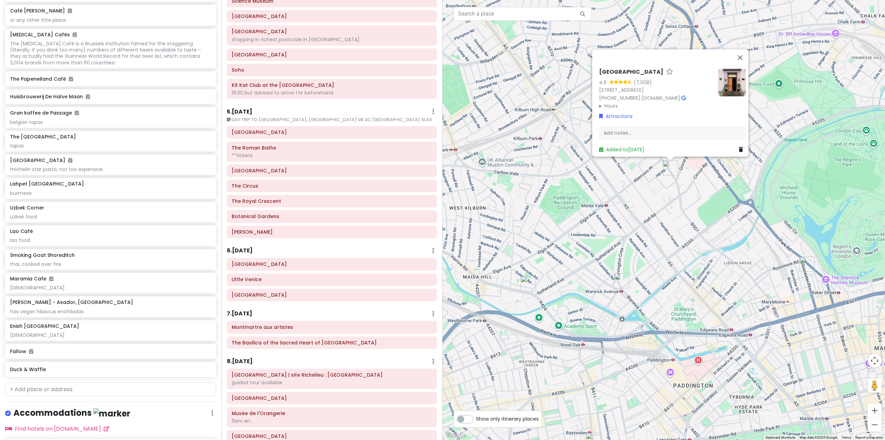
click at [672, 219] on div "[GEOGRAPHIC_DATA] 4.6 (7,008) [STREET_ADDRESS] [PHONE_NUMBER] · [DOMAIN_NAME] ·…" at bounding box center [664, 220] width 443 height 440
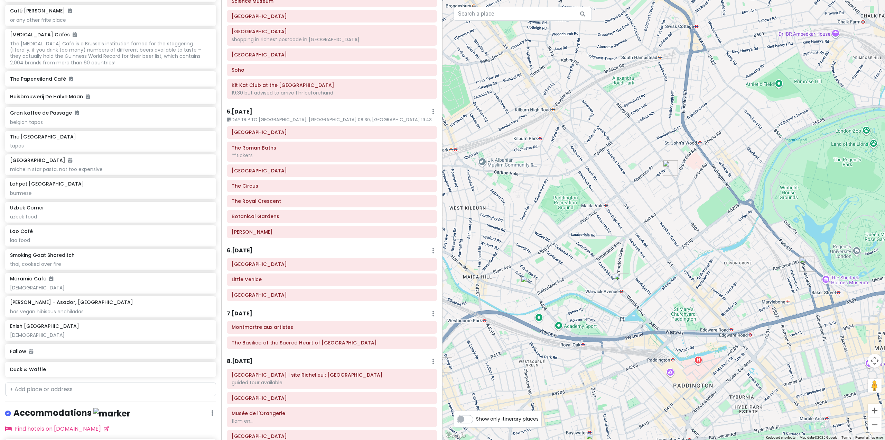
click at [619, 277] on img "Little Venice" at bounding box center [621, 280] width 15 height 15
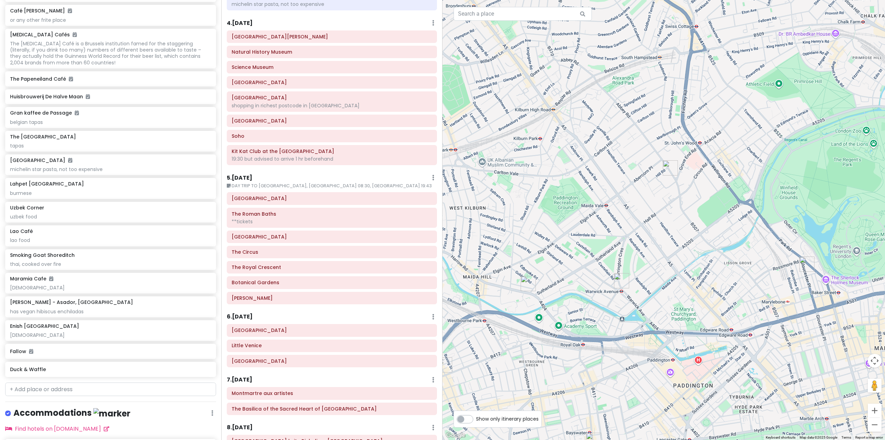
scroll to position [380, 0]
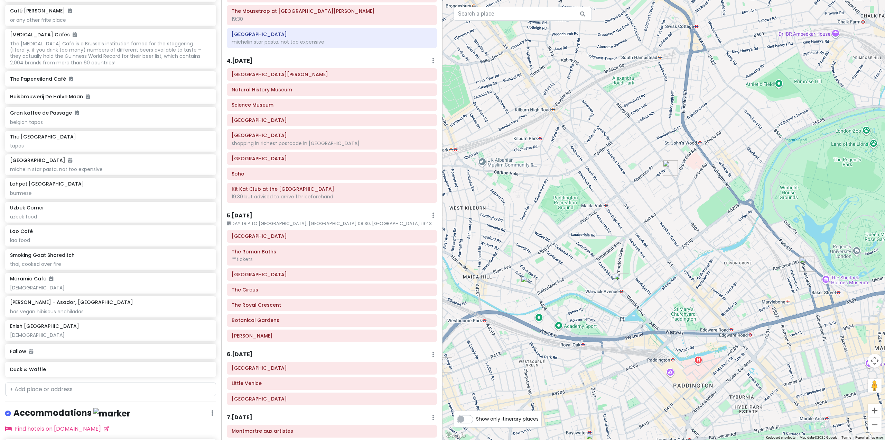
click at [690, 263] on div "To navigate, press the arrow keys." at bounding box center [664, 220] width 443 height 440
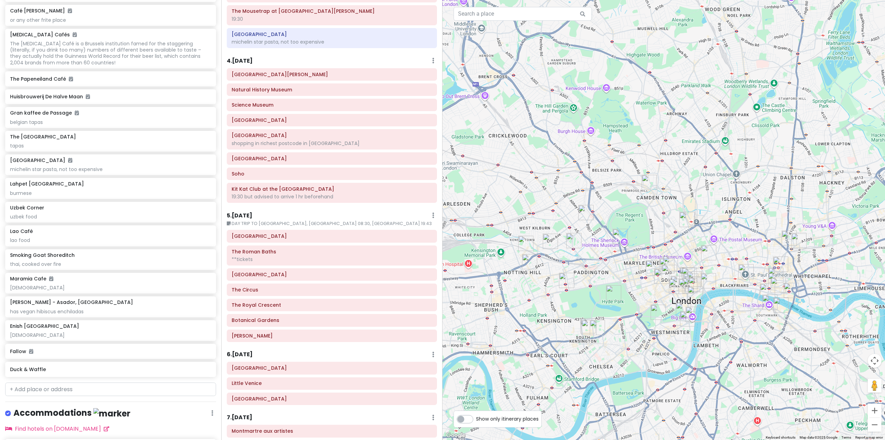
drag, startPoint x: 716, startPoint y: 267, endPoint x: 618, endPoint y: 250, distance: 99.3
click at [621, 250] on div at bounding box center [664, 220] width 443 height 440
click at [314, 368] on h6 "[GEOGRAPHIC_DATA]" at bounding box center [332, 368] width 201 height 6
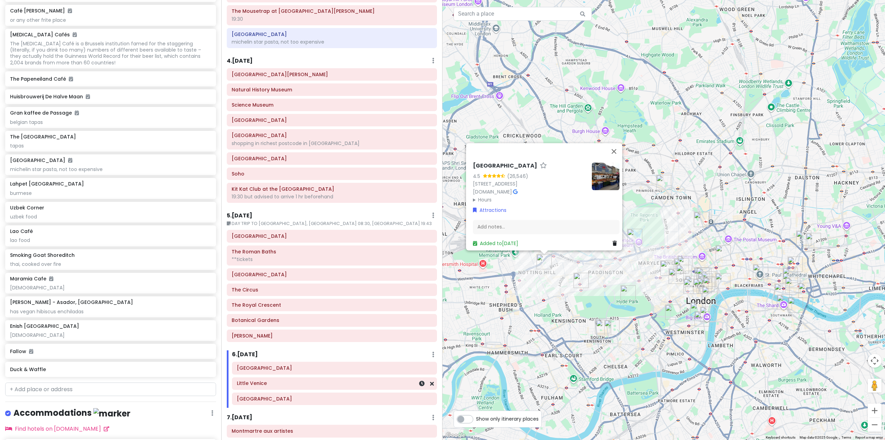
click at [323, 384] on h6 "Little Venice" at bounding box center [334, 383] width 195 height 6
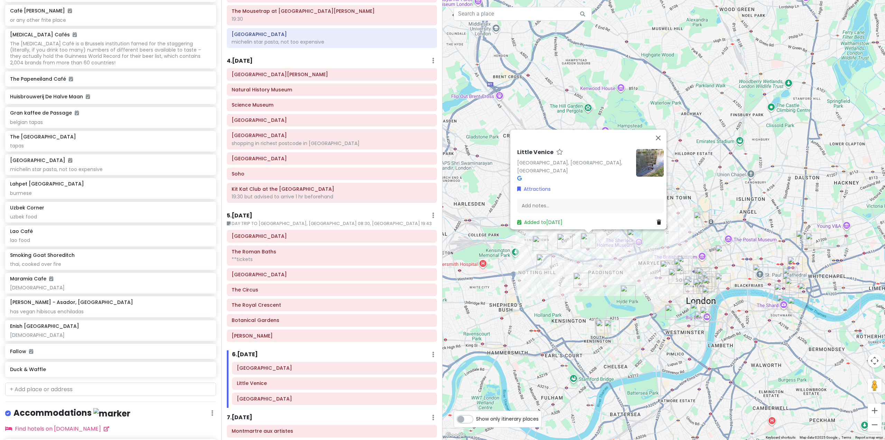
click at [607, 286] on div "[GEOGRAPHIC_DATA], [GEOGRAPHIC_DATA], [GEOGRAPHIC_DATA] Attractions Add notes..…" at bounding box center [664, 220] width 443 height 440
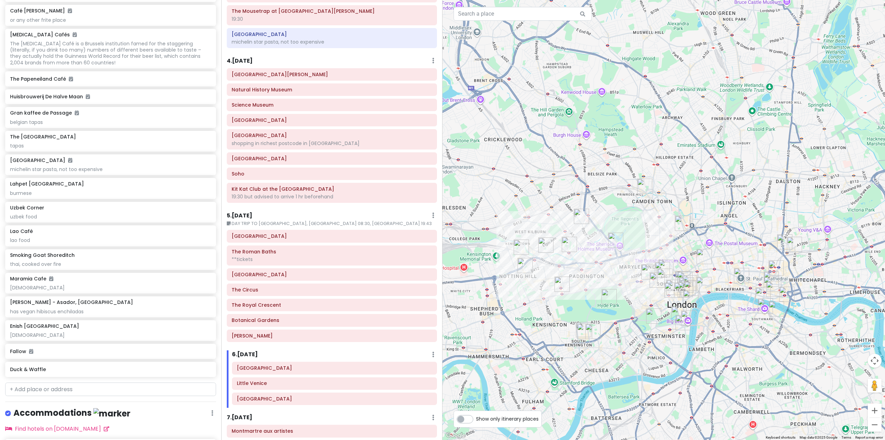
drag, startPoint x: 721, startPoint y: 256, endPoint x: 697, endPoint y: 261, distance: 25.6
click at [700, 260] on img "Novelty Automation" at bounding box center [704, 256] width 15 height 15
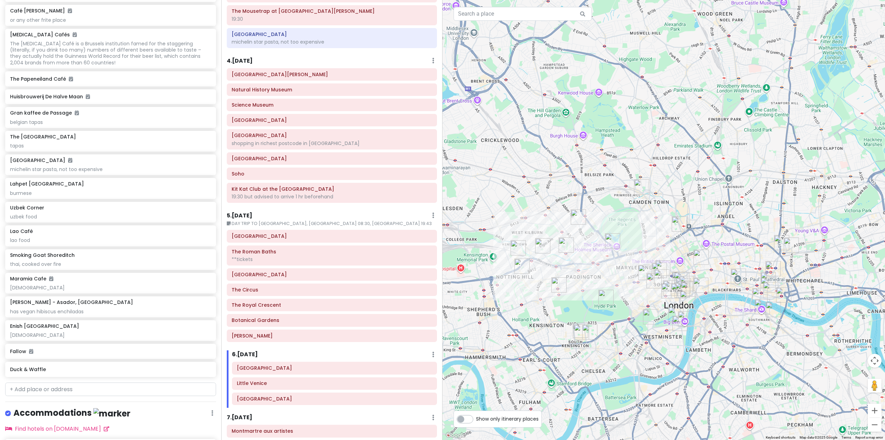
click at [615, 238] on img "Regent's Park" at bounding box center [612, 240] width 15 height 15
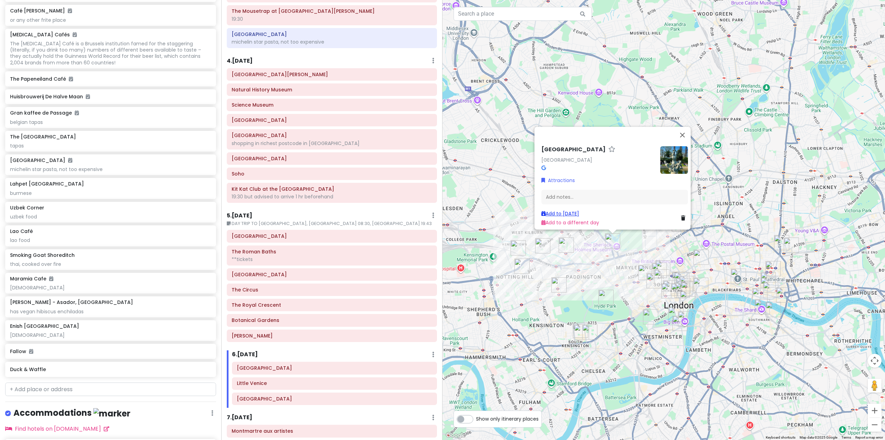
click at [574, 210] on link "Add to [DATE]" at bounding box center [561, 213] width 38 height 7
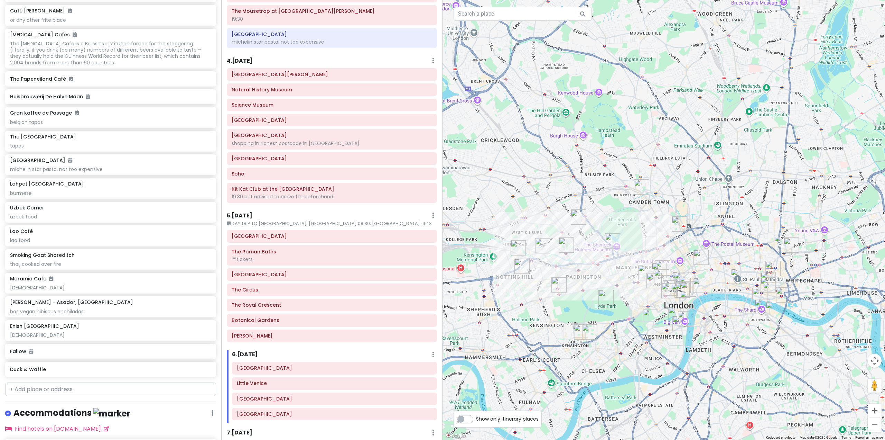
click at [640, 189] on img "Camden Market" at bounding box center [641, 186] width 15 height 15
click at [645, 181] on img "Camden Market" at bounding box center [641, 186] width 15 height 15
click at [644, 183] on img "Camden Market" at bounding box center [641, 186] width 15 height 15
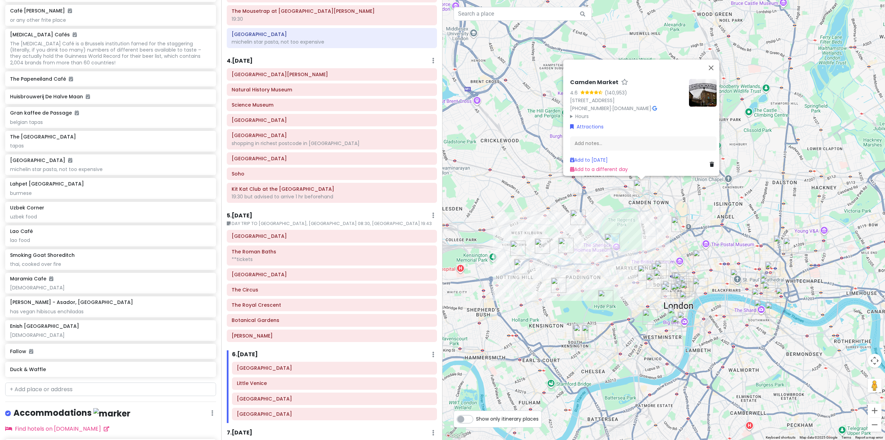
click at [679, 224] on img "The British Library" at bounding box center [679, 224] width 15 height 15
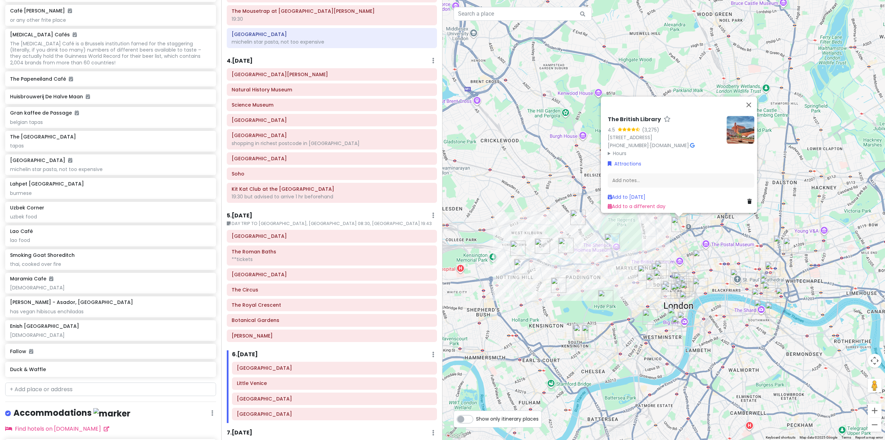
click at [689, 281] on img "Goodwin's Court" at bounding box center [682, 285] width 15 height 15
click at [624, 317] on div "To navigate, press the arrow keys. The British Library 4.5 (3,275) [STREET_ADDR…" at bounding box center [664, 220] width 443 height 440
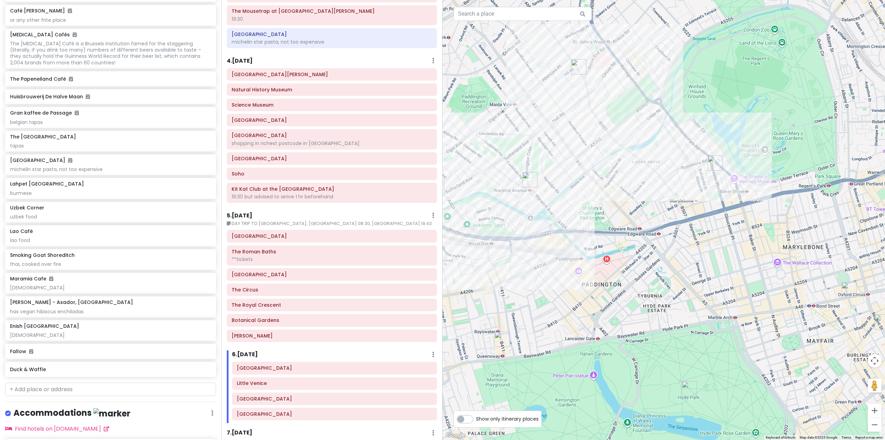
drag, startPoint x: 660, startPoint y: 205, endPoint x: 666, endPoint y: 231, distance: 26.3
click at [667, 228] on div at bounding box center [664, 220] width 443 height 440
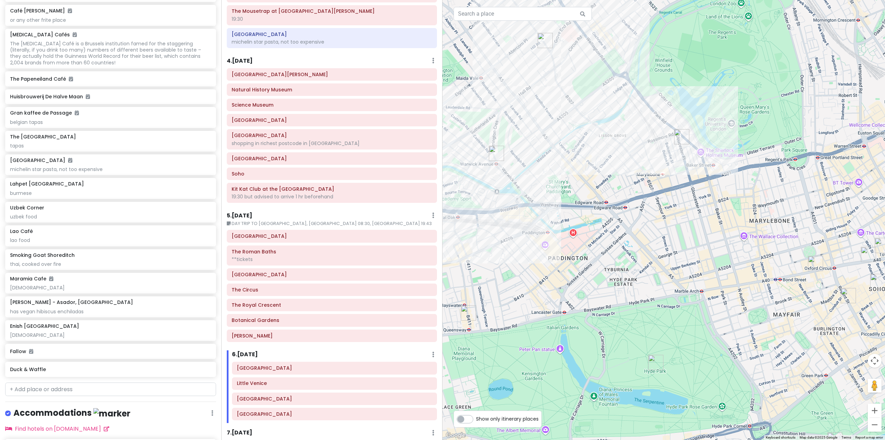
drag, startPoint x: 734, startPoint y: 270, endPoint x: 673, endPoint y: 241, distance: 67.6
click at [673, 241] on div at bounding box center [664, 220] width 443 height 440
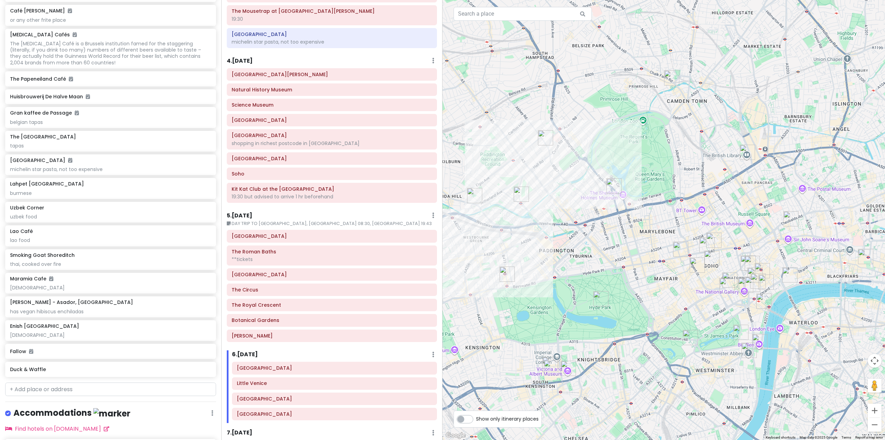
drag, startPoint x: 706, startPoint y: 272, endPoint x: 628, endPoint y: 248, distance: 81.4
click at [628, 249] on div at bounding box center [664, 220] width 443 height 440
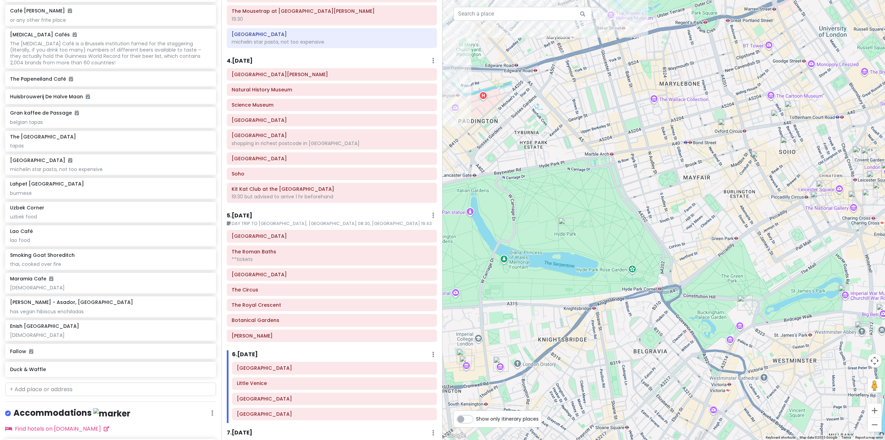
drag, startPoint x: 559, startPoint y: 322, endPoint x: 593, endPoint y: 294, distance: 44.0
click at [593, 294] on div at bounding box center [664, 220] width 443 height 440
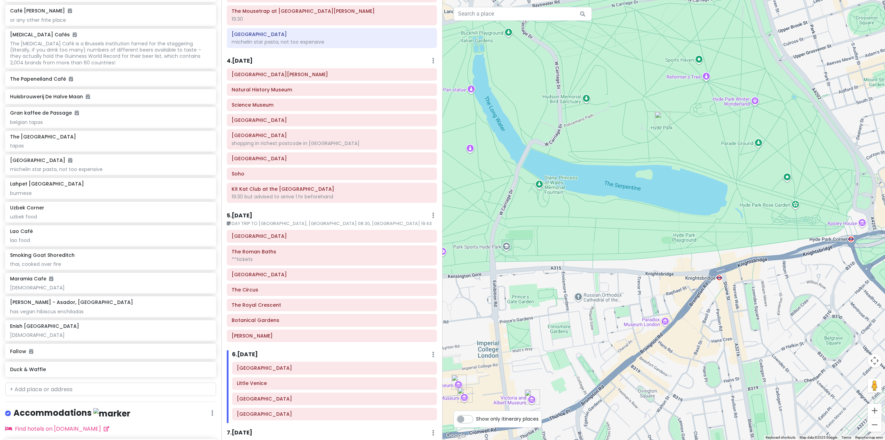
drag, startPoint x: 717, startPoint y: 311, endPoint x: 636, endPoint y: 290, distance: 83.6
click at [652, 295] on div at bounding box center [664, 220] width 443 height 440
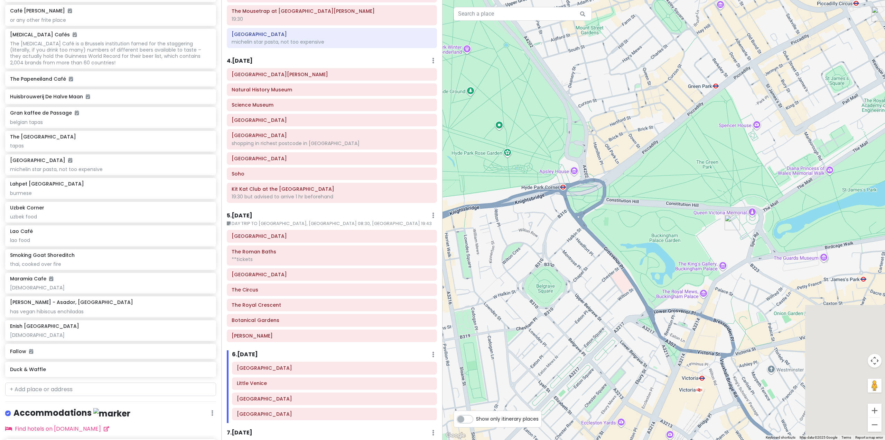
drag, startPoint x: 730, startPoint y: 295, endPoint x: 645, endPoint y: 281, distance: 86.0
click at [653, 282] on div at bounding box center [664, 220] width 443 height 440
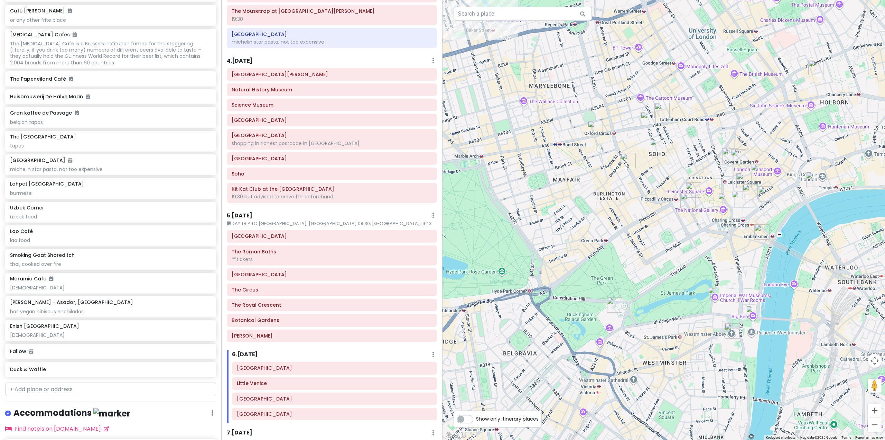
drag, startPoint x: 780, startPoint y: 269, endPoint x: 724, endPoint y: 342, distance: 92.5
click at [726, 356] on div at bounding box center [664, 220] width 443 height 440
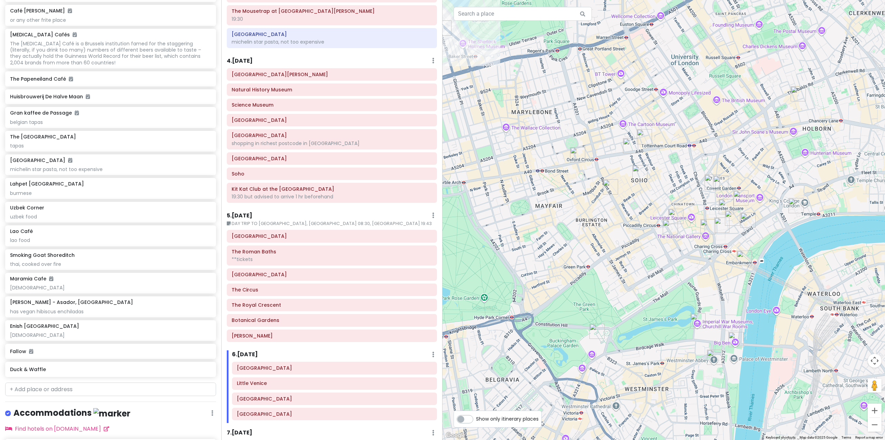
click at [671, 228] on img "Fallow" at bounding box center [670, 226] width 15 height 15
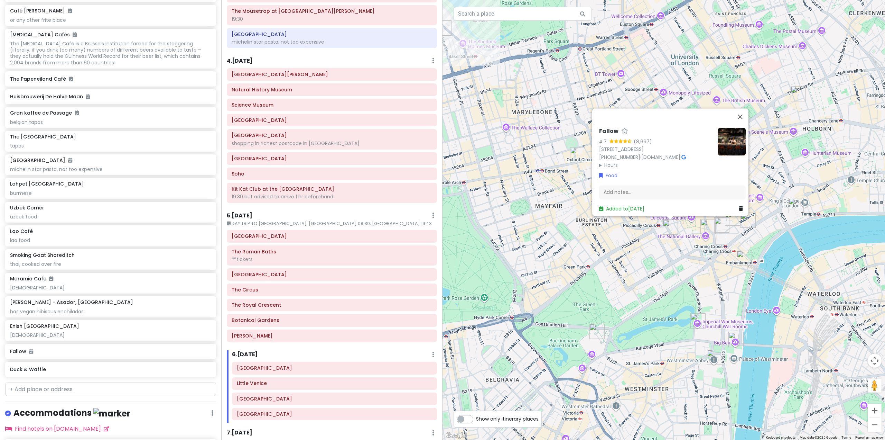
click at [649, 254] on div "Fallow 4.7 (8,697) [STREET_ADDRESS] [PHONE_NUMBER] · [DOMAIN_NAME] · Hours [DAT…" at bounding box center [664, 220] width 443 height 440
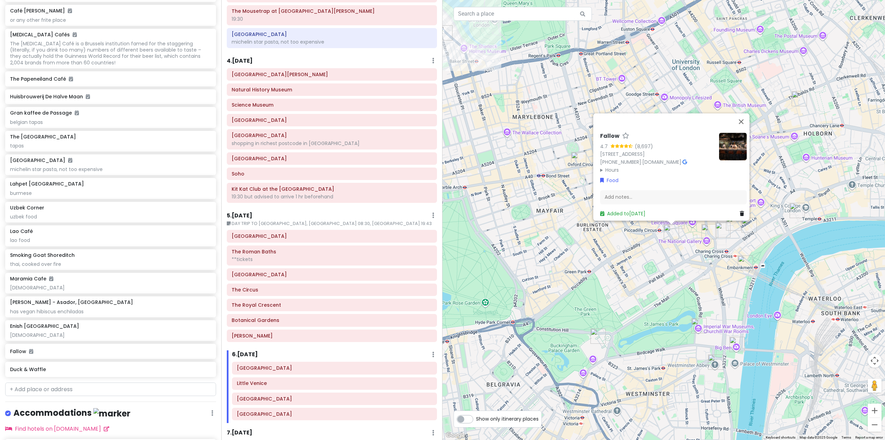
click at [654, 264] on div "Fallow 4.7 (8,697) [STREET_ADDRESS] [PHONE_NUMBER] · [DOMAIN_NAME] · Hours [DAT…" at bounding box center [664, 220] width 443 height 440
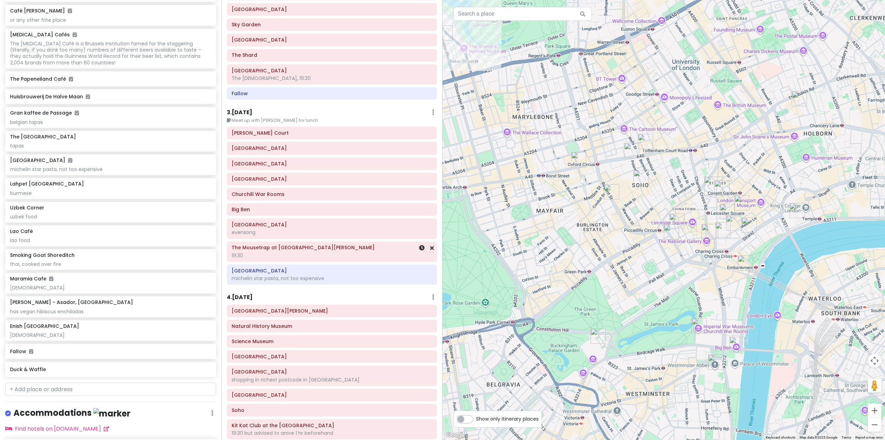
scroll to position [138, 0]
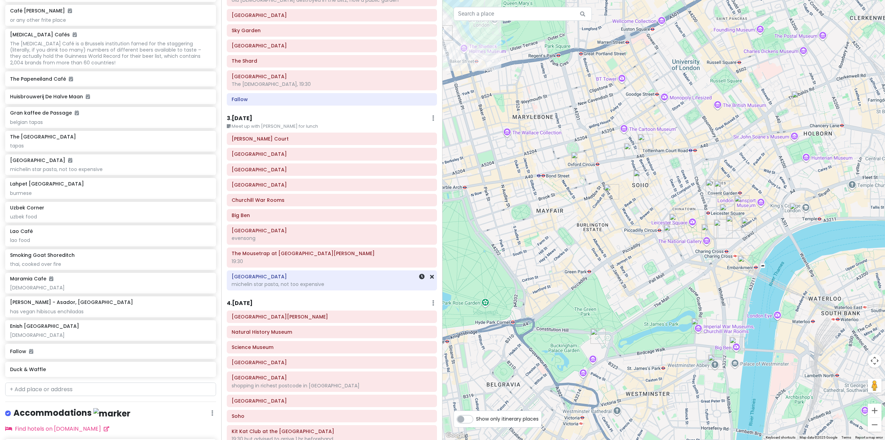
click at [325, 275] on h6 "[GEOGRAPHIC_DATA]" at bounding box center [332, 276] width 201 height 6
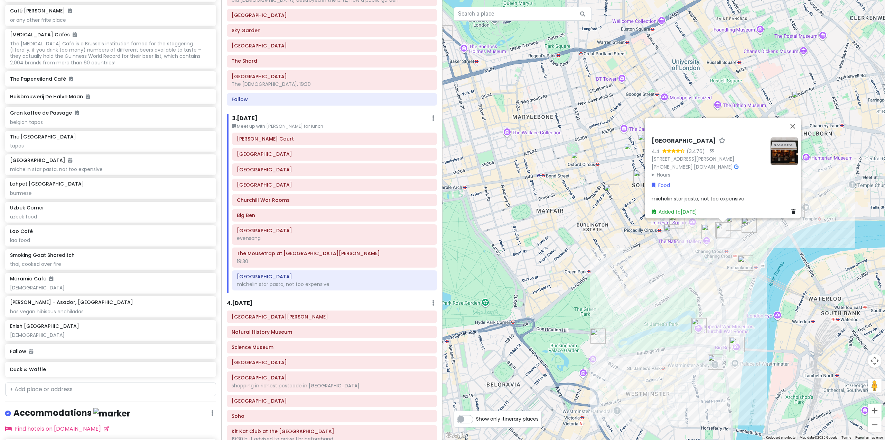
click at [490, 231] on div "[GEOGRAPHIC_DATA] 4.4 (3,476) · [STREET_ADDRESS][PERSON_NAME] [PHONE_NUMBER] · …" at bounding box center [664, 220] width 443 height 440
